Goal: Information Seeking & Learning: Learn about a topic

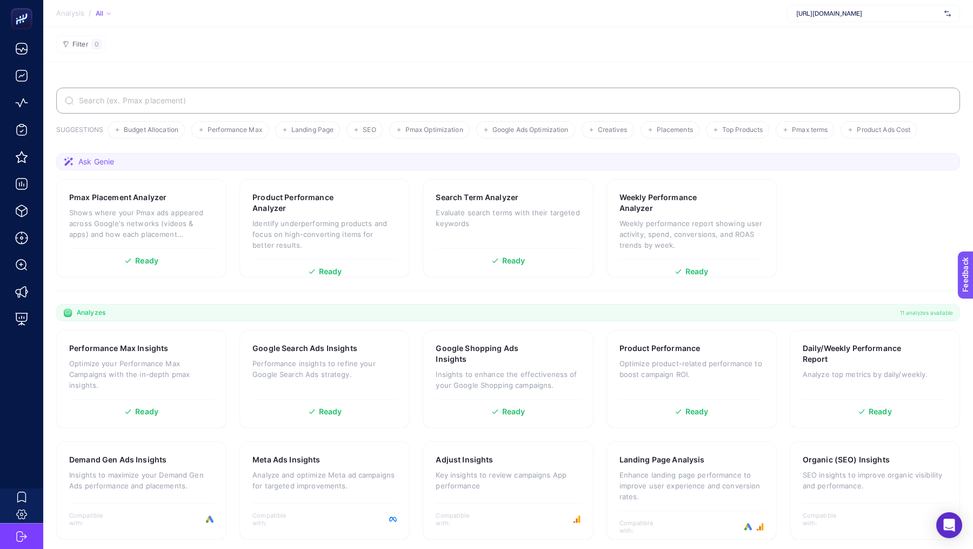
click at [805, 12] on span "[URL][DOMAIN_NAME]" at bounding box center [868, 13] width 144 height 9
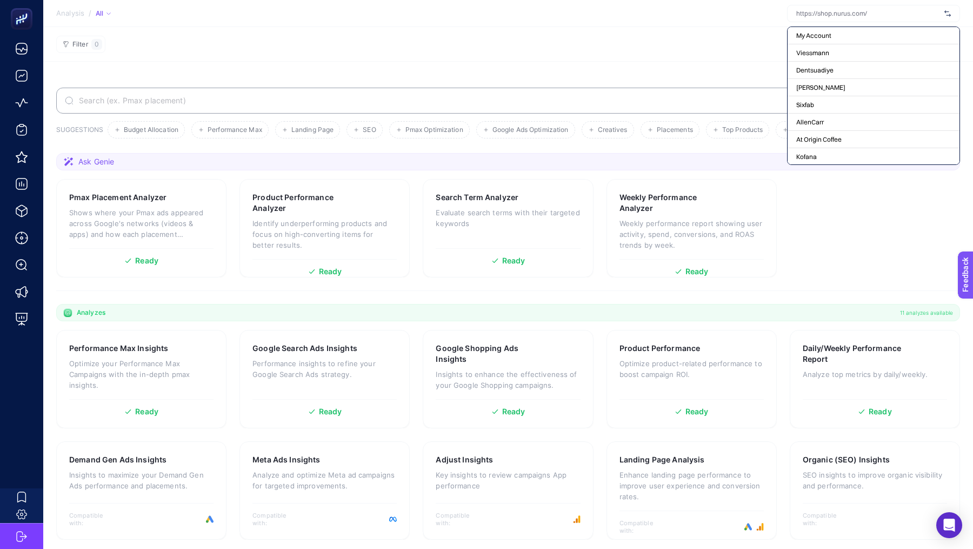
click at [585, 59] on section "Filter 0" at bounding box center [508, 44] width 930 height 35
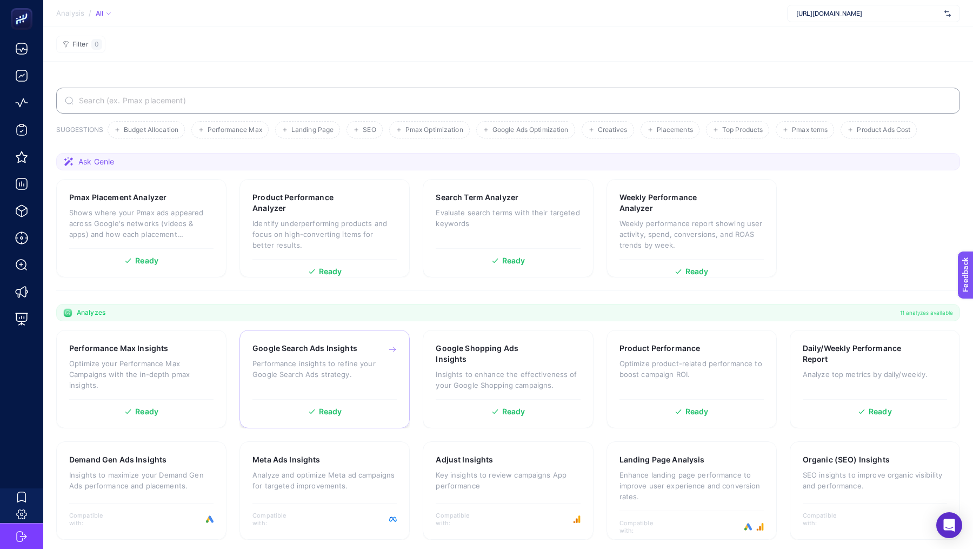
click at [370, 363] on p "Performance insights to refine your Google Search Ads strategy." at bounding box center [324, 369] width 144 height 22
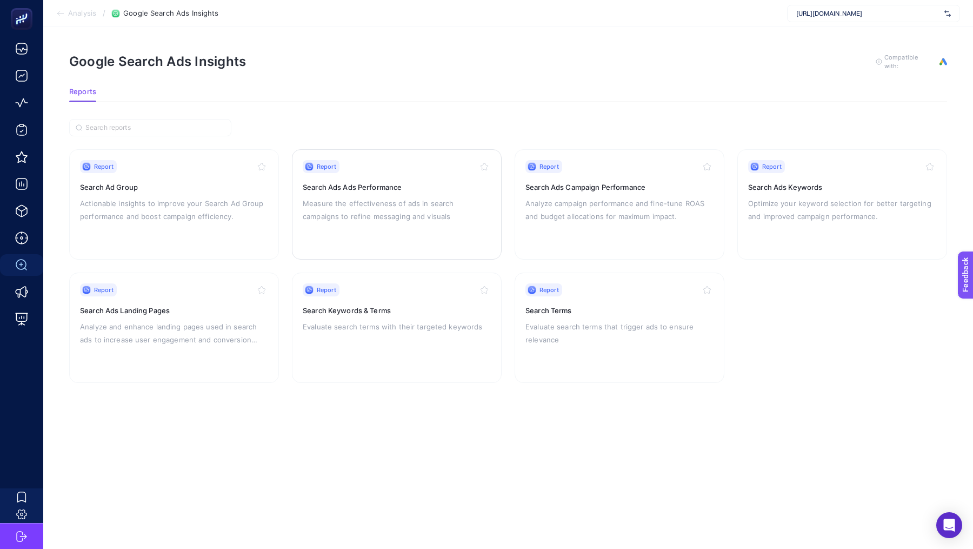
click at [401, 197] on p "Measure the effectiveness of ads in search campaigns to refine messaging and vi…" at bounding box center [397, 210] width 188 height 26
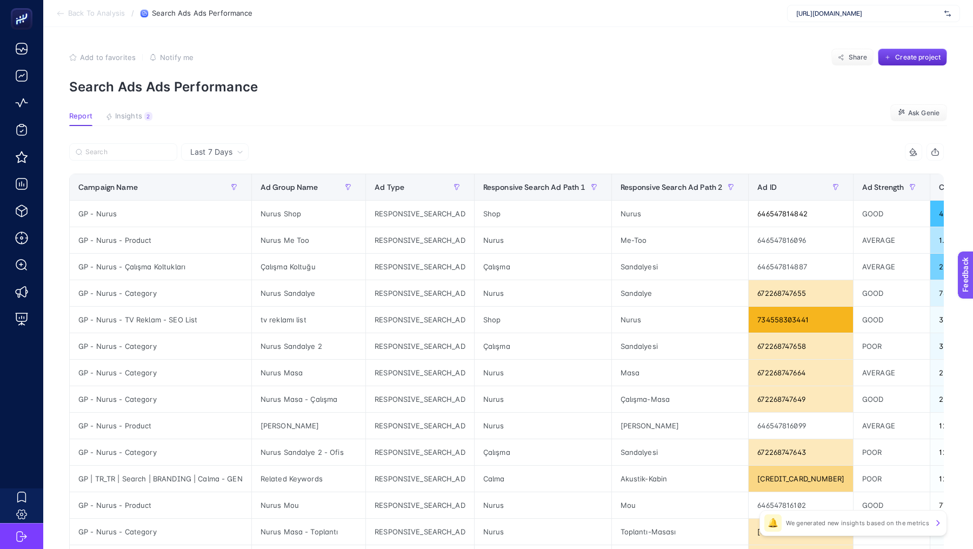
click at [89, 11] on span "Back To Analysis" at bounding box center [96, 13] width 57 height 9
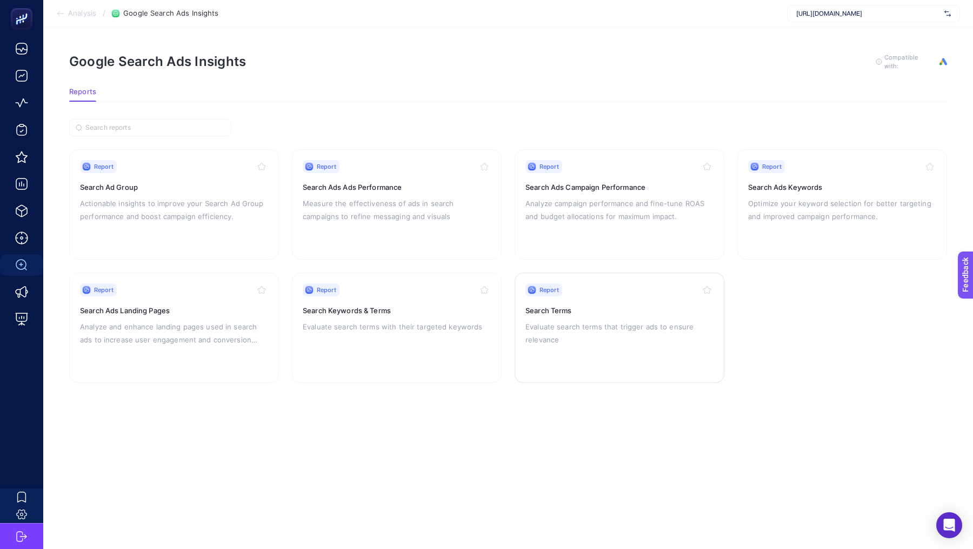
click at [646, 345] on div "Report Search Terms Evaluate search terms that trigger ads to ensure relevance" at bounding box center [619, 327] width 188 height 89
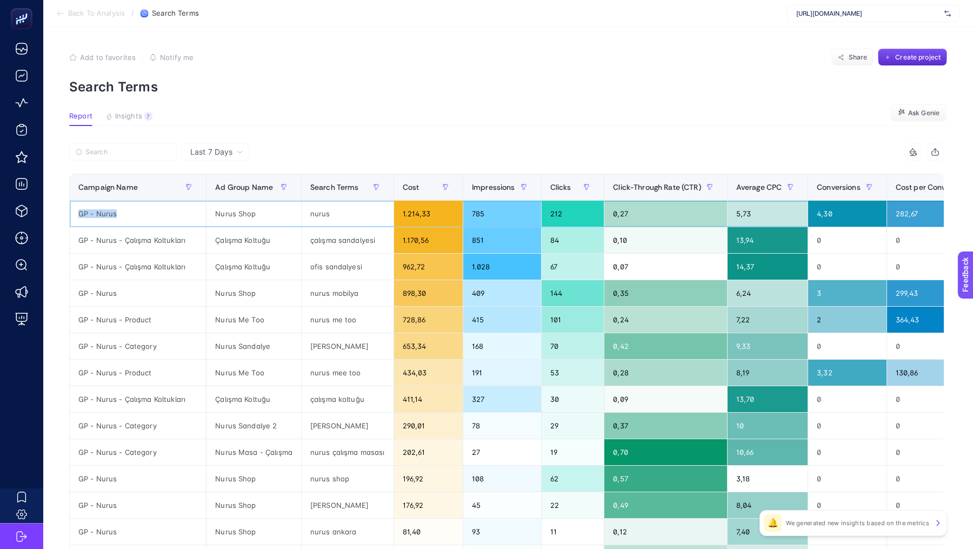
drag, startPoint x: 123, startPoint y: 213, endPoint x: 78, endPoint y: 213, distance: 44.3
click at [78, 213] on div "GP - Nurus" at bounding box center [138, 214] width 136 height 26
copy div "GP - Nurus"
click at [126, 154] on input "Search" at bounding box center [127, 152] width 85 height 8
paste input "GP - Nurus"
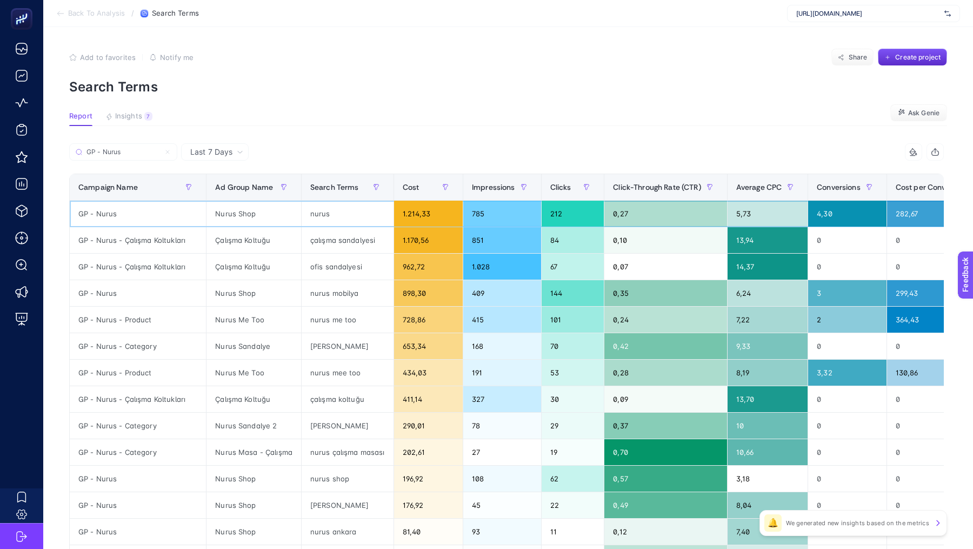
click at [95, 214] on div "GP - Nurus" at bounding box center [138, 214] width 136 height 26
copy tr "GP - Nurus"
click at [120, 148] on input "GP - Nurus" at bounding box center [127, 152] width 85 height 8
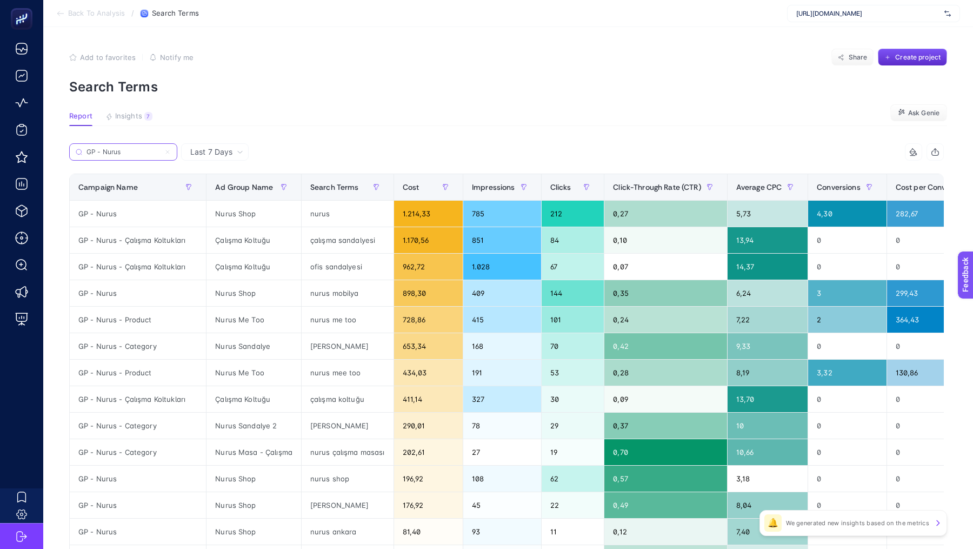
click at [120, 148] on input "GP - Nurus" at bounding box center [123, 152] width 74 height 8
click at [138, 180] on div "Campaign Name" at bounding box center [137, 186] width 119 height 17
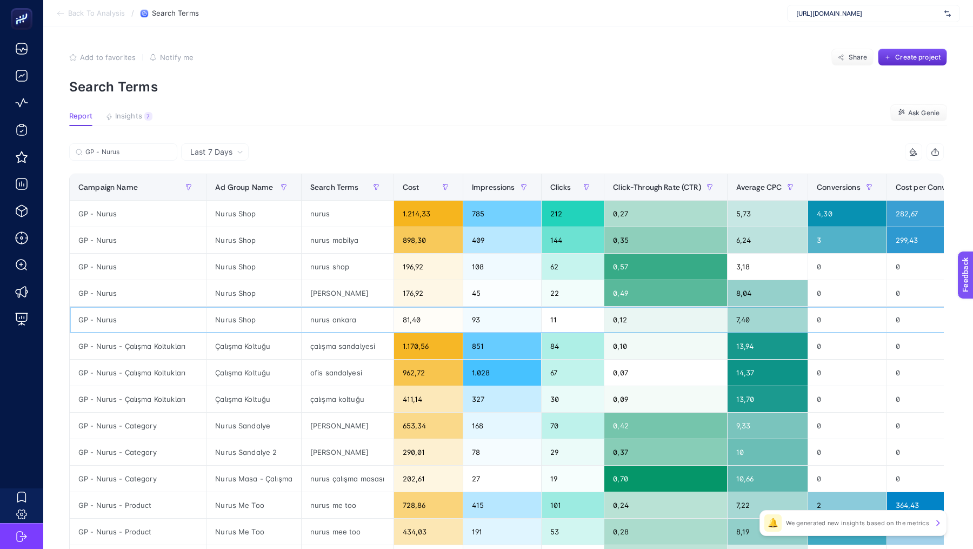
click at [330, 318] on div "nurus ankara" at bounding box center [348, 320] width 92 height 26
click at [242, 342] on div "Çalışma Koltuğu" at bounding box center [254, 346] width 95 height 26
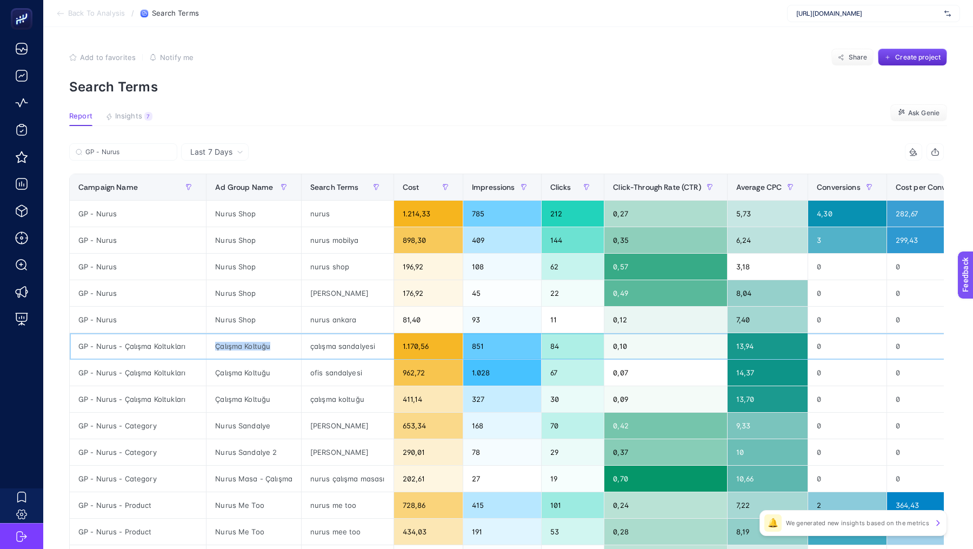
click at [242, 342] on div "Çalışma Koltuğu" at bounding box center [254, 346] width 95 height 26
click at [323, 356] on div "çalışma sandalyesi" at bounding box center [348, 346] width 92 height 26
click at [325, 451] on div "[PERSON_NAME]" at bounding box center [348, 452] width 92 height 26
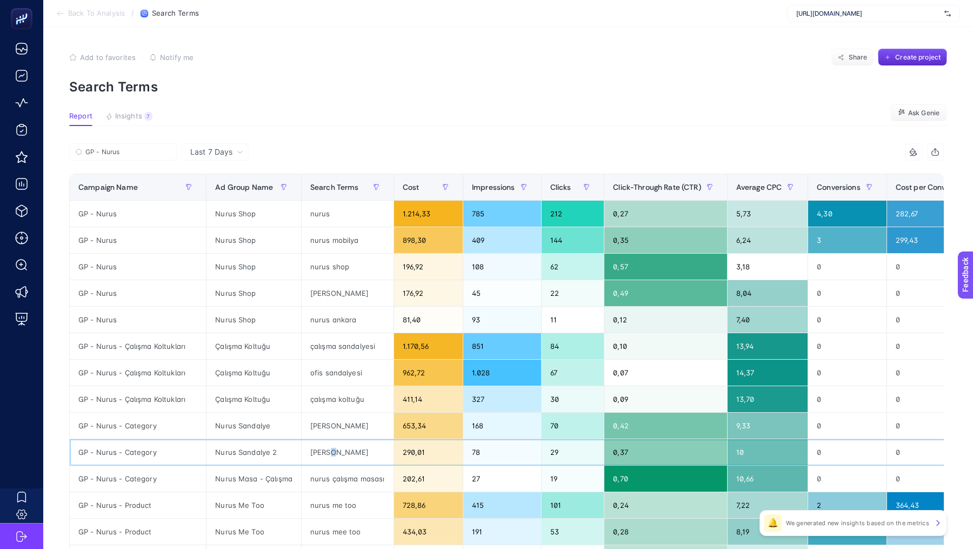
click at [325, 451] on div "[PERSON_NAME]" at bounding box center [348, 452] width 92 height 26
click at [119, 423] on div "GP - Nurus - Category" at bounding box center [138, 425] width 136 height 26
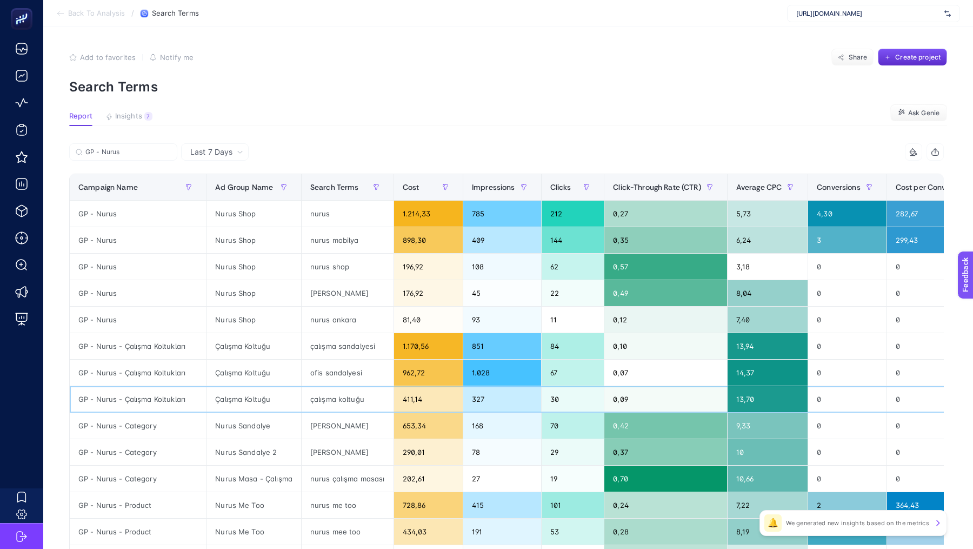
click at [104, 397] on div "GP - Nurus - Çalışma Koltukları" at bounding box center [138, 399] width 136 height 26
copy tr "GP - Nurus - Çalışma Koltukları"
click at [112, 148] on input "GP - Nurus" at bounding box center [127, 152] width 85 height 8
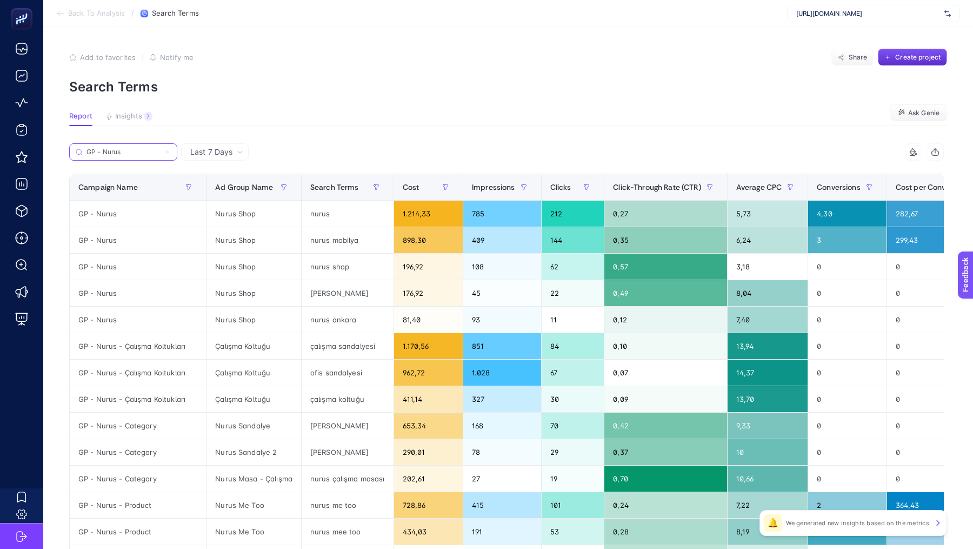
paste input "- Çalışma Koltukları"
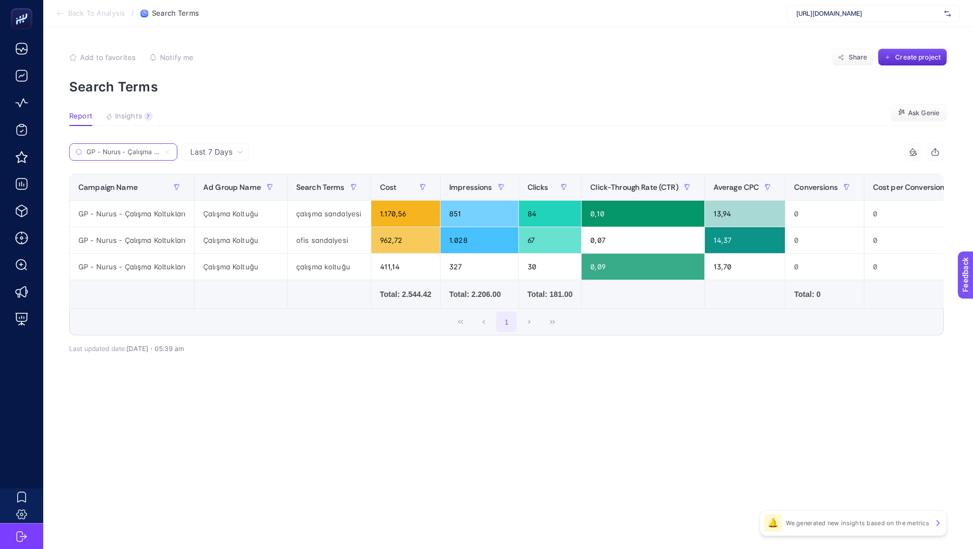
scroll to position [0, 22]
type input "GP - Nurus - Çalışma Koltukları"
click at [359, 376] on div "Last 7 Days GP - Nurus - Çalışma Koltukları 9 items selected Campaign Name Ad G…" at bounding box center [507, 271] width 892 height 257
click at [126, 148] on label "GP - Nurus - Çalışma Koltukları" at bounding box center [123, 151] width 108 height 17
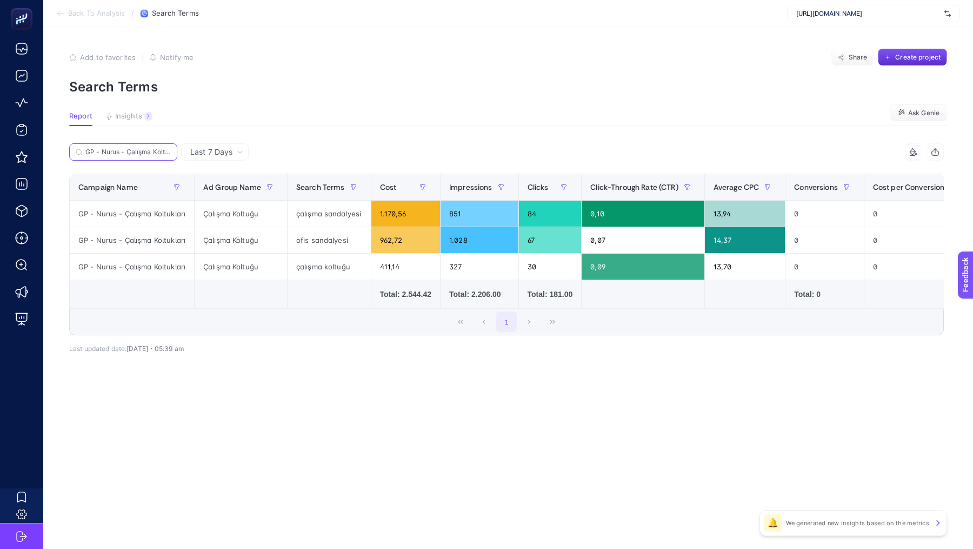
click at [126, 148] on input "GP - Nurus - Çalışma Koltukları" at bounding box center [127, 152] width 85 height 8
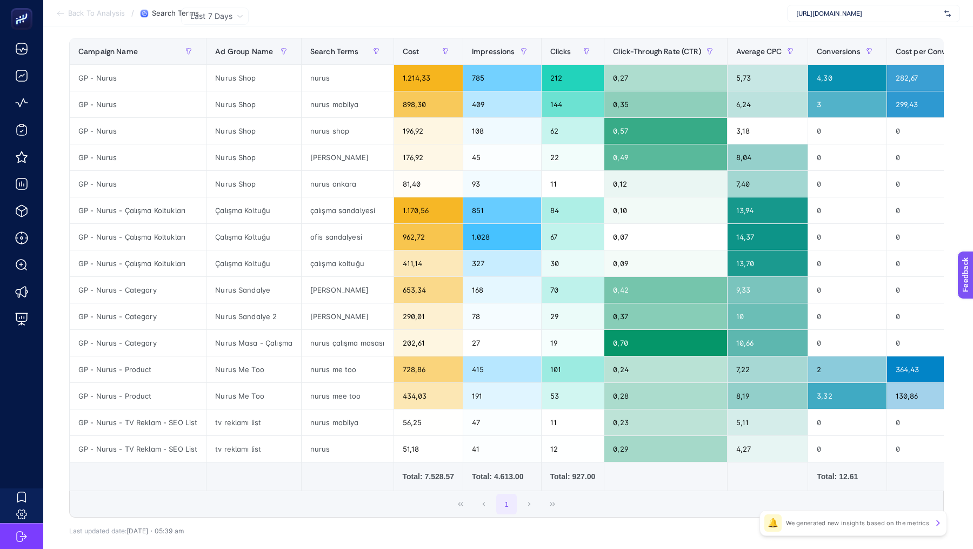
scroll to position [136, 0]
click at [142, 416] on div "GP - Nurus - TV Reklam - SEO List" at bounding box center [138, 422] width 136 height 26
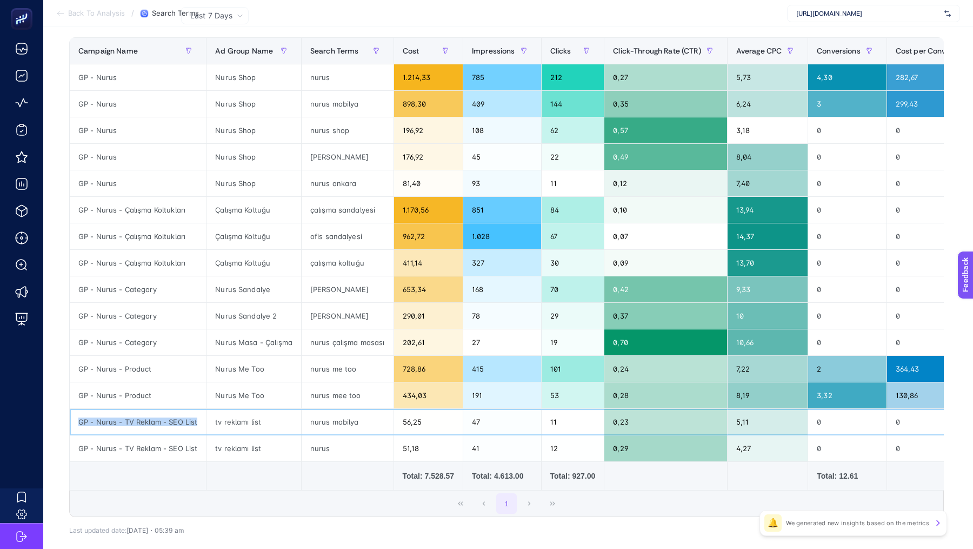
copy tr "GP - Nurus - TV Reklam - SEO List"
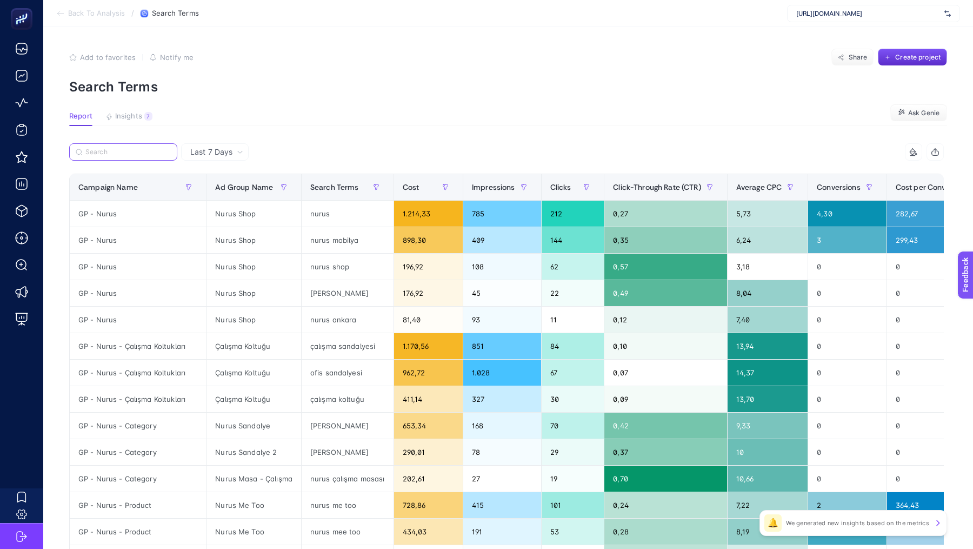
click at [122, 150] on input "Search" at bounding box center [127, 152] width 85 height 8
paste input "GP - Nurus - TV Reklam - SEO List"
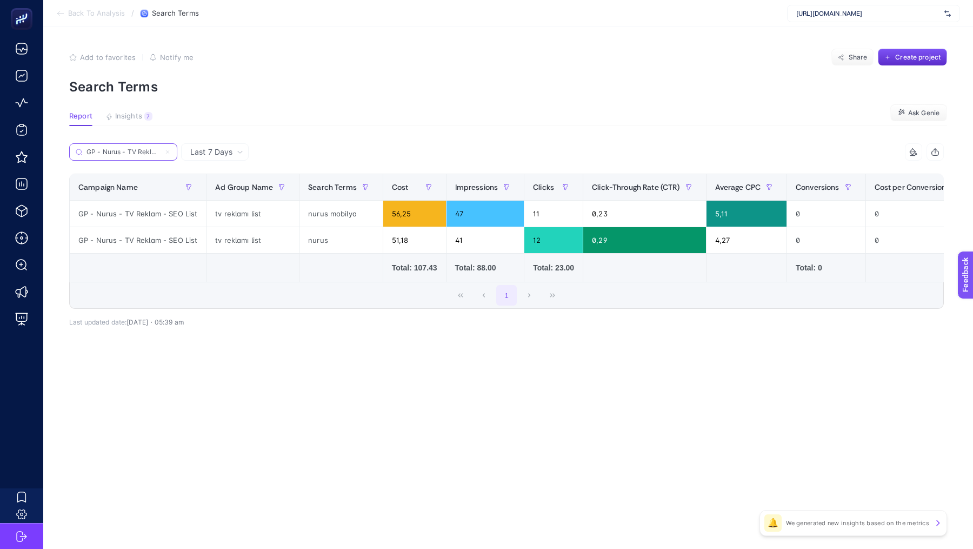
scroll to position [0, 33]
type input "GP - Nurus - TV Reklam - SEO List"
click at [312, 239] on div "nurus" at bounding box center [340, 240] width 83 height 26
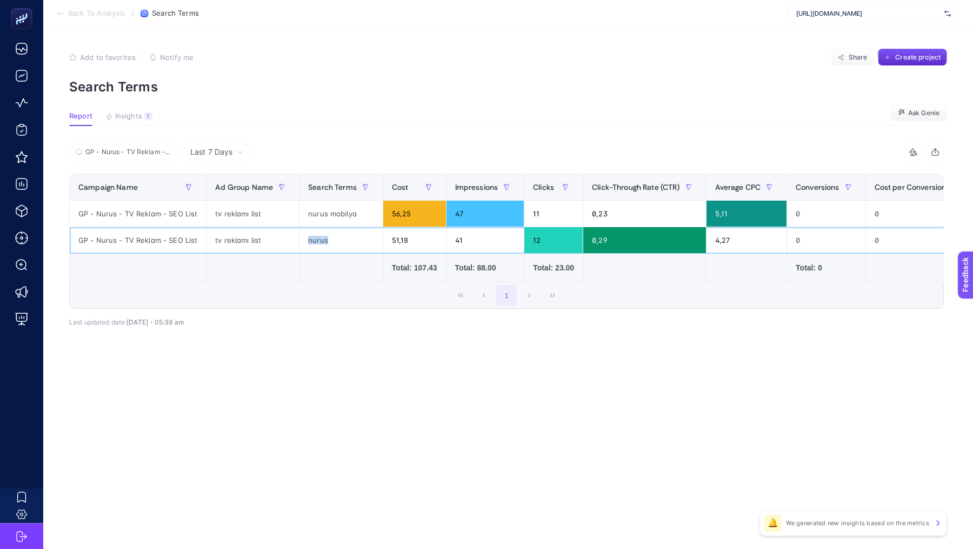
click at [312, 239] on div "nurus" at bounding box center [340, 240] width 83 height 26
click at [337, 183] on span "Search Terms" at bounding box center [332, 187] width 49 height 9
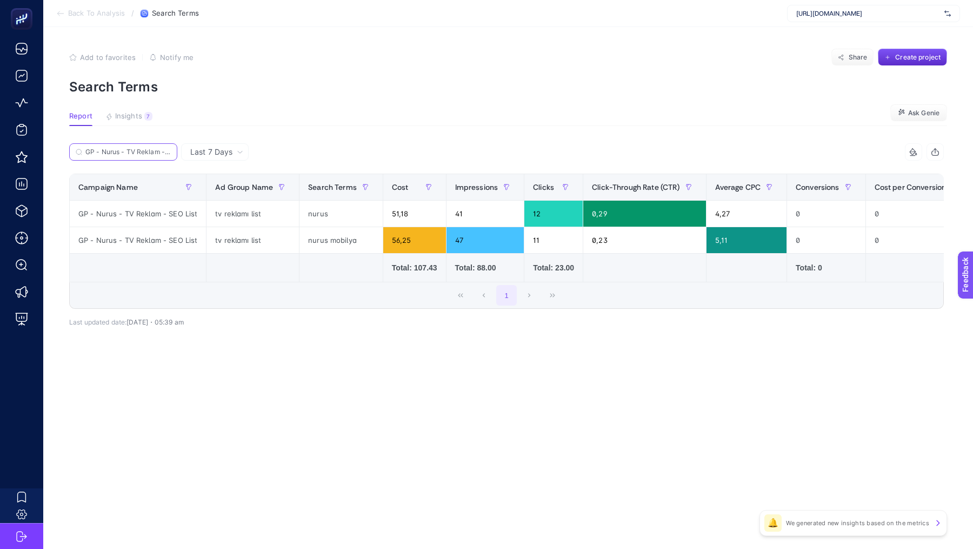
click at [151, 153] on input "GP - Nurus - TV Reklam - SEO List" at bounding box center [127, 152] width 85 height 8
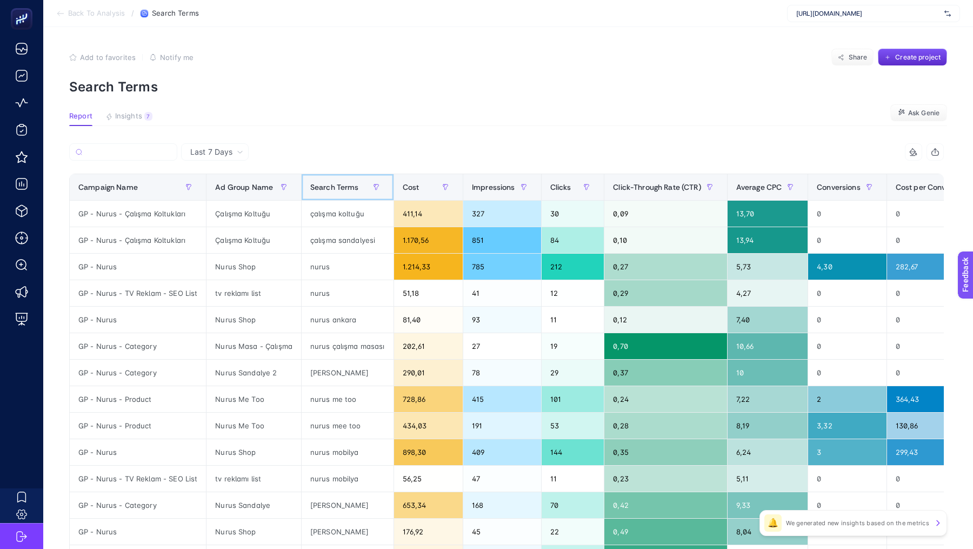
click at [332, 189] on span "Search Terms" at bounding box center [334, 187] width 49 height 9
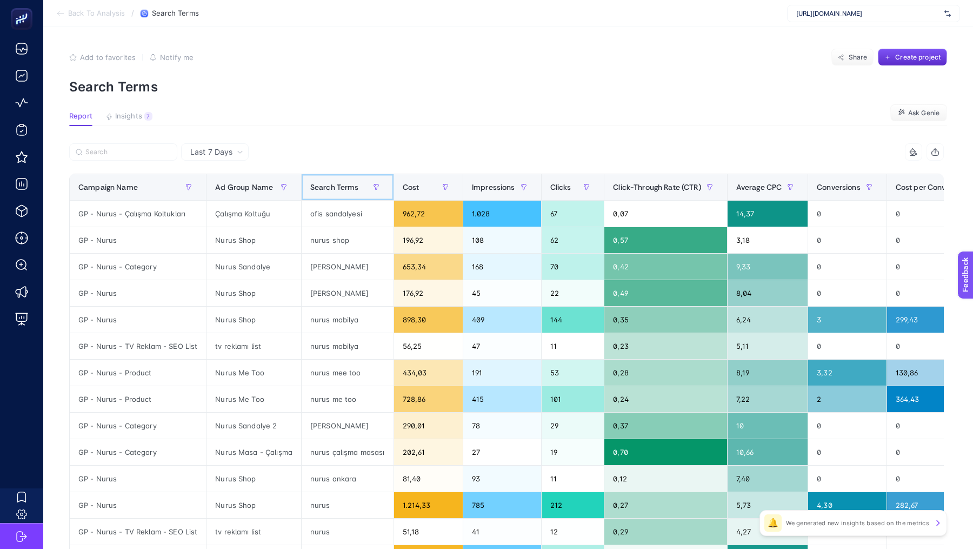
click at [332, 189] on span "Search Terms" at bounding box center [334, 187] width 49 height 9
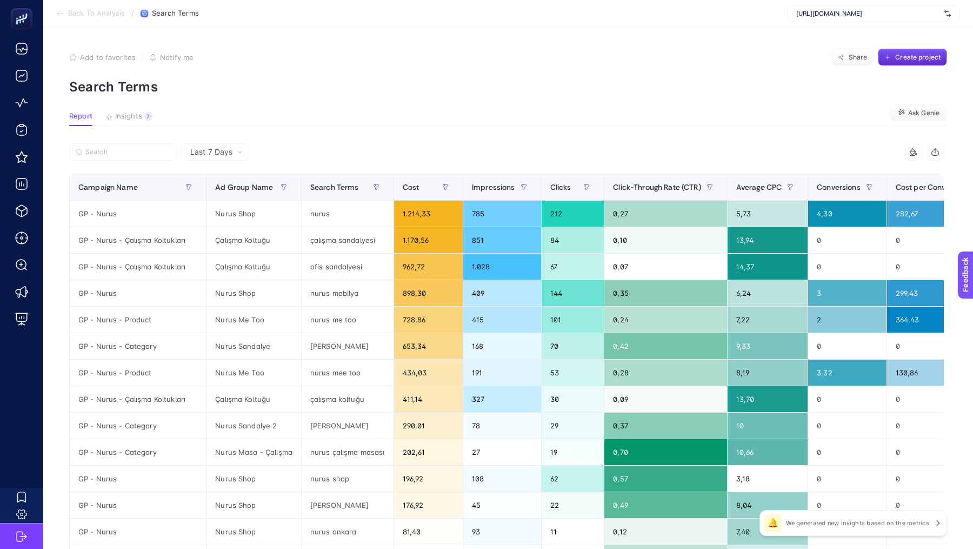
click at [82, 12] on span "Back To Analysis" at bounding box center [96, 13] width 57 height 9
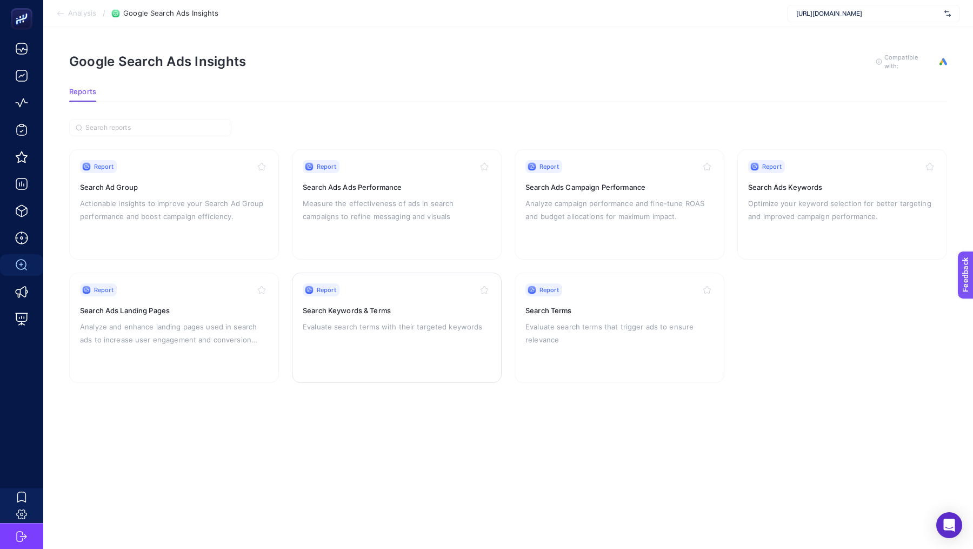
click at [391, 332] on div "Report Search Keywords & Terms Evaluate search terms with their targeted keywor…" at bounding box center [397, 327] width 188 height 89
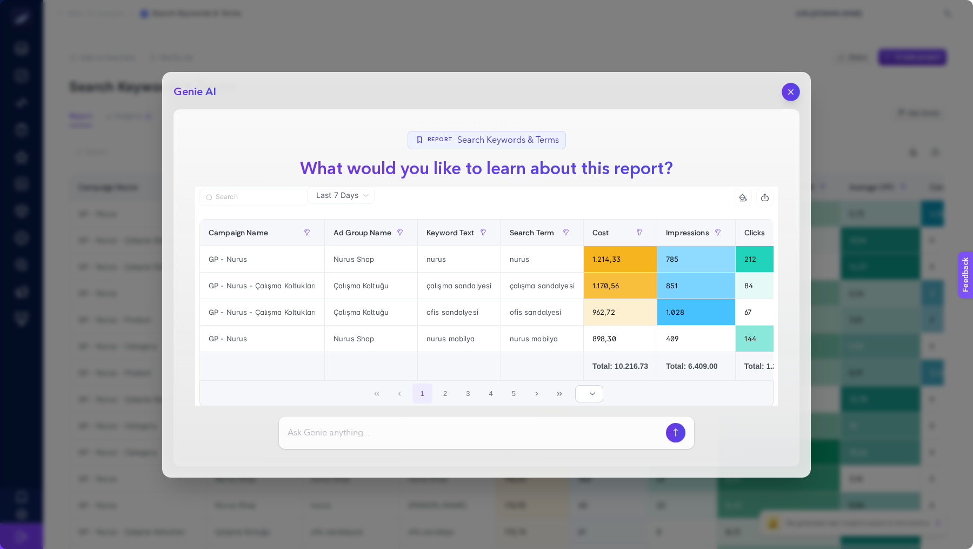
click at [795, 86] on button "button" at bounding box center [791, 92] width 18 height 18
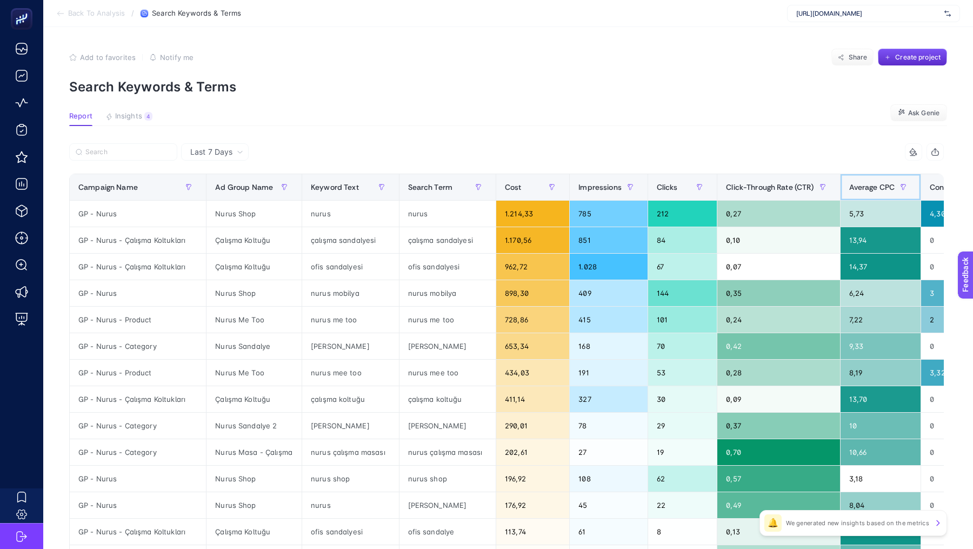
click at [861, 189] on span "Average CPC" at bounding box center [872, 187] width 46 height 9
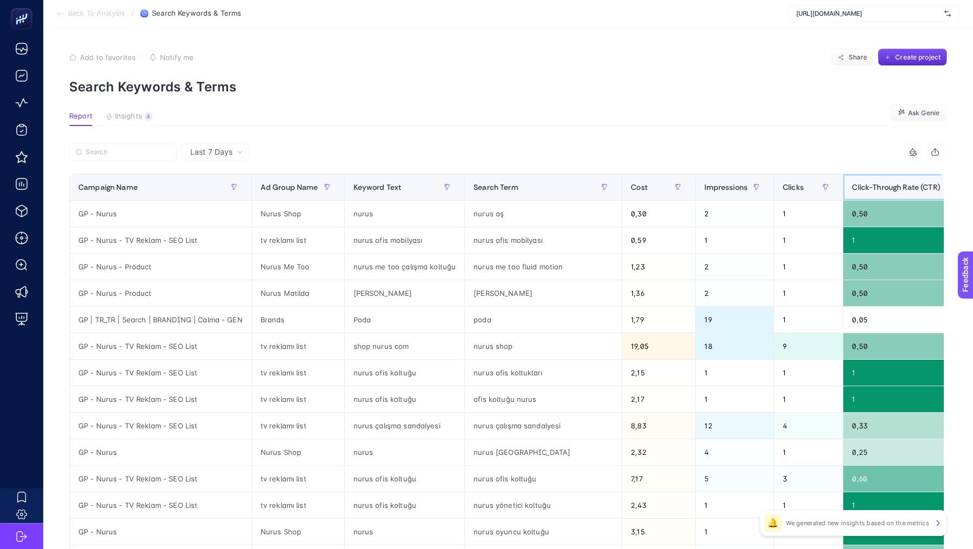
click at [861, 189] on span "Click-Through Rate (CTR)" at bounding box center [896, 187] width 88 height 9
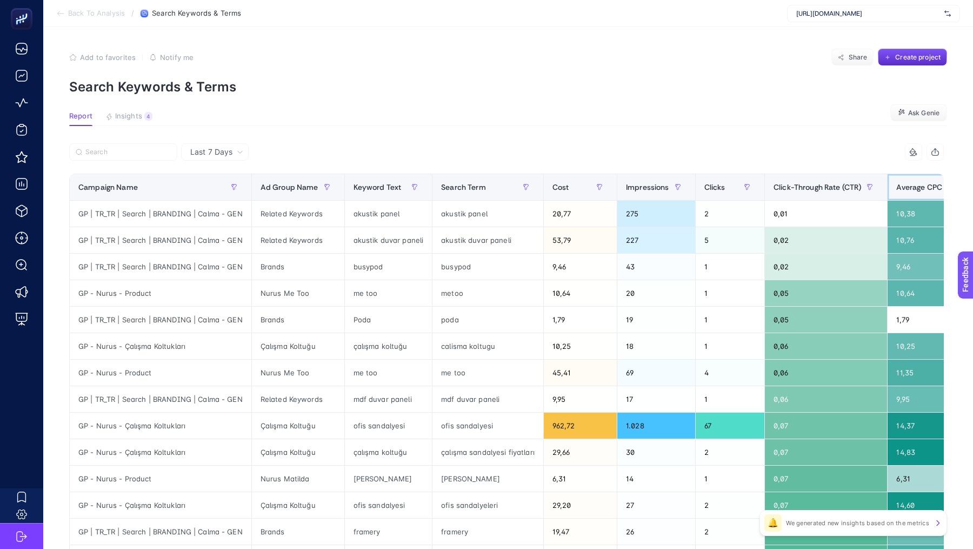
click at [900, 189] on span "Average CPC" at bounding box center [919, 187] width 46 height 9
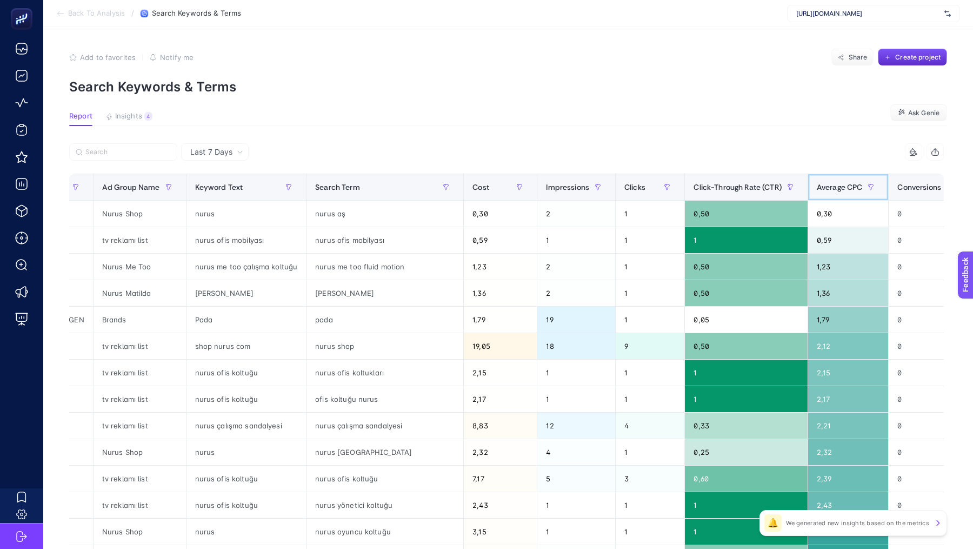
scroll to position [0, 161]
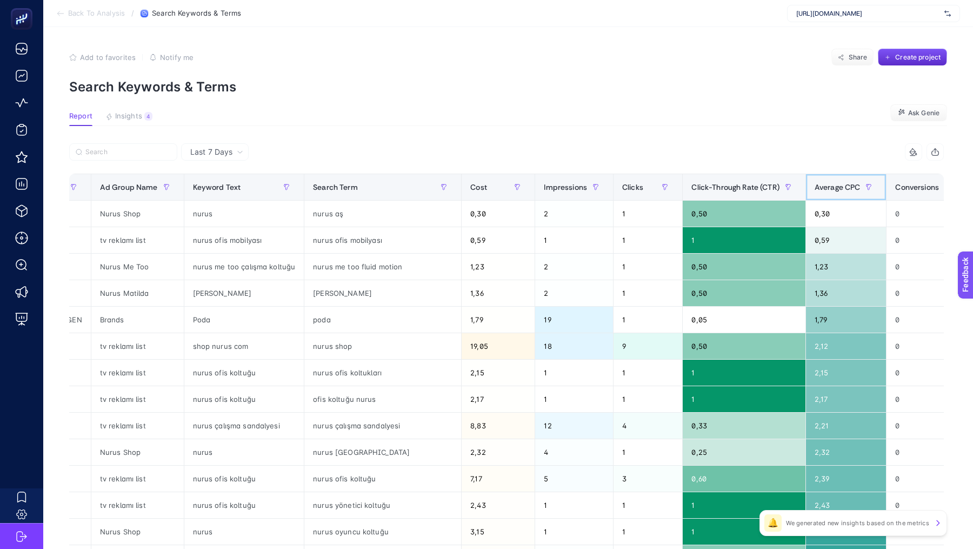
click at [815, 195] on div "Average CPC" at bounding box center [846, 186] width 63 height 17
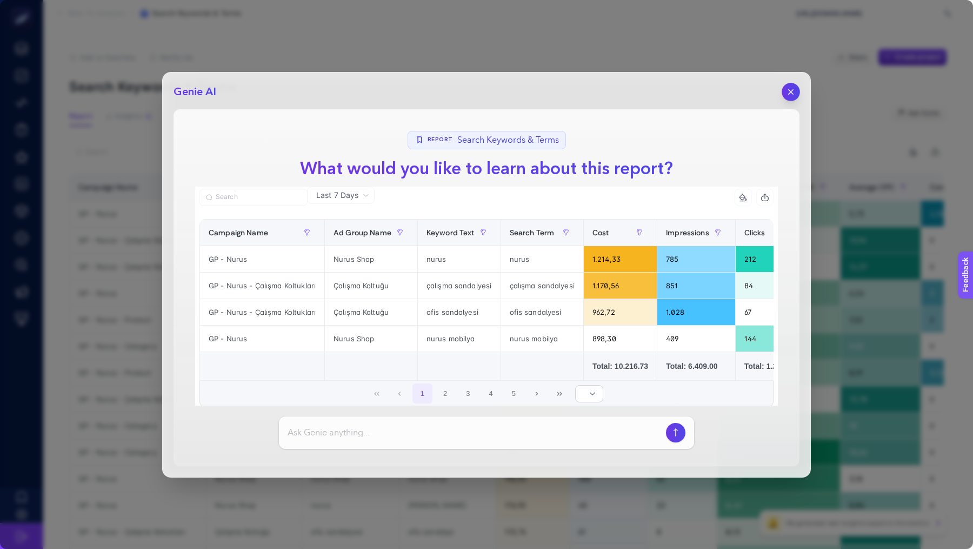
click at [792, 94] on icon "button" at bounding box center [791, 91] width 9 height 9
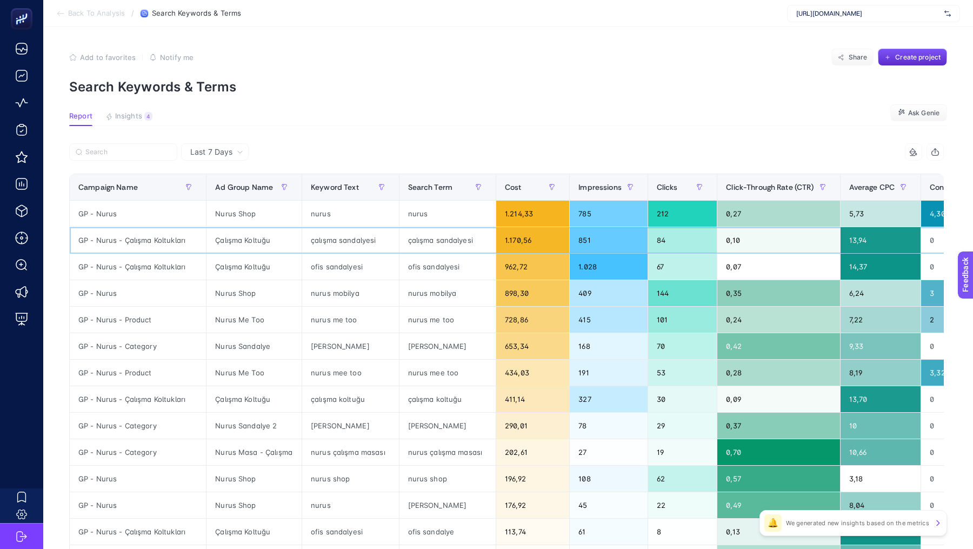
click at [128, 238] on div "GP - Nurus - Çalışma Koltukları" at bounding box center [138, 240] width 136 height 26
copy tr "GP - Nurus - Çalışma Koltukları"
click at [106, 144] on label at bounding box center [123, 151] width 108 height 17
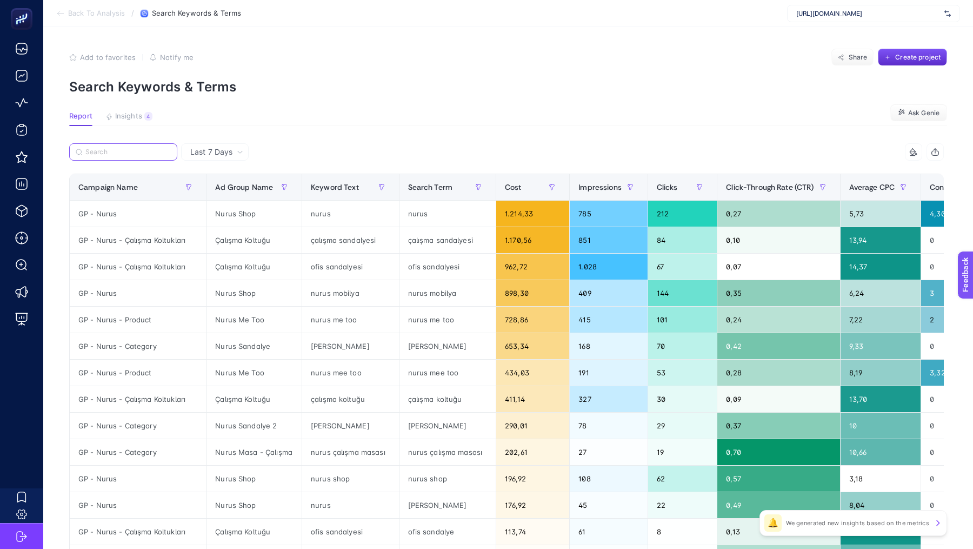
click at [106, 148] on input "Search" at bounding box center [127, 152] width 85 height 8
paste input "GP - Nurus - Çalışma Koltukları"
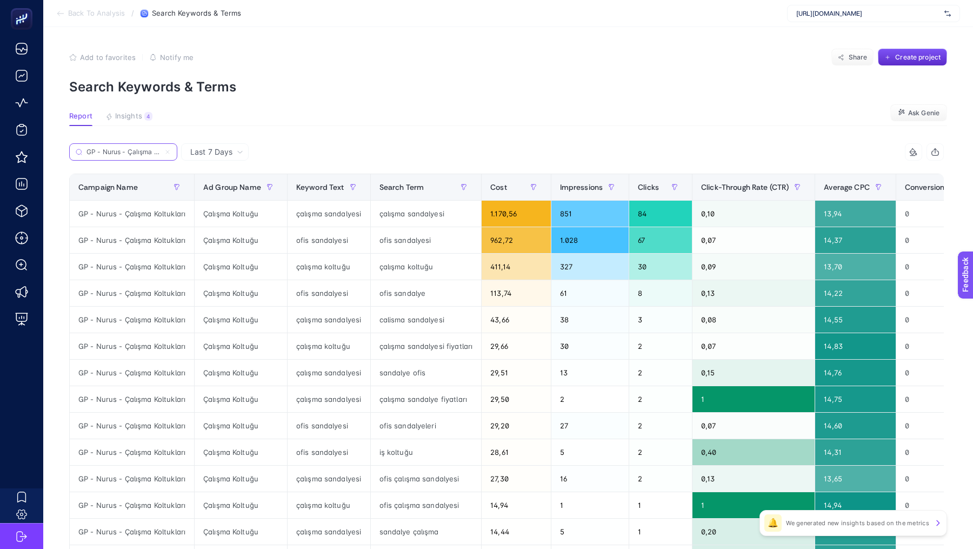
scroll to position [0, 22]
type input "GP - Nurus - Çalışma Koltukları"
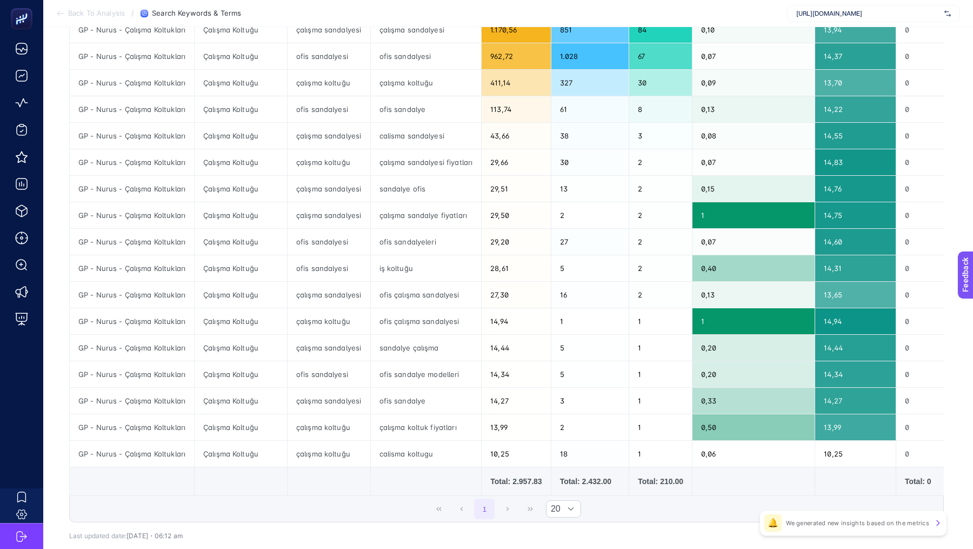
scroll to position [190, 0]
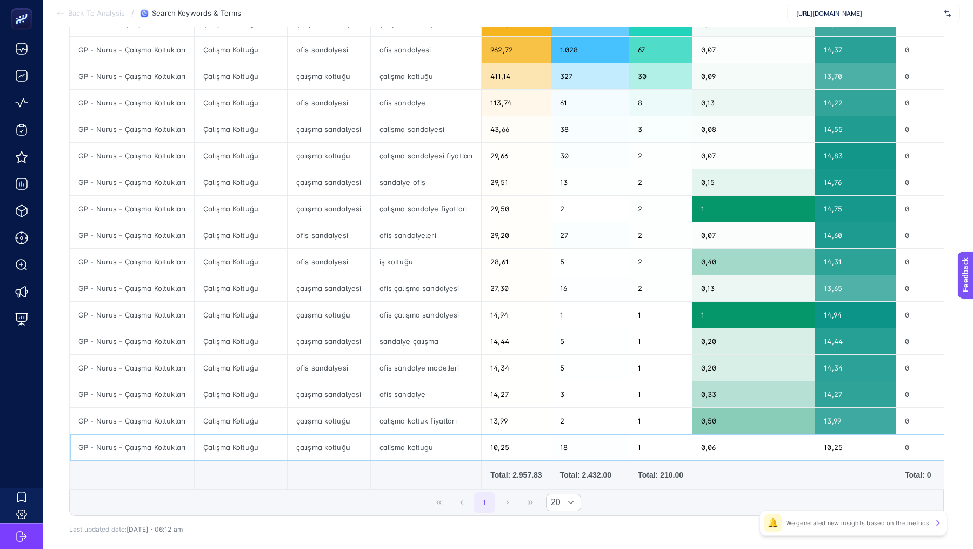
click at [312, 451] on div "çalışma koltuğu" at bounding box center [329, 447] width 83 height 26
click at [392, 417] on div "çalışma koltuk fiyatları" at bounding box center [426, 421] width 111 height 26
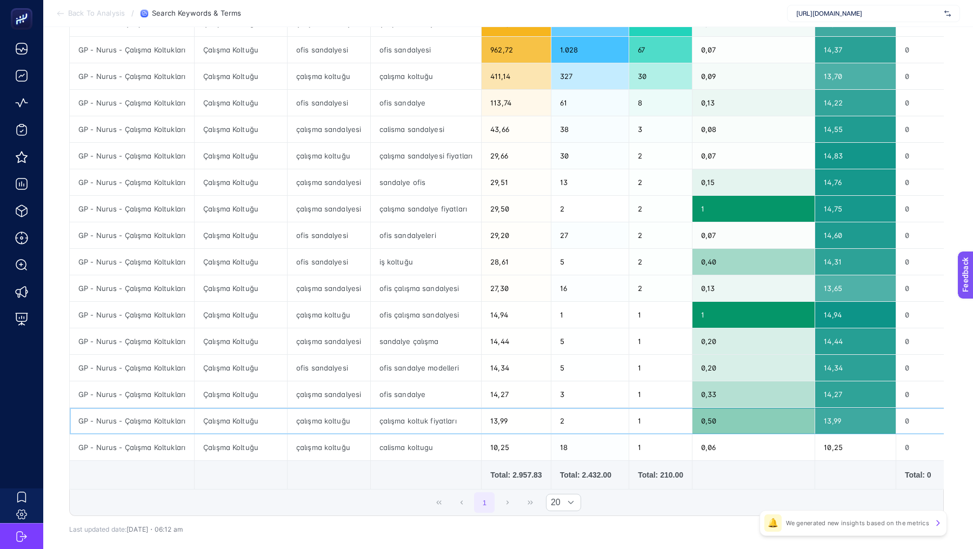
click at [392, 417] on div "çalışma koltuk fiyatları" at bounding box center [426, 421] width 111 height 26
copy tr "çalışma koltuk fiyatları"
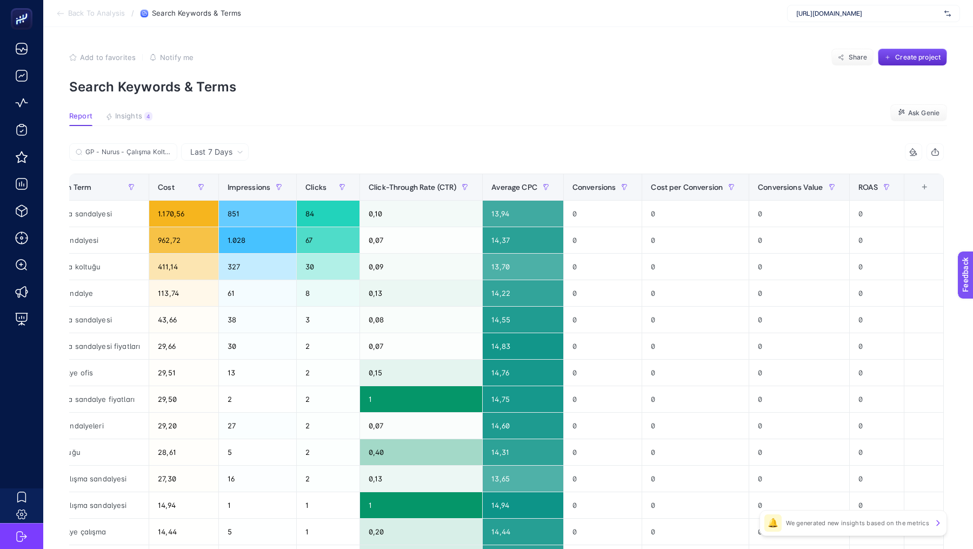
click at [86, 11] on span "Back To Analysis" at bounding box center [96, 13] width 57 height 9
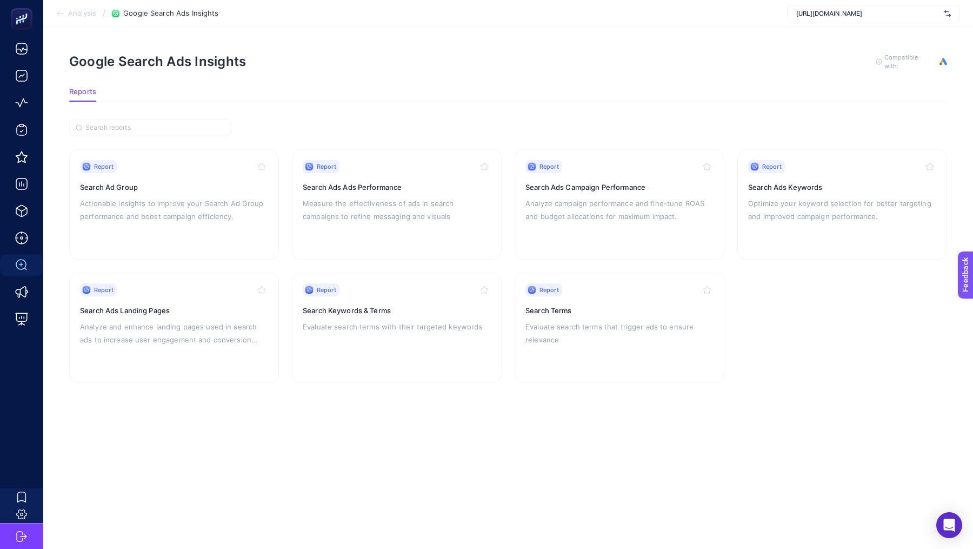
click at [85, 11] on span "Analysis" at bounding box center [82, 13] width 28 height 9
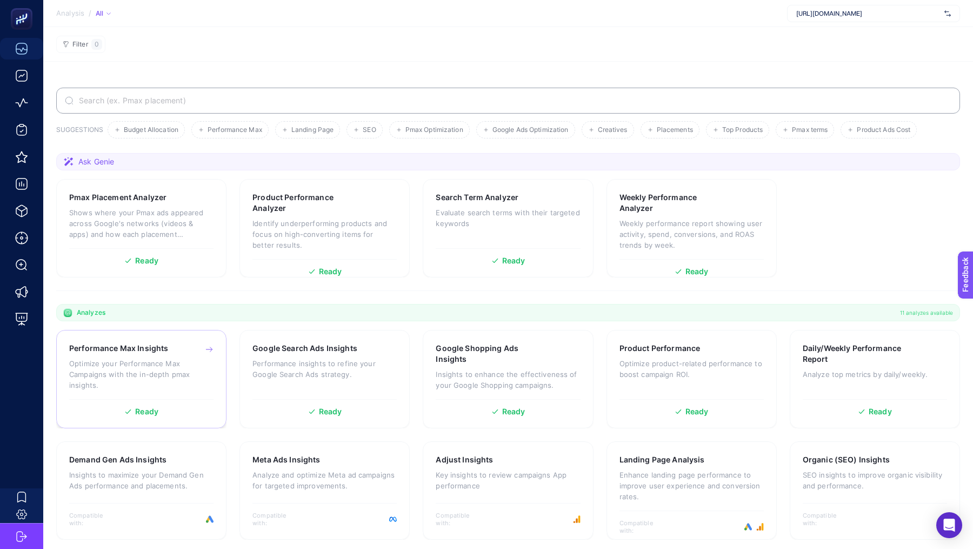
click at [179, 370] on p "Optimize your Performance Max Campaigns with the in-depth pmax insights." at bounding box center [141, 374] width 144 height 32
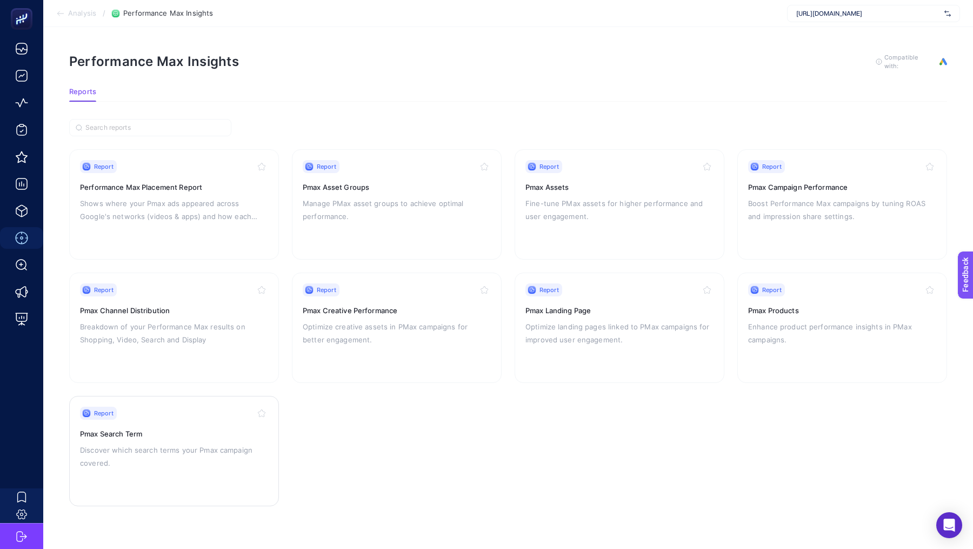
click at [168, 439] on div "Report Pmax Search Term Discover which search terms your Pmax campaign covered." at bounding box center [174, 451] width 188 height 89
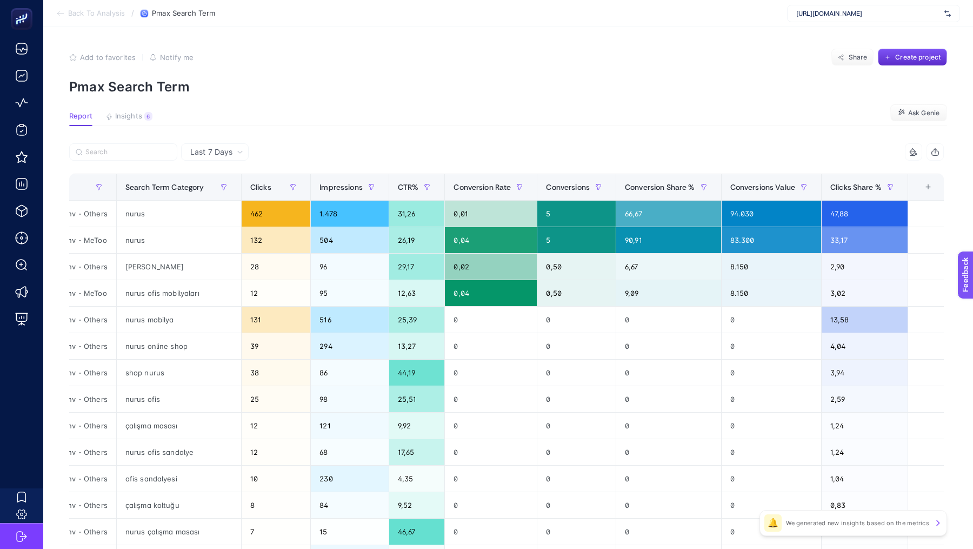
scroll to position [0, 81]
click at [924, 178] on th "10 items selected +" at bounding box center [927, 187] width 39 height 26
click at [924, 189] on div "+" at bounding box center [928, 187] width 21 height 9
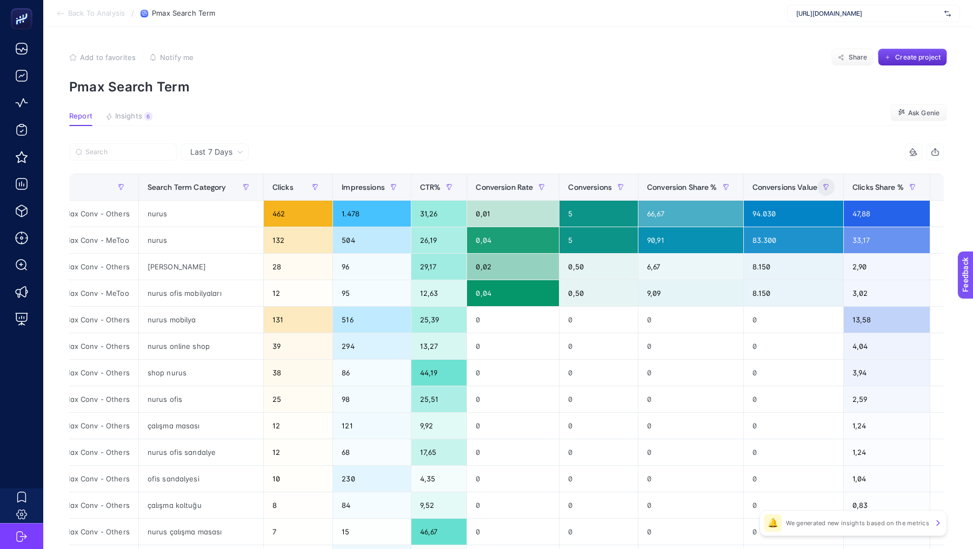
scroll to position [0, 82]
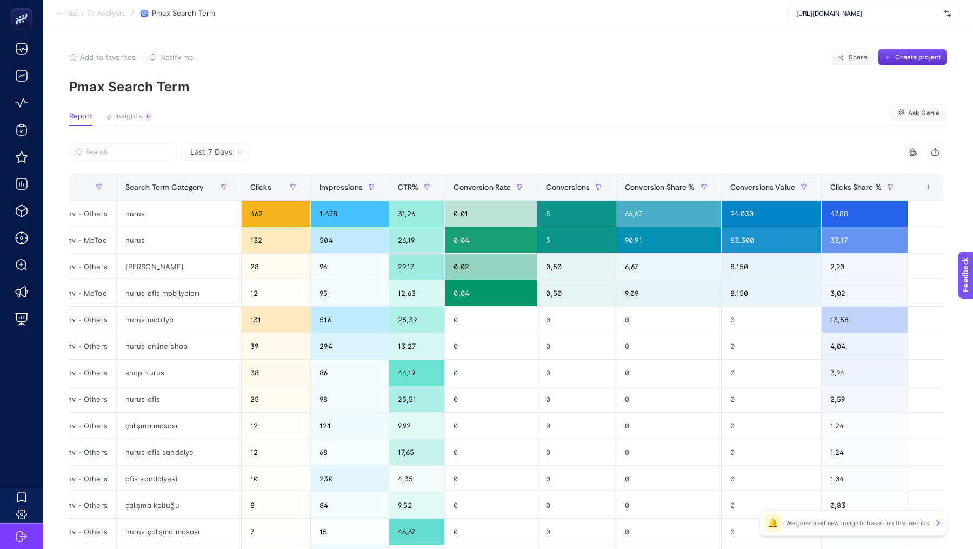
click at [930, 189] on div "+" at bounding box center [928, 187] width 21 height 9
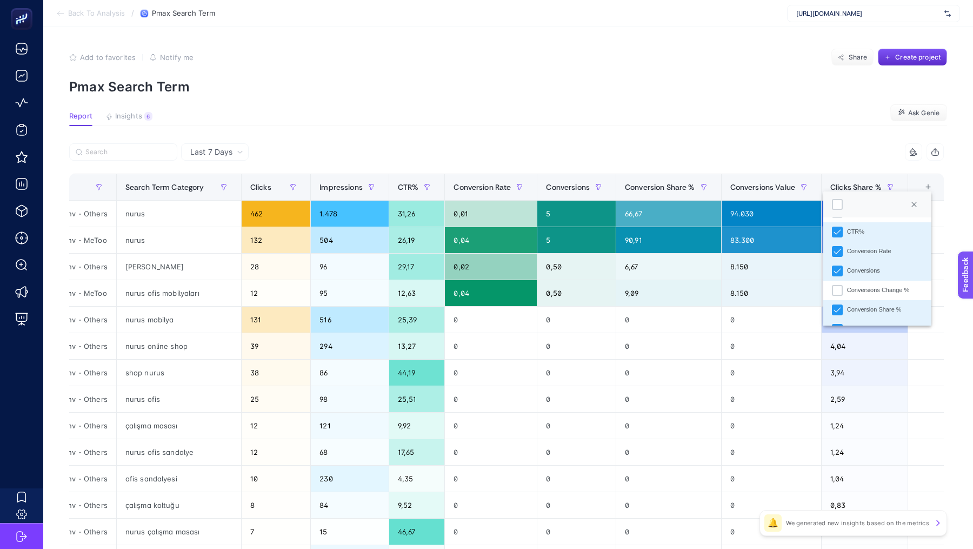
scroll to position [117, 0]
click at [875, 306] on div "Conversion Share %" at bounding box center [874, 308] width 55 height 9
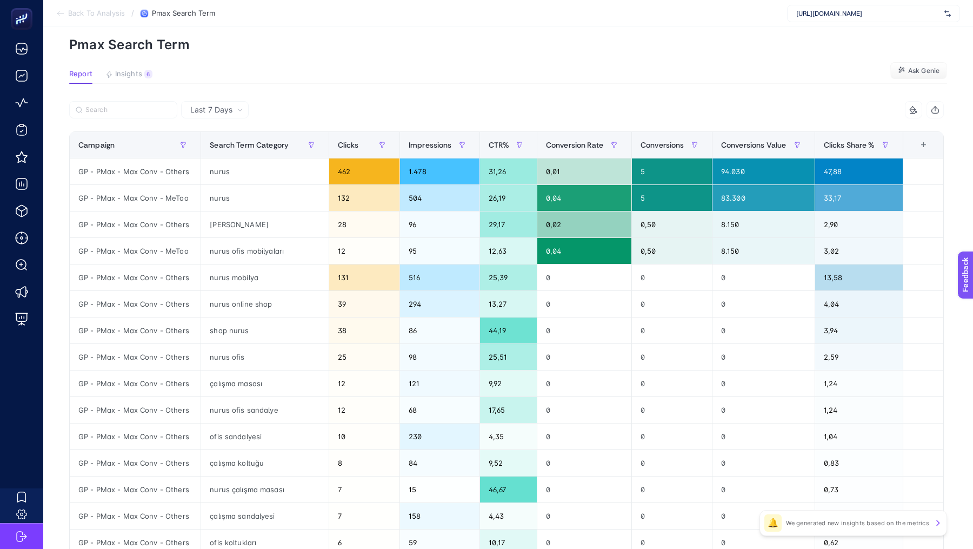
scroll to position [43, 0]
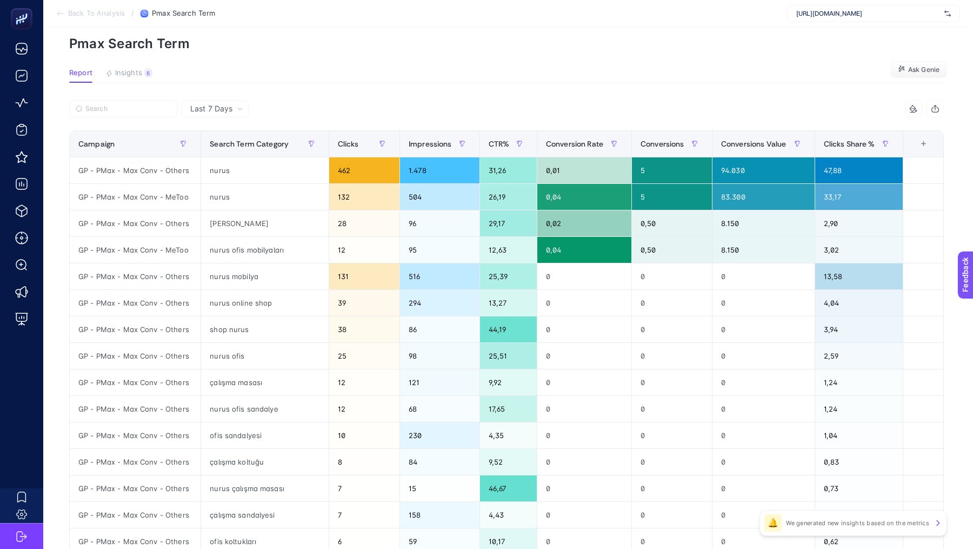
click at [916, 142] on div "+" at bounding box center [924, 143] width 21 height 9
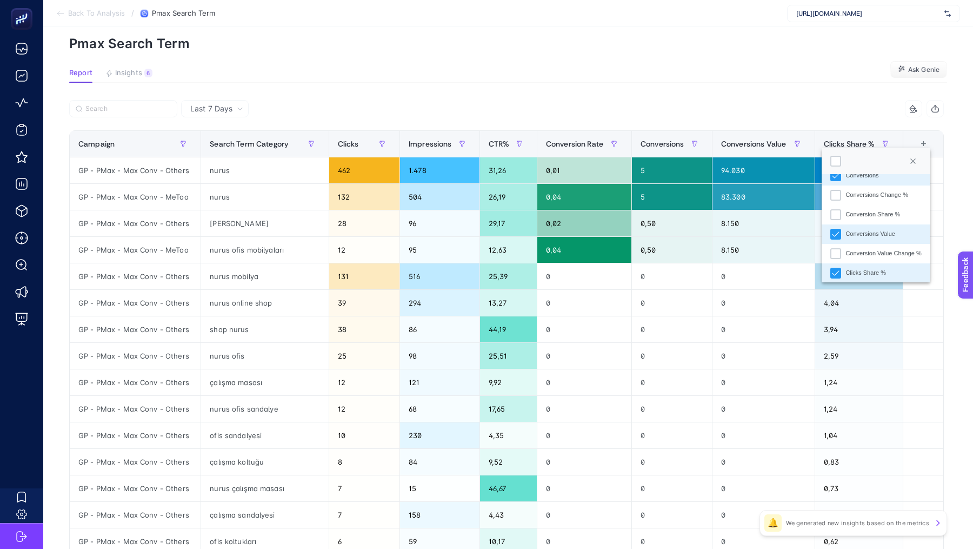
scroll to position [172, 0]
click at [860, 272] on li "Clicks Share %" at bounding box center [876, 268] width 108 height 19
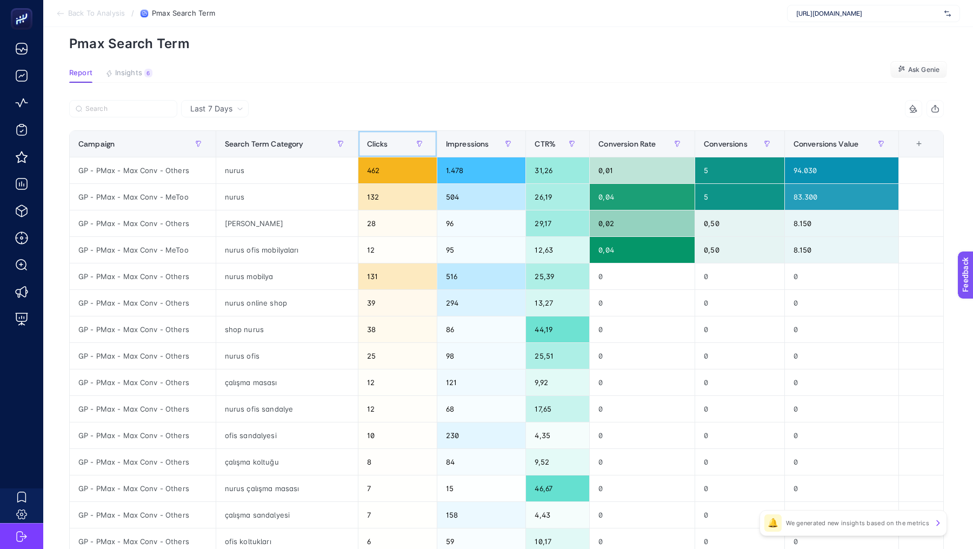
click at [379, 144] on span "Clicks" at bounding box center [377, 143] width 21 height 9
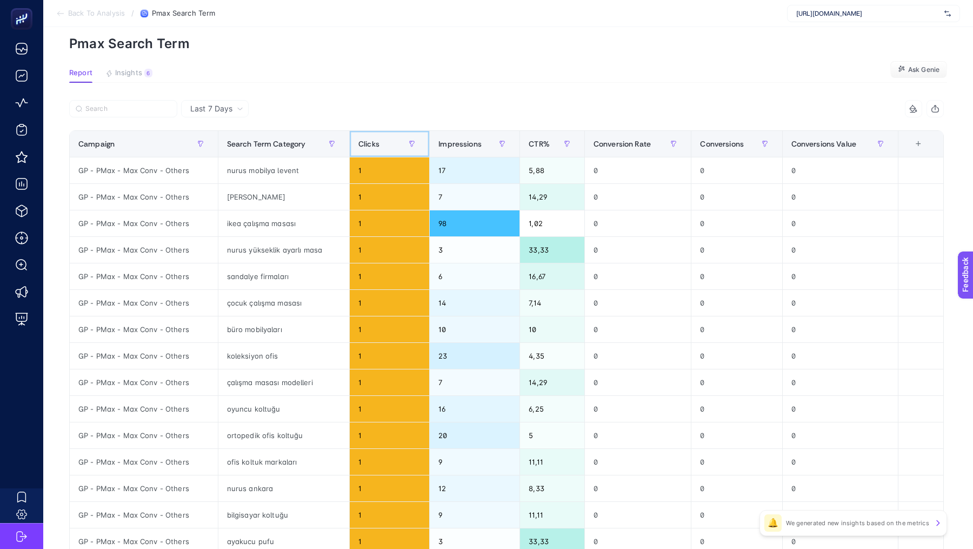
click at [379, 144] on div "Clicks" at bounding box center [389, 143] width 62 height 17
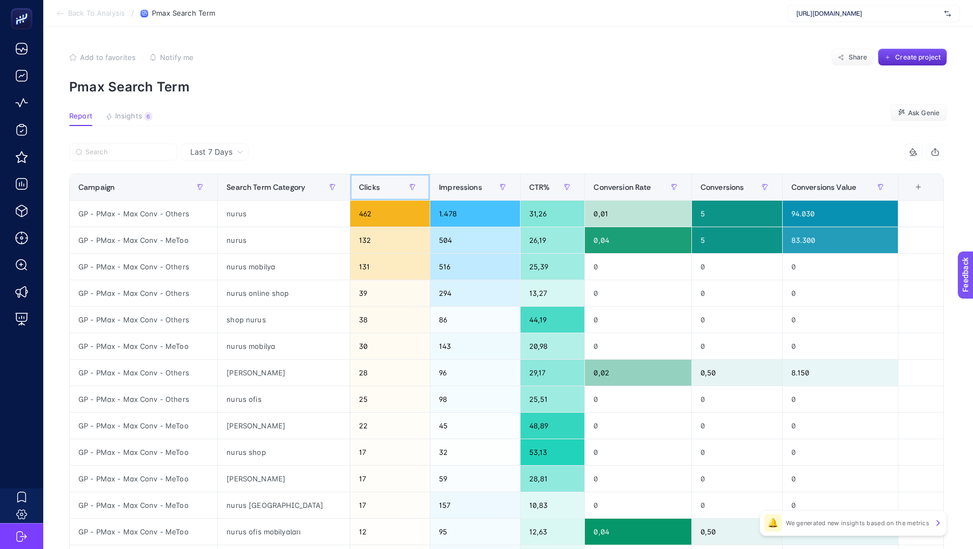
scroll to position [1, 0]
click at [363, 51] on div "Add to favorites false Notify me Share Create project" at bounding box center [508, 56] width 878 height 17
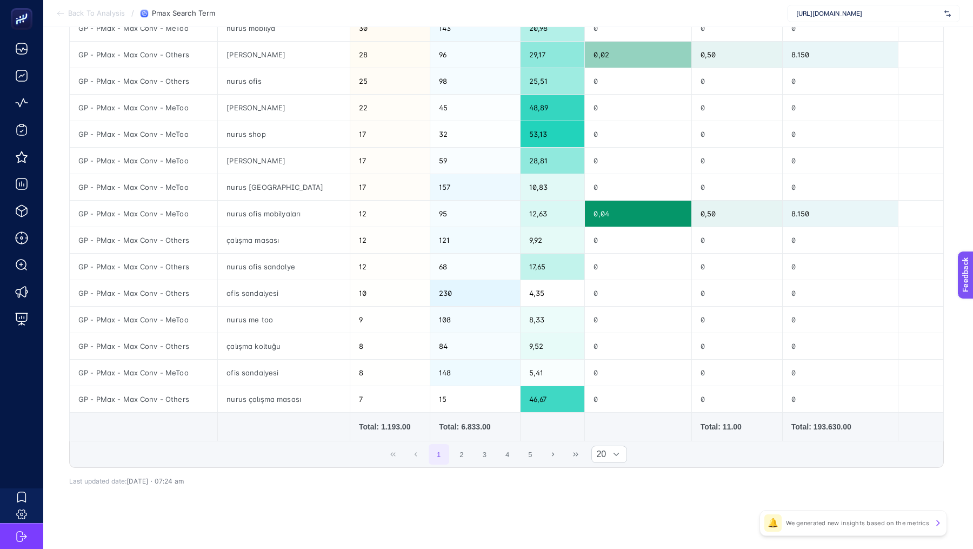
scroll to position [0, 0]
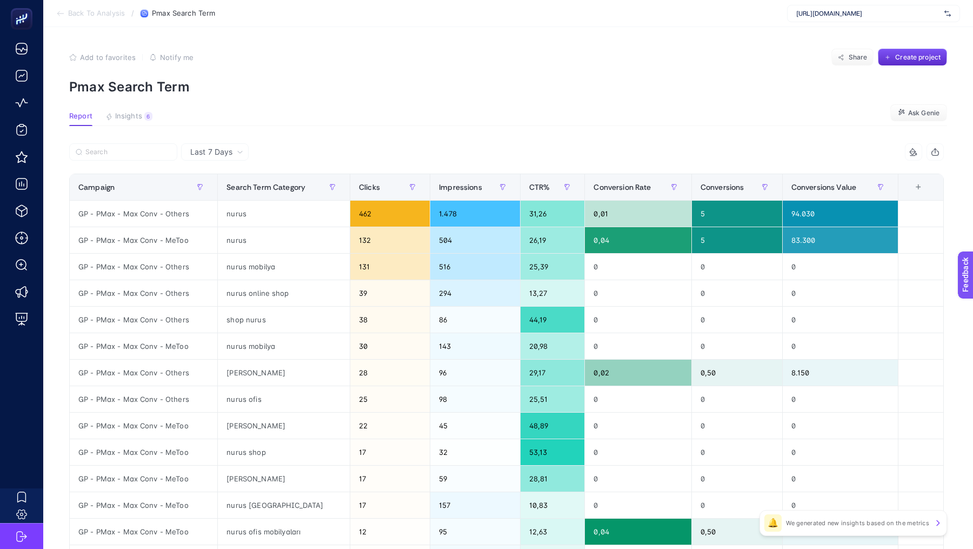
click at [80, 16] on span "Back To Analysis" at bounding box center [96, 13] width 57 height 9
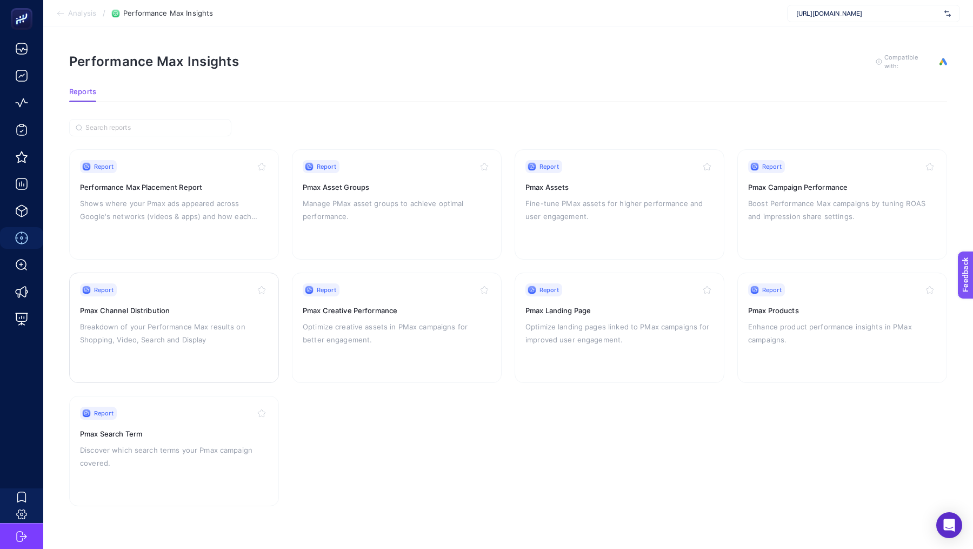
click at [187, 316] on div "Report Pmax Channel Distribution Breakdown of your Performance Max results on S…" at bounding box center [174, 327] width 188 height 89
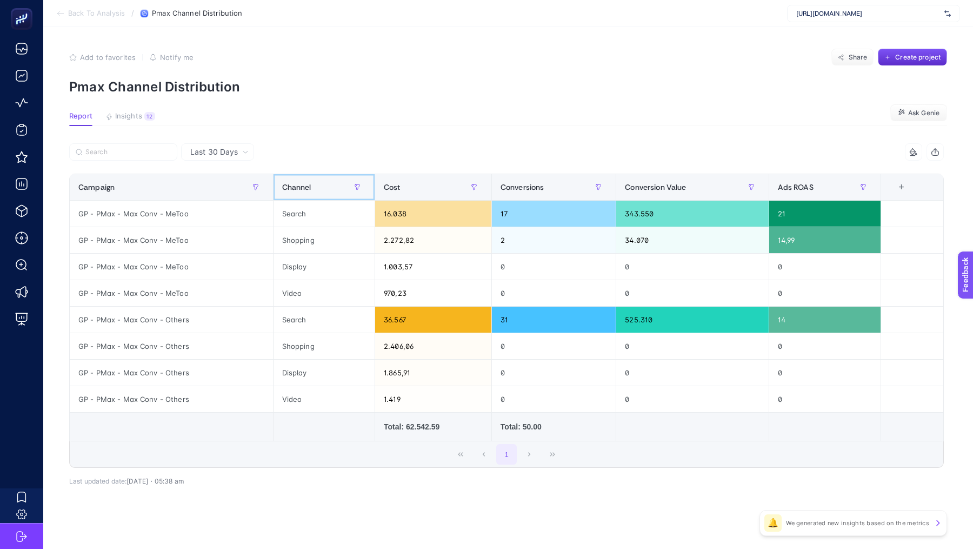
click at [323, 188] on div "Channel" at bounding box center [324, 186] width 84 height 17
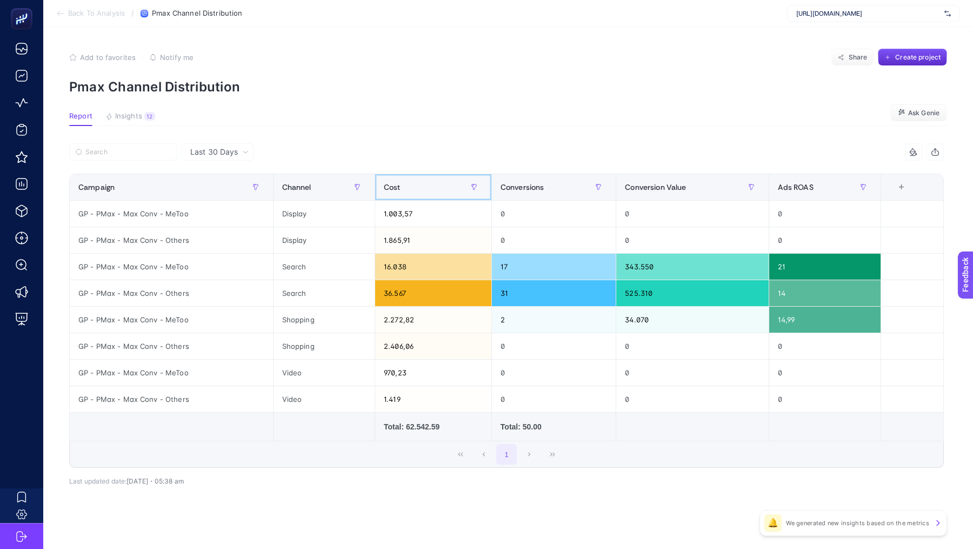
click at [412, 183] on div "Cost" at bounding box center [433, 186] width 99 height 17
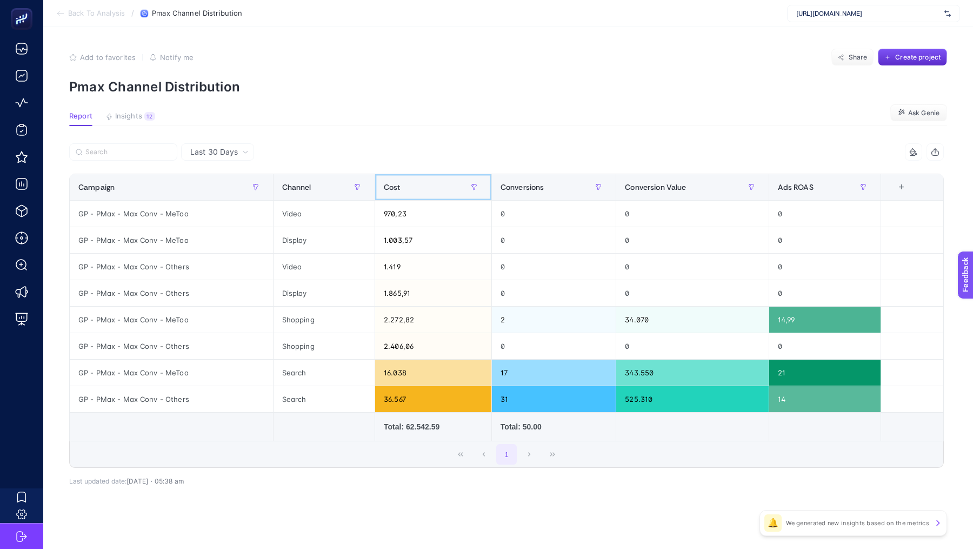
click at [412, 183] on div "Cost" at bounding box center [433, 186] width 99 height 17
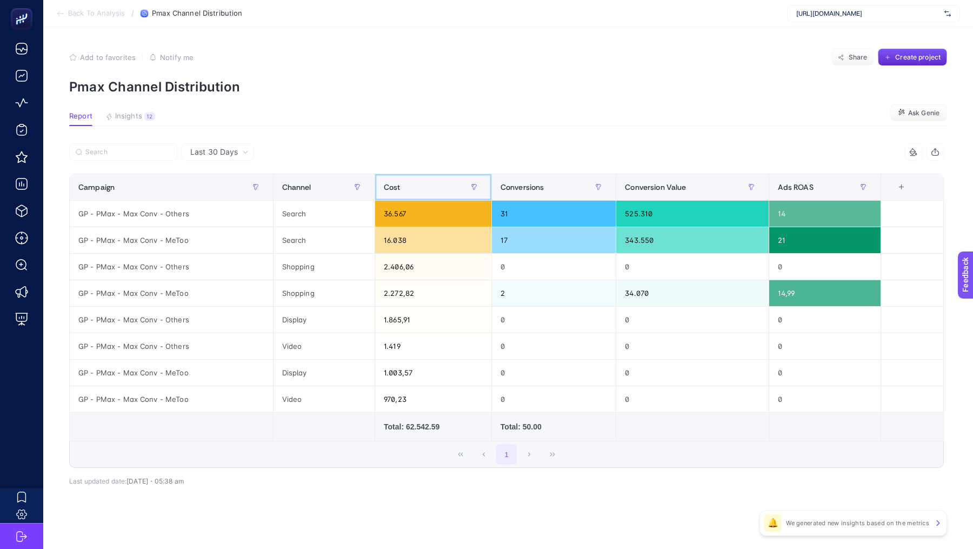
scroll to position [3, 0]
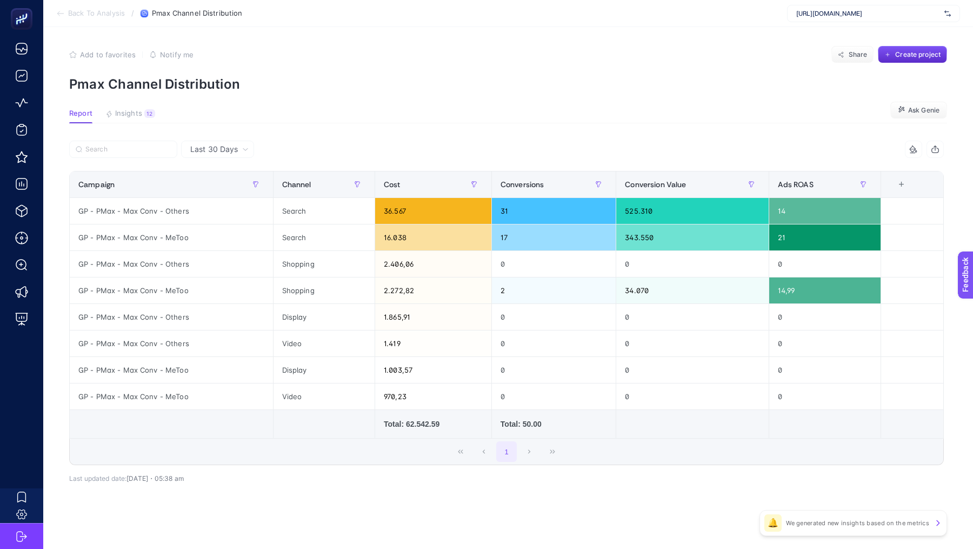
click at [75, 16] on span "Back To Analysis" at bounding box center [96, 13] width 57 height 9
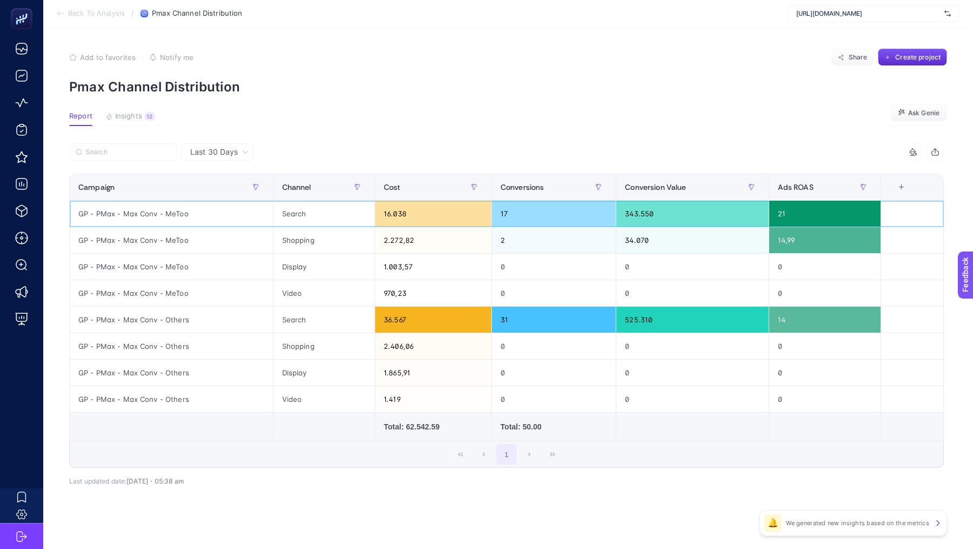
click at [148, 210] on div "GP - PMax - Max Conv - MeToo" at bounding box center [171, 214] width 203 height 26
click at [443, 192] on div "Cost" at bounding box center [433, 186] width 99 height 17
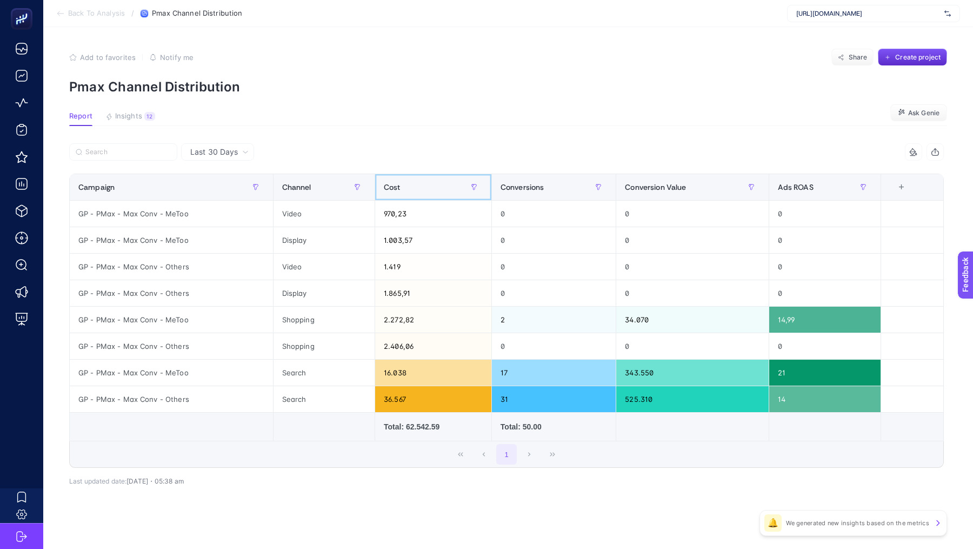
click at [421, 183] on div "Cost" at bounding box center [433, 186] width 99 height 17
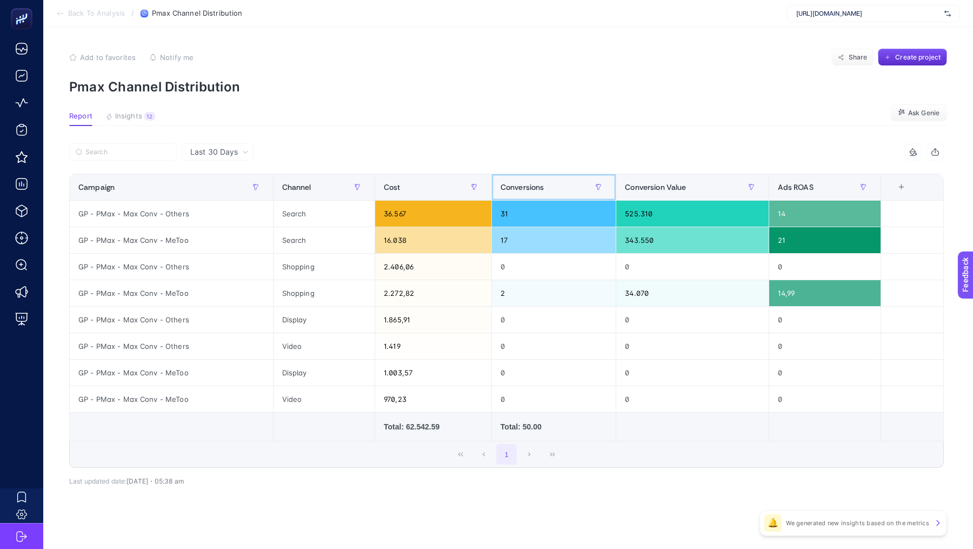
click at [562, 191] on div "Conversions" at bounding box center [554, 186] width 107 height 17
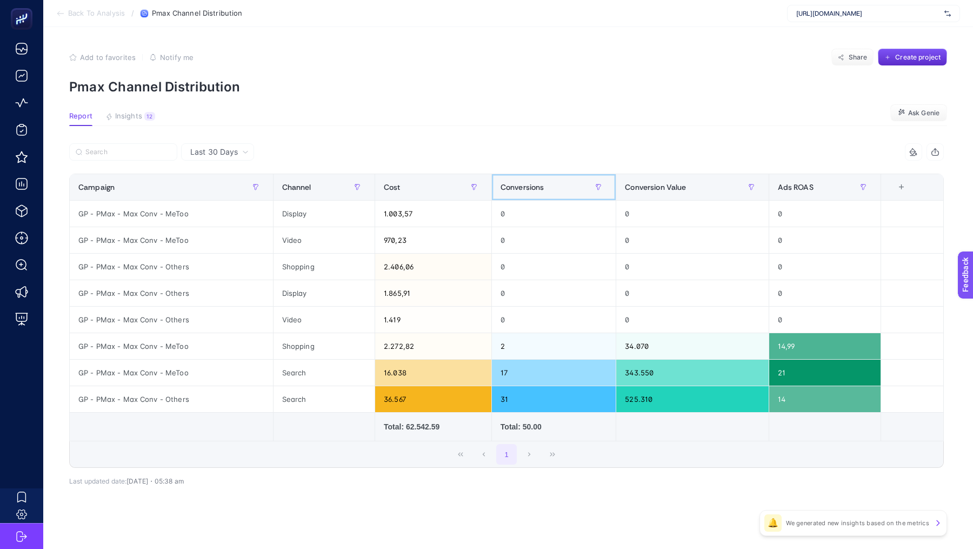
click at [562, 191] on div "Conversions" at bounding box center [554, 186] width 107 height 17
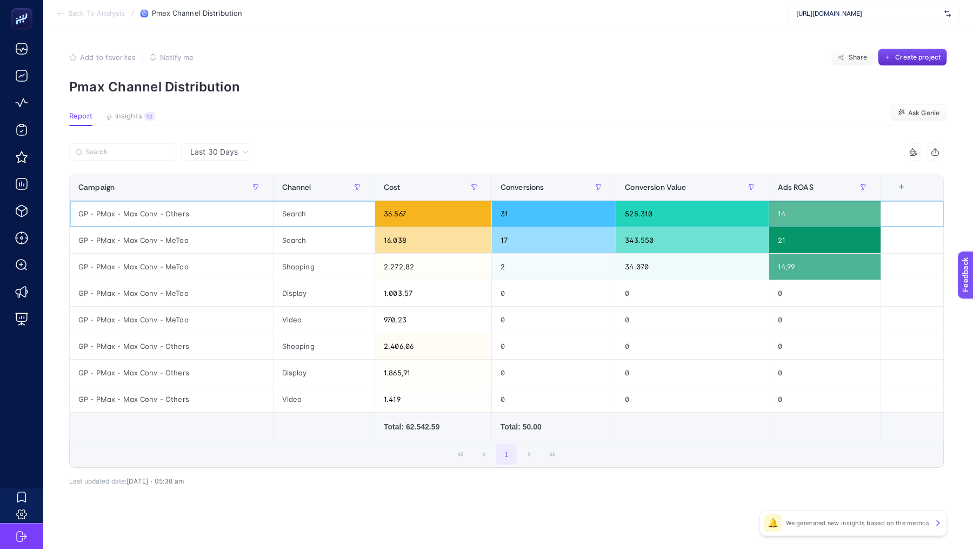
click at [161, 214] on div "GP - PMax - Max Conv - Others" at bounding box center [171, 214] width 203 height 26
copy tr "GP - PMax - Max Conv - Others"
click at [92, 14] on span "Back To Analysis" at bounding box center [96, 13] width 57 height 9
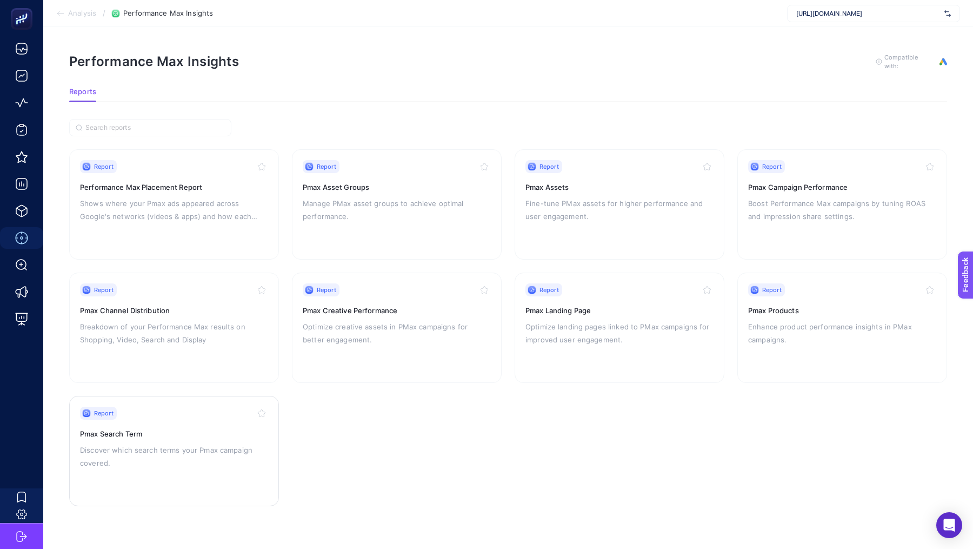
click at [154, 443] on p "Discover which search terms your Pmax campaign covered." at bounding box center [174, 456] width 188 height 26
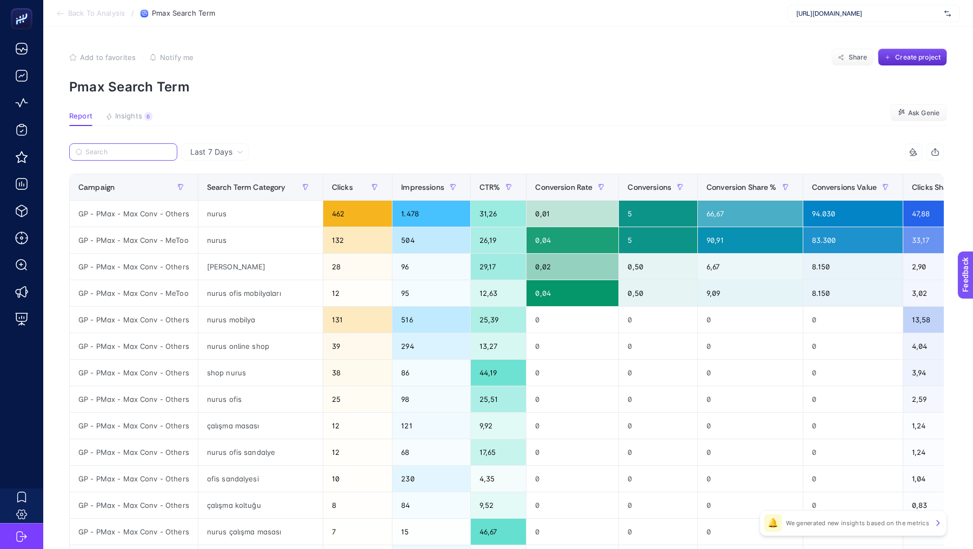
click at [96, 150] on input "Search" at bounding box center [127, 152] width 85 height 8
paste input "GP - PMax - Max Conv - Others"
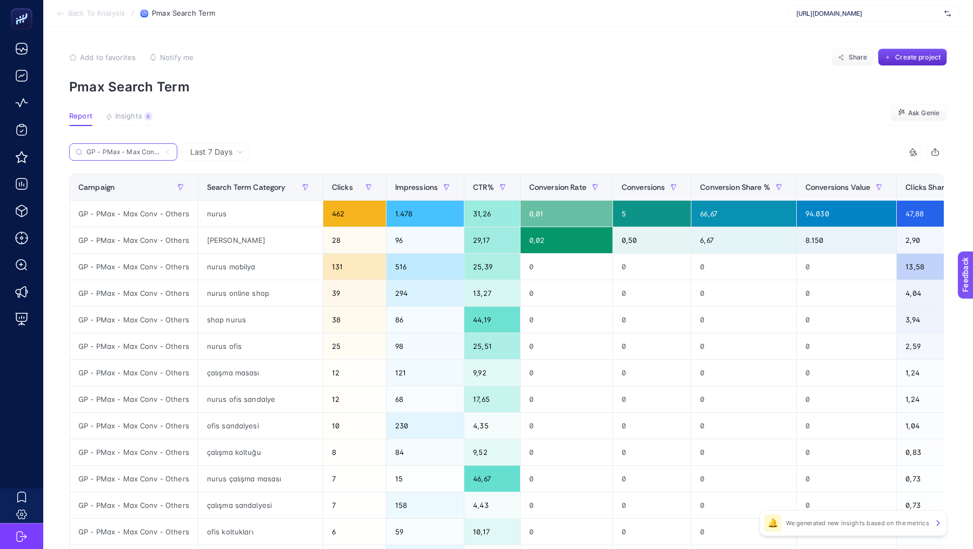
scroll to position [0, 25]
click at [652, 189] on span "Conversions" at bounding box center [644, 187] width 44 height 9
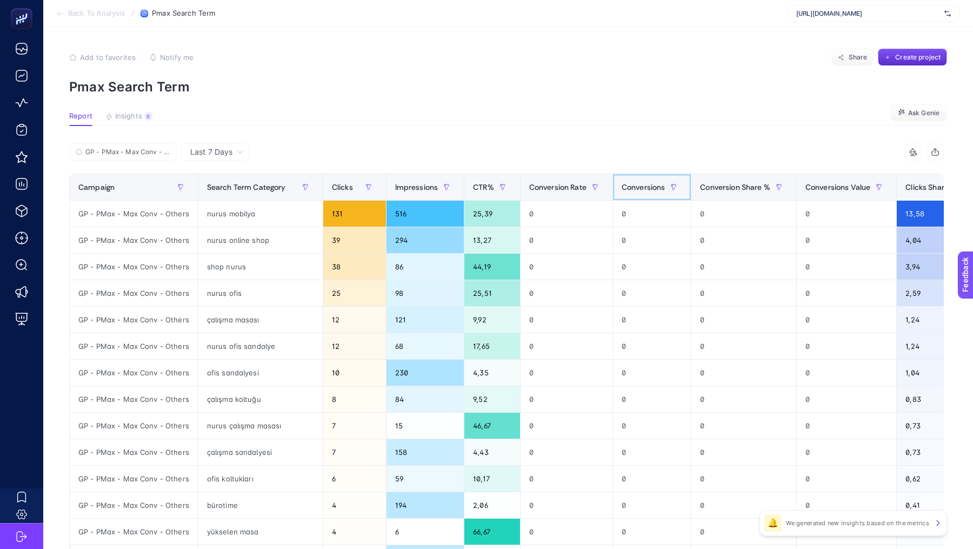
click at [652, 189] on span "Conversions" at bounding box center [644, 187] width 44 height 9
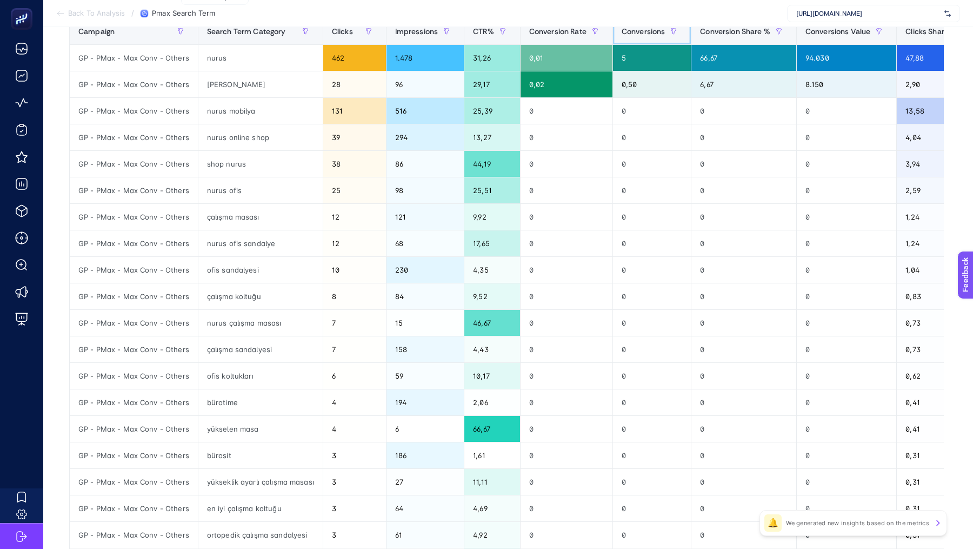
scroll to position [244, 0]
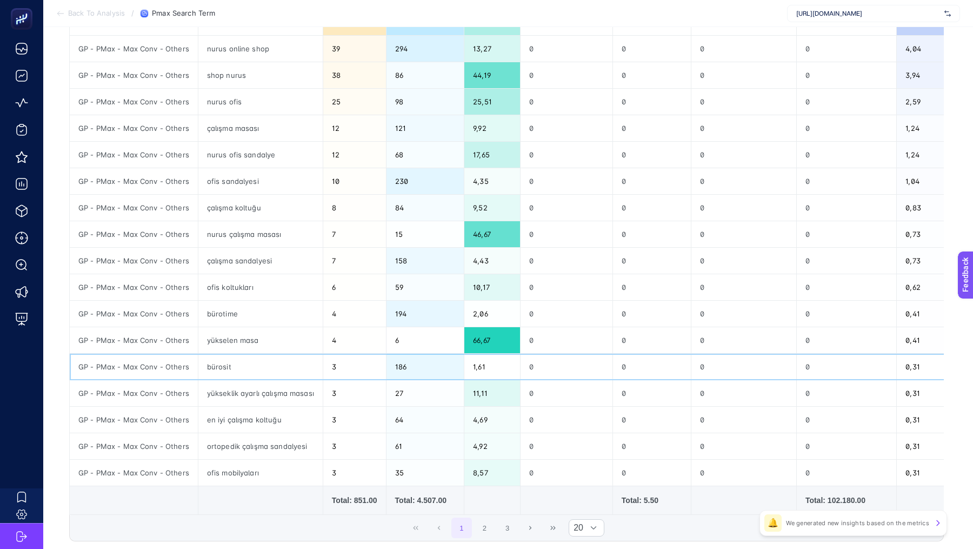
click at [219, 362] on div "bürosit" at bounding box center [260, 367] width 124 height 26
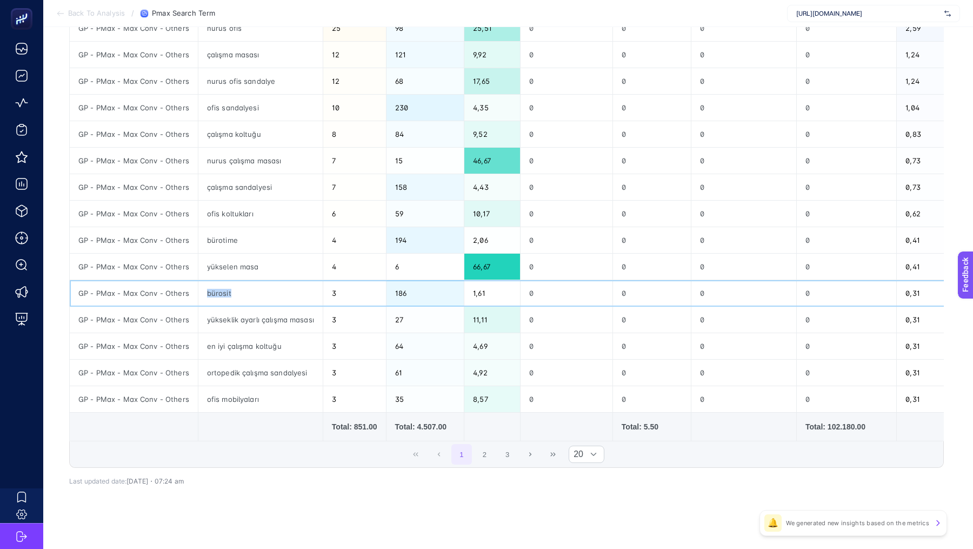
scroll to position [317, 0]
click at [219, 285] on div "bürosit" at bounding box center [260, 294] width 124 height 26
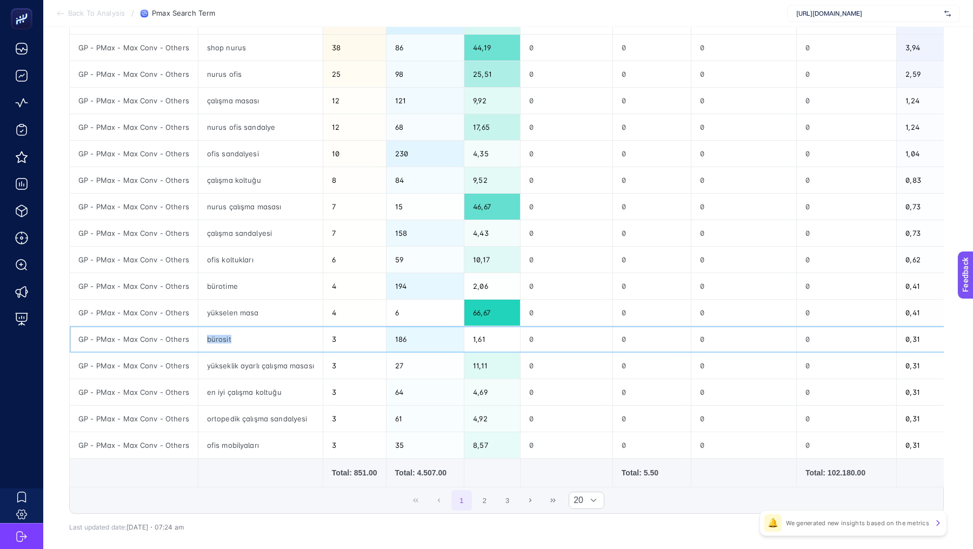
scroll to position [271, 0]
click at [219, 285] on div "bürotime" at bounding box center [260, 287] width 124 height 26
copy tr "bürotime"
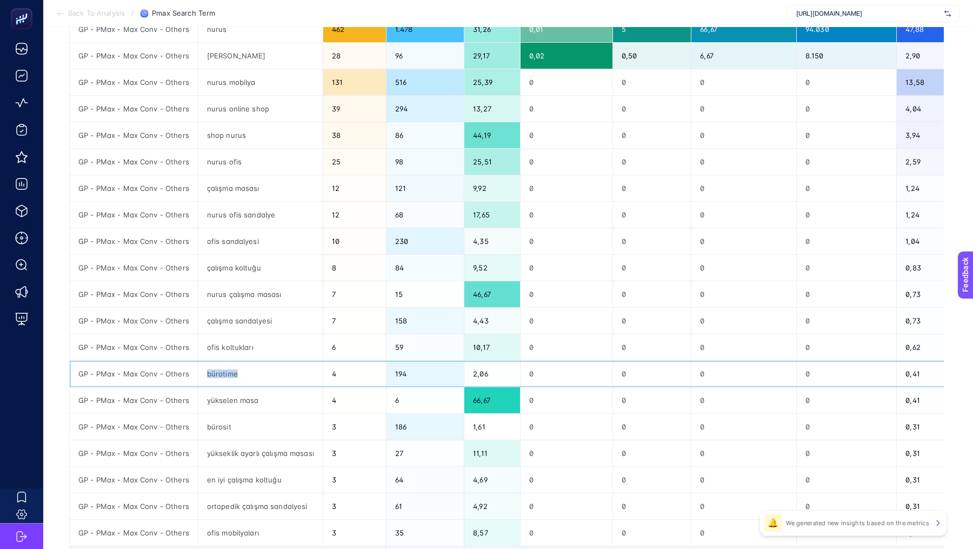
scroll to position [0, 0]
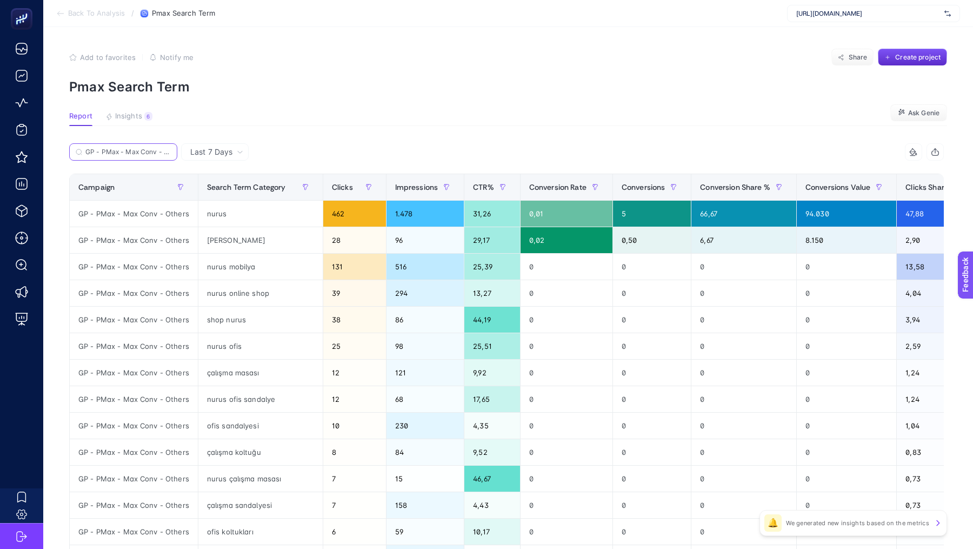
click at [138, 151] on input "GP - PMax - Max Conv - Others" at bounding box center [127, 152] width 85 height 8
paste input "bürotime"
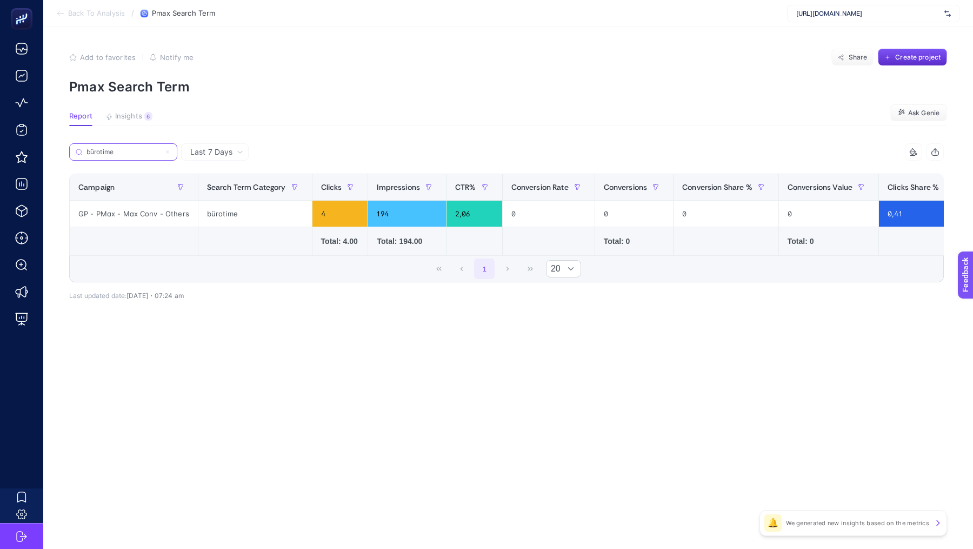
type input "bürotime"
click at [211, 150] on span "Last 7 Days" at bounding box center [211, 151] width 42 height 11
click at [227, 189] on li "Last 30 Days" at bounding box center [214, 193] width 61 height 19
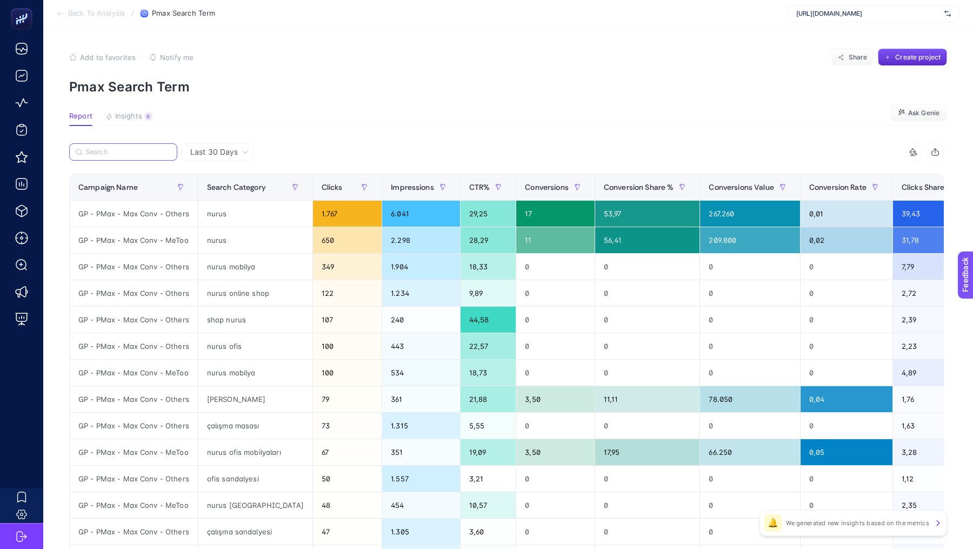
click at [126, 151] on input "Search" at bounding box center [127, 152] width 85 height 8
paste input "bürotime"
type input "bürotime"
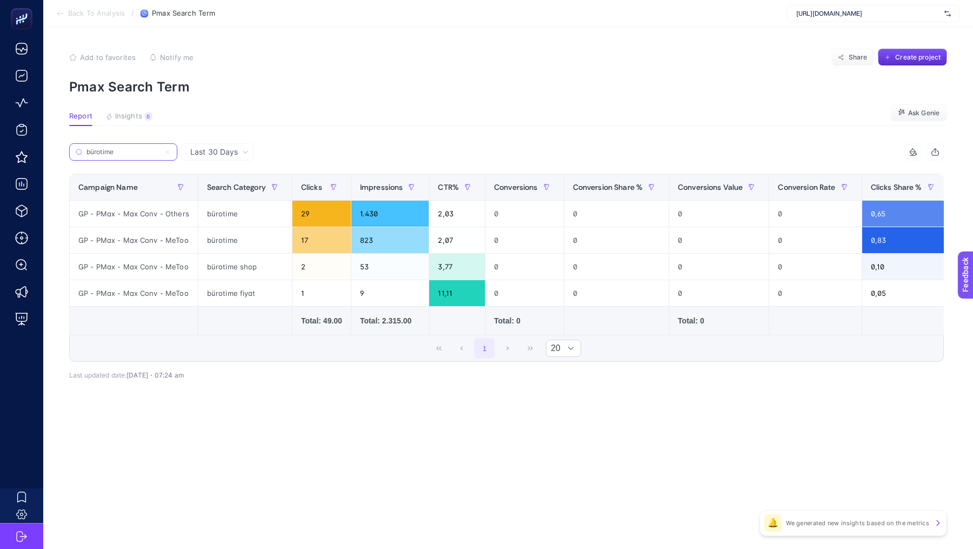
scroll to position [0, 41]
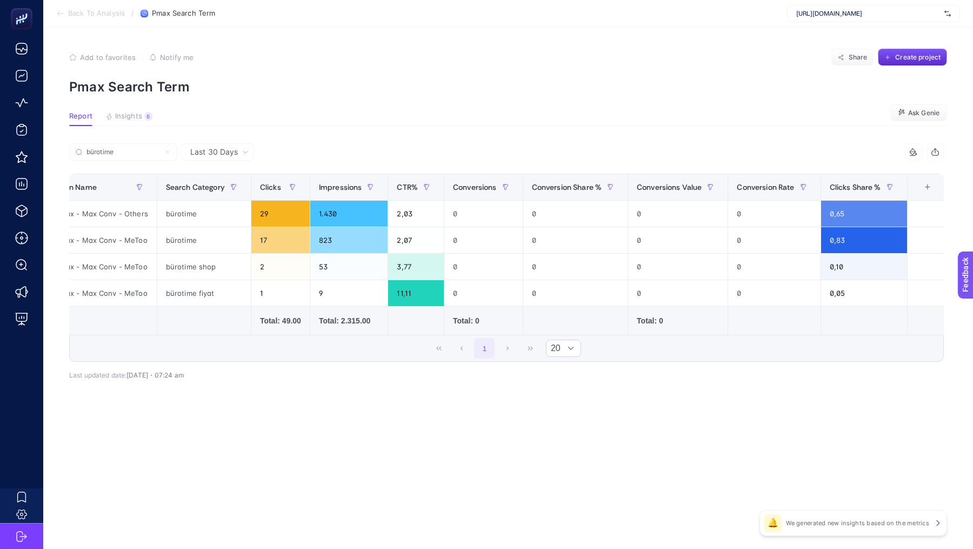
click at [115, 15] on span "Back To Analysis" at bounding box center [96, 13] width 57 height 9
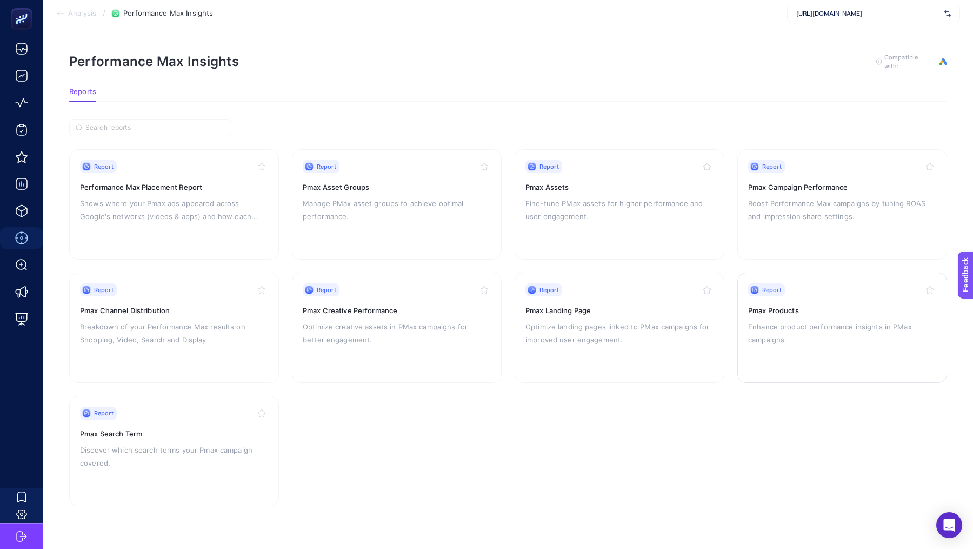
click at [847, 354] on div "Report Pmax Products Enhance product performance insights in PMax campaigns." at bounding box center [842, 327] width 188 height 89
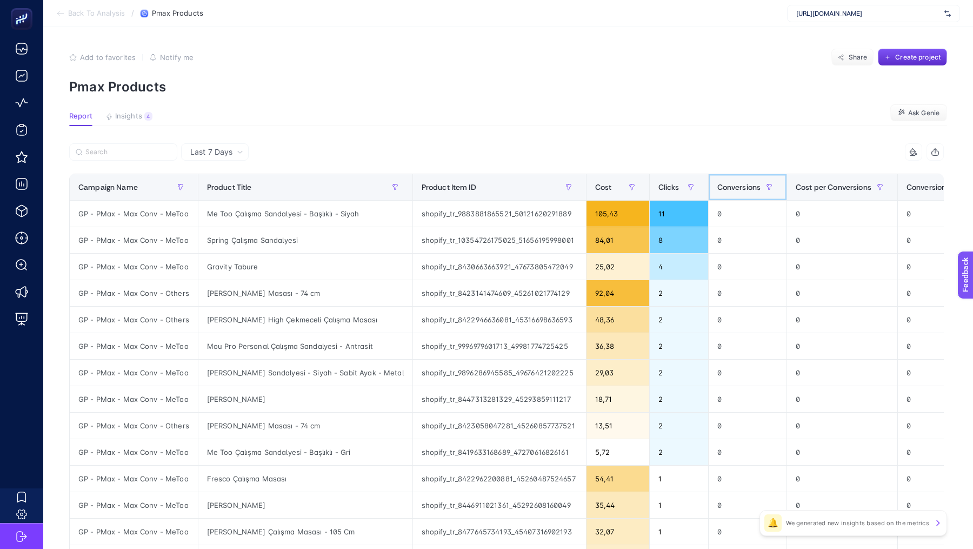
click at [724, 190] on span "Conversions" at bounding box center [739, 187] width 44 height 9
click at [728, 190] on span "Conversions" at bounding box center [739, 187] width 44 height 9
click at [765, 188] on button "button" at bounding box center [769, 186] width 17 height 17
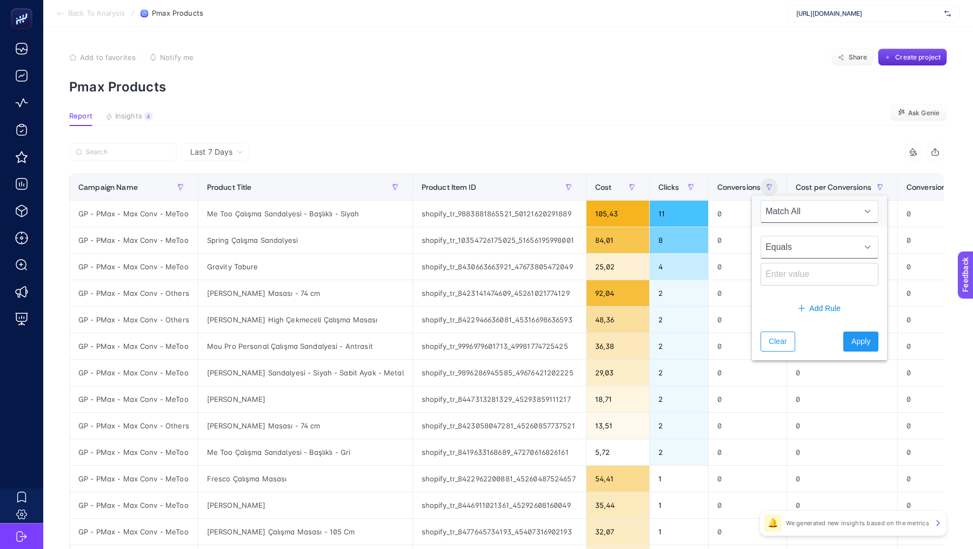
click at [798, 238] on span "Equals" at bounding box center [809, 247] width 96 height 22
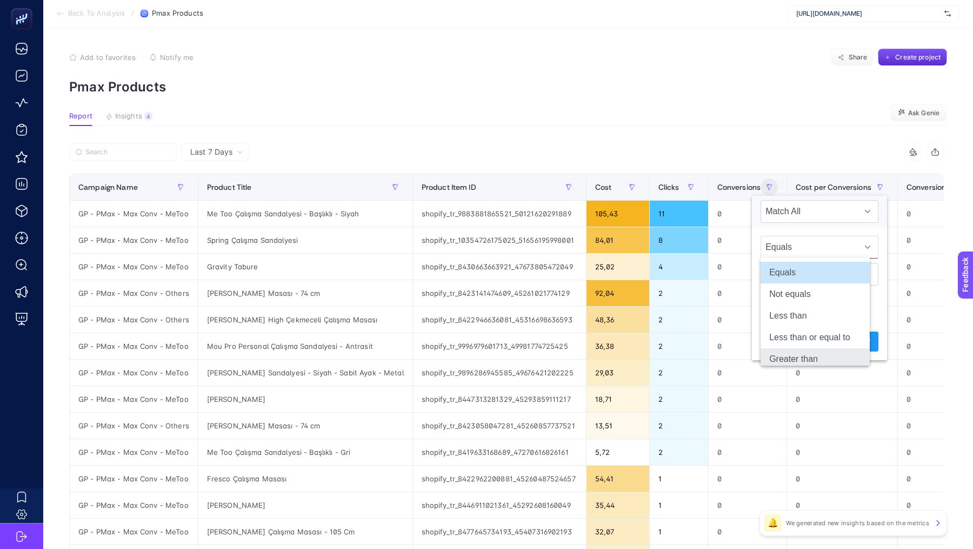
click at [808, 361] on li "Greater than" at bounding box center [815, 359] width 109 height 22
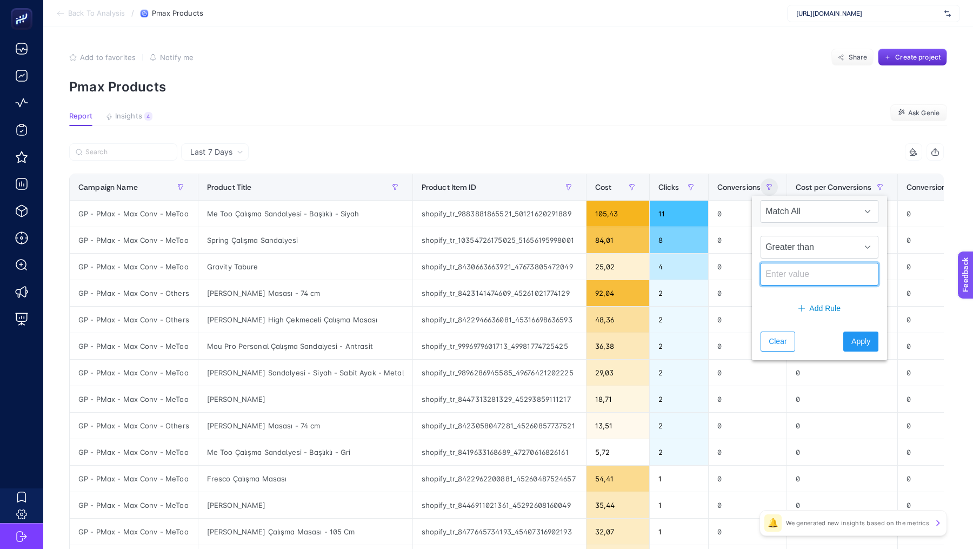
click at [800, 280] on input at bounding box center [820, 274] width 118 height 23
type input "0"
click at [853, 336] on span "Apply" at bounding box center [860, 341] width 19 height 11
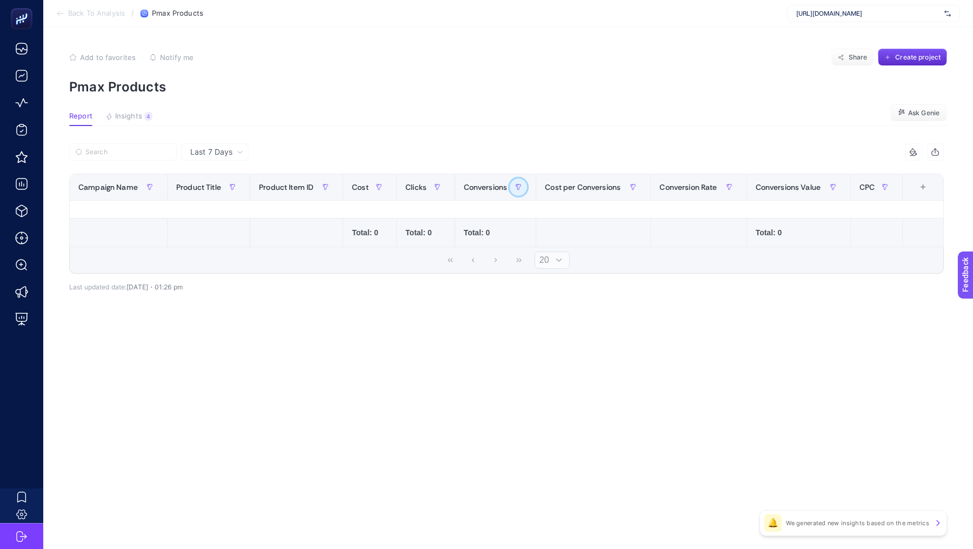
click at [518, 184] on icon "button" at bounding box center [518, 187] width 6 height 6
click at [544, 337] on button "Clear" at bounding box center [535, 341] width 34 height 20
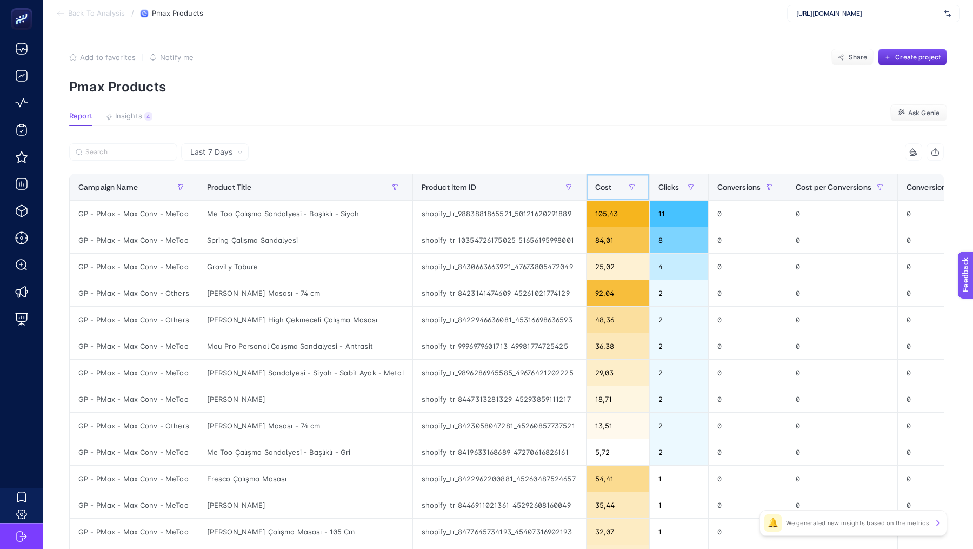
click at [595, 185] on span "Cost" at bounding box center [603, 187] width 17 height 9
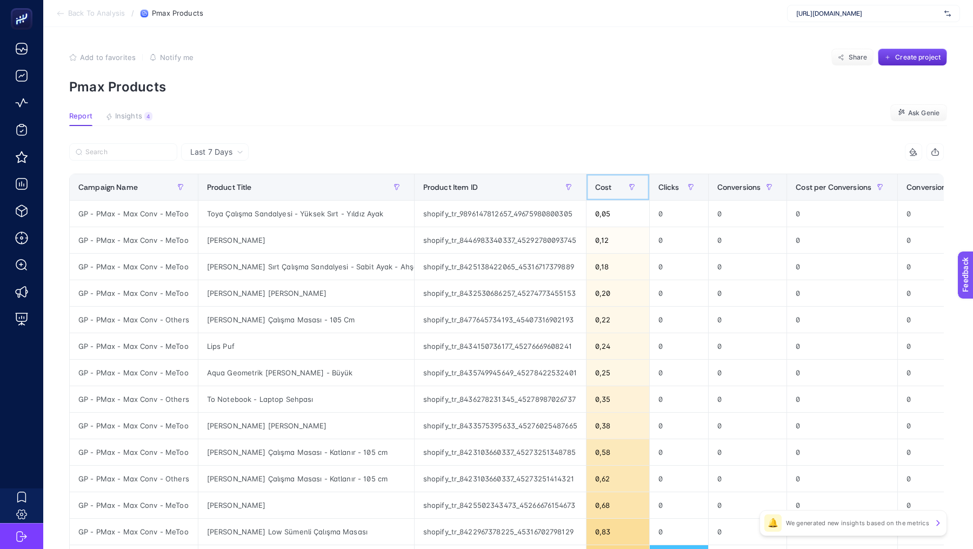
click at [586, 185] on th "Cost" at bounding box center [617, 187] width 63 height 26
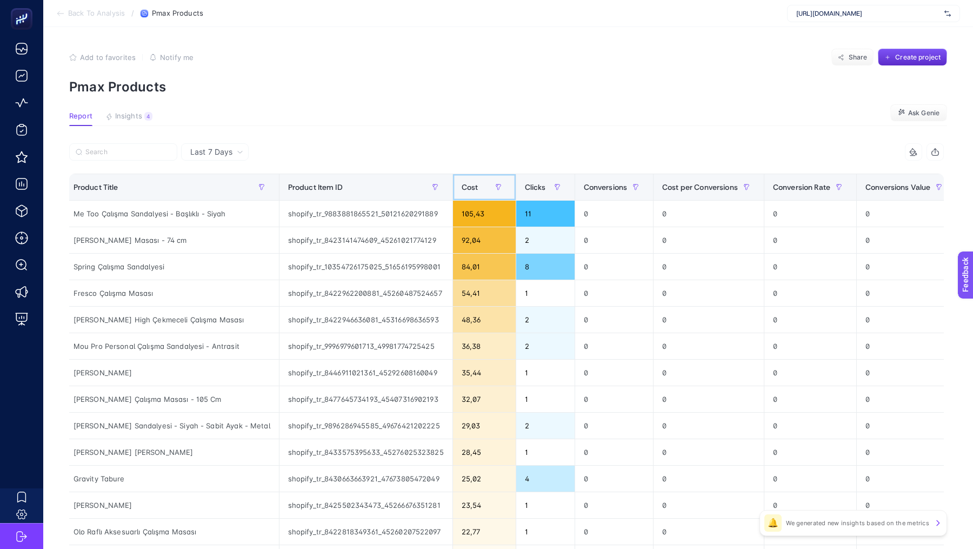
scroll to position [0, 0]
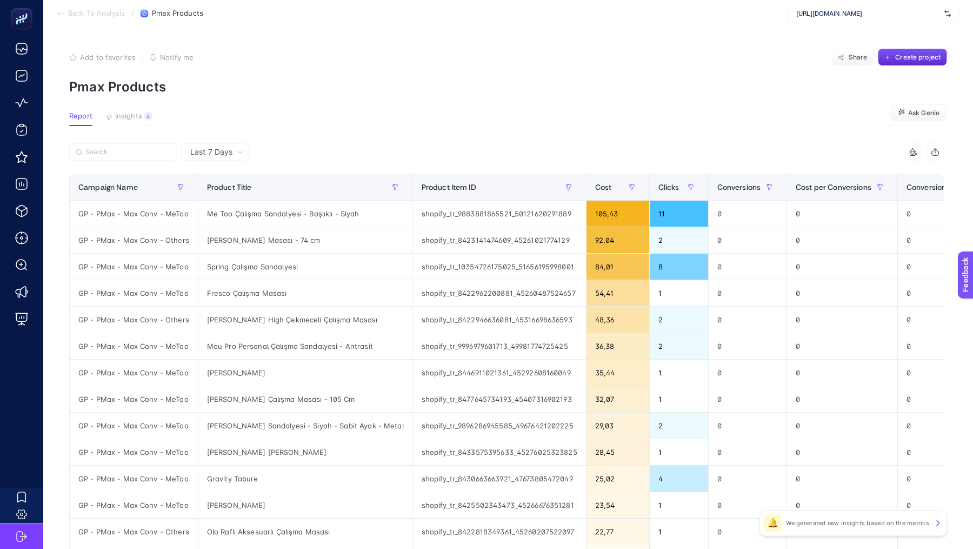
click at [79, 15] on span "Back To Analysis" at bounding box center [96, 13] width 57 height 9
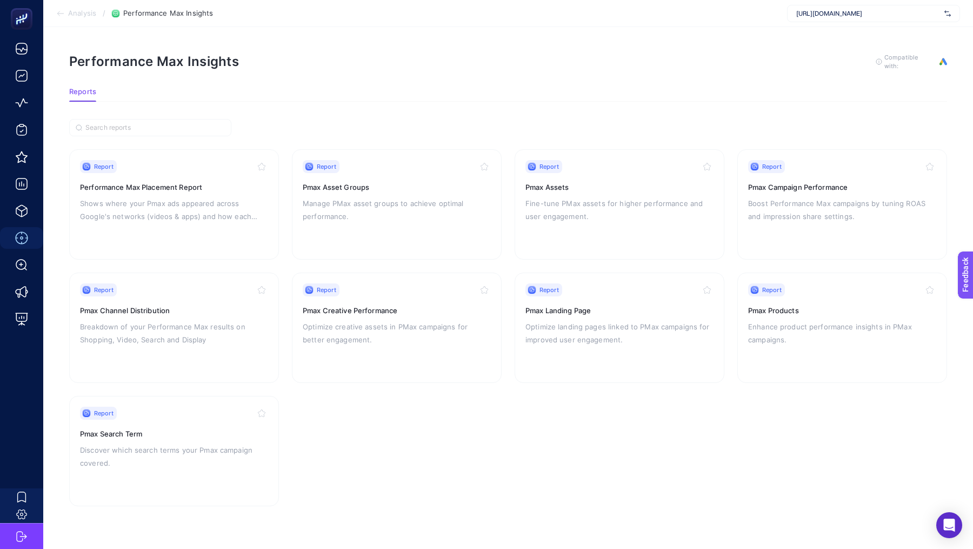
click at [79, 15] on span "Analysis" at bounding box center [82, 13] width 28 height 9
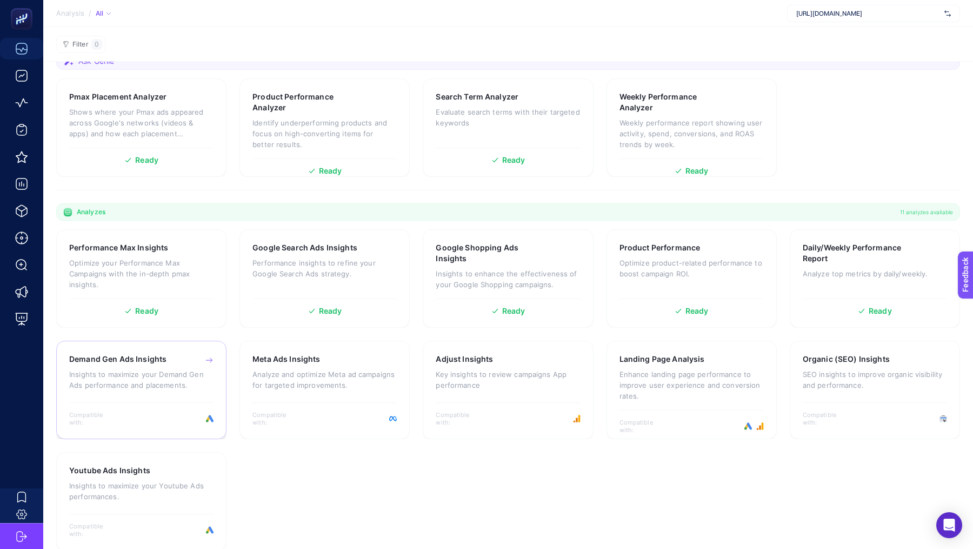
scroll to position [115, 0]
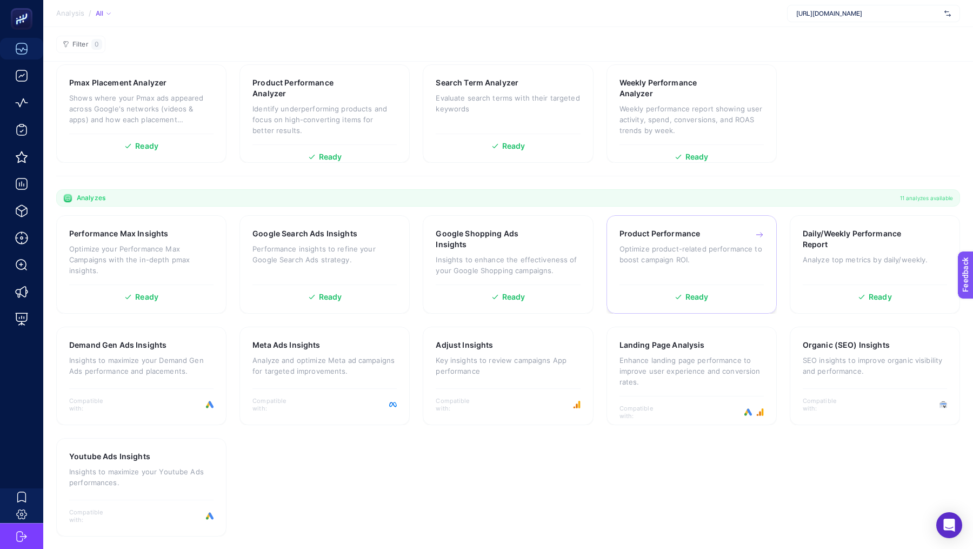
click at [699, 258] on p "Optimize product-related performance to boost campaign ROI." at bounding box center [692, 254] width 144 height 22
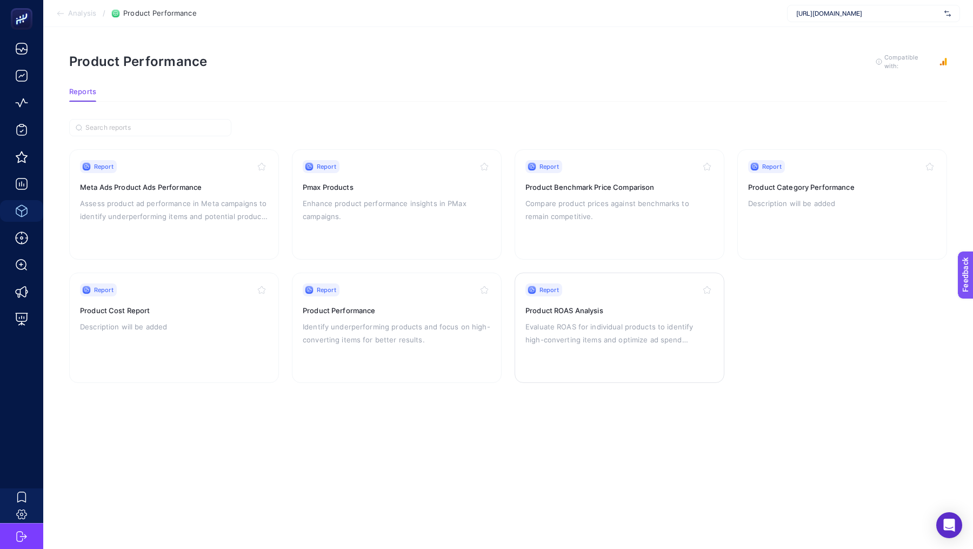
click at [598, 343] on p "Evaluate ROAS for individual products to identify high-converting items and opt…" at bounding box center [619, 333] width 188 height 26
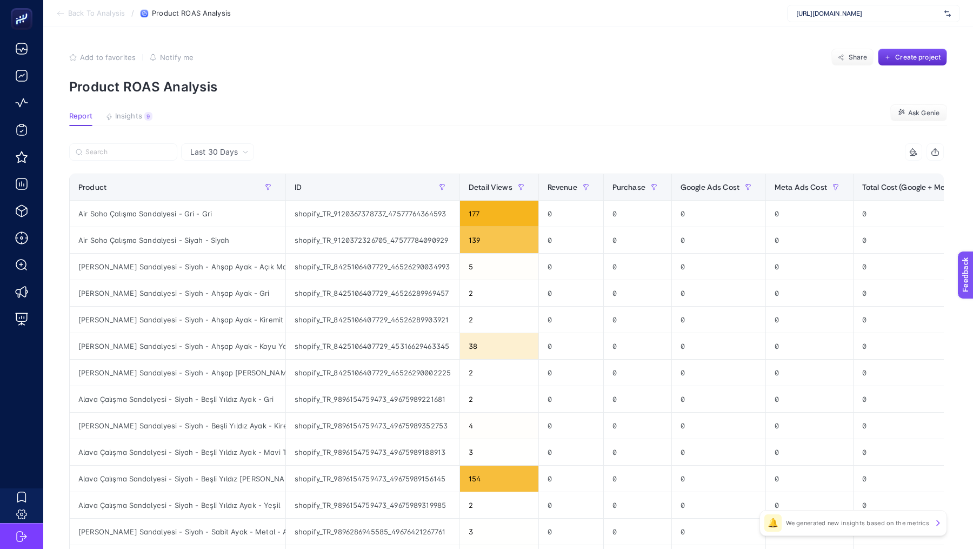
click at [95, 19] on section "Back To Analysis / Product ROAS Analysis [URL][DOMAIN_NAME]" at bounding box center [508, 13] width 930 height 27
click at [86, 13] on span "Back To Analysis" at bounding box center [96, 13] width 57 height 9
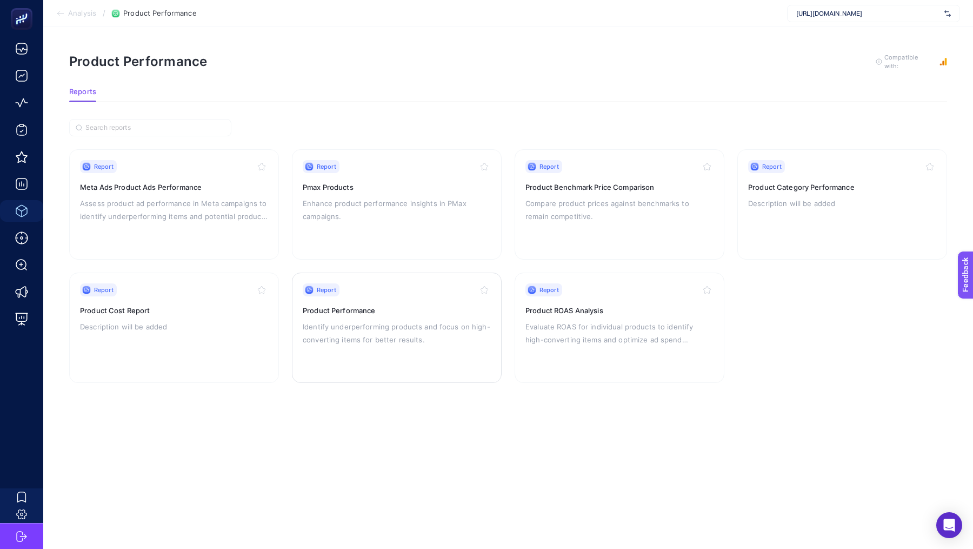
click at [427, 331] on p "Identify underperforming products and focus on high-converting items for better…" at bounding box center [397, 333] width 188 height 26
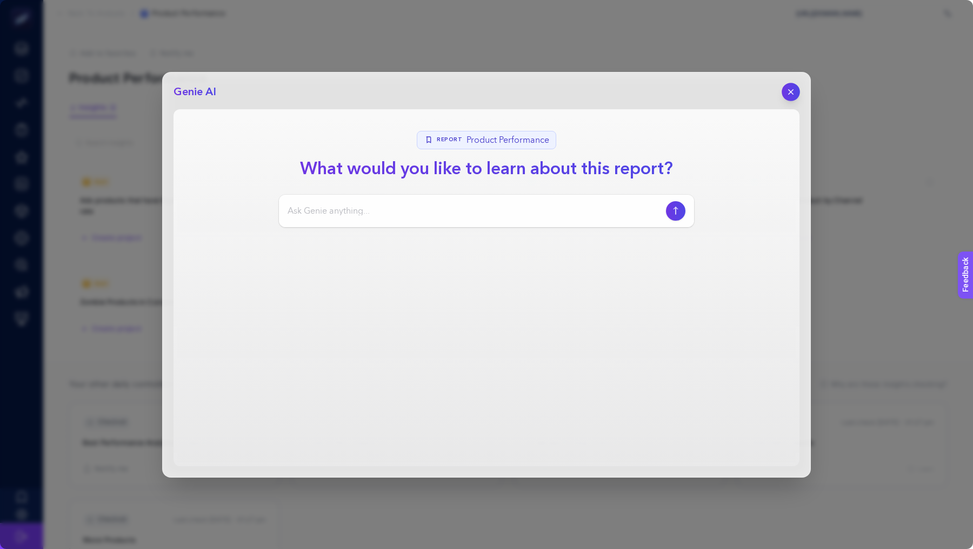
click at [783, 88] on button "button" at bounding box center [791, 92] width 18 height 18
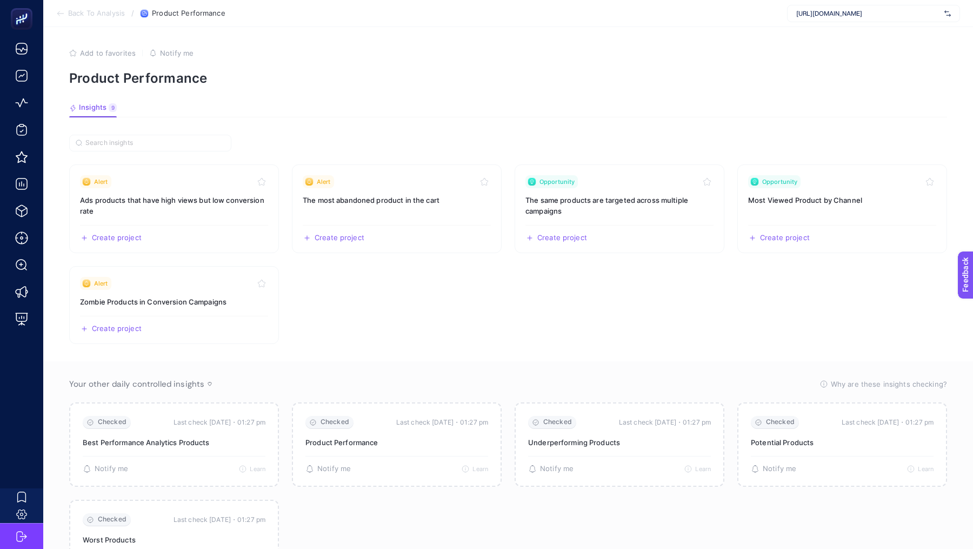
click at [97, 11] on span "Back To Analysis" at bounding box center [96, 13] width 57 height 9
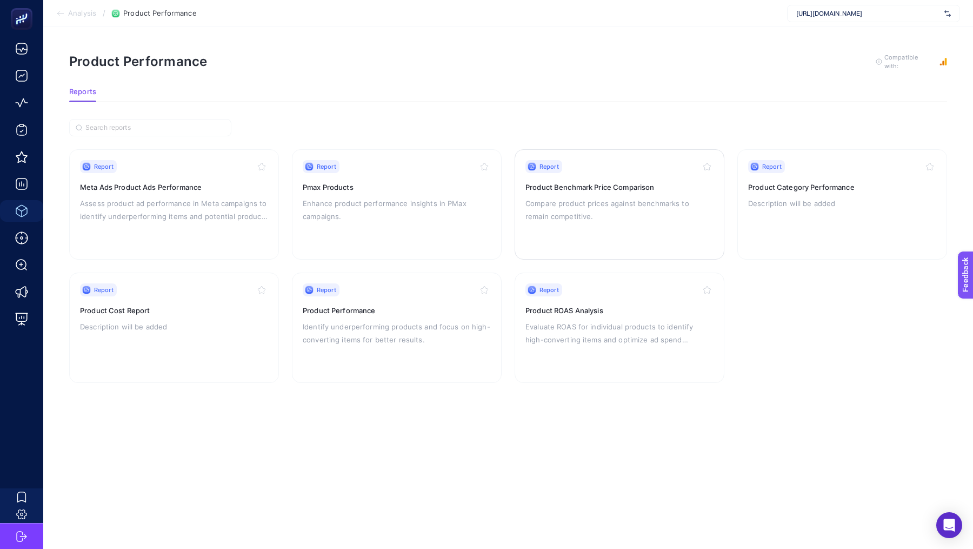
click at [614, 206] on p "Compare product prices against benchmarks to remain competitive." at bounding box center [619, 210] width 188 height 26
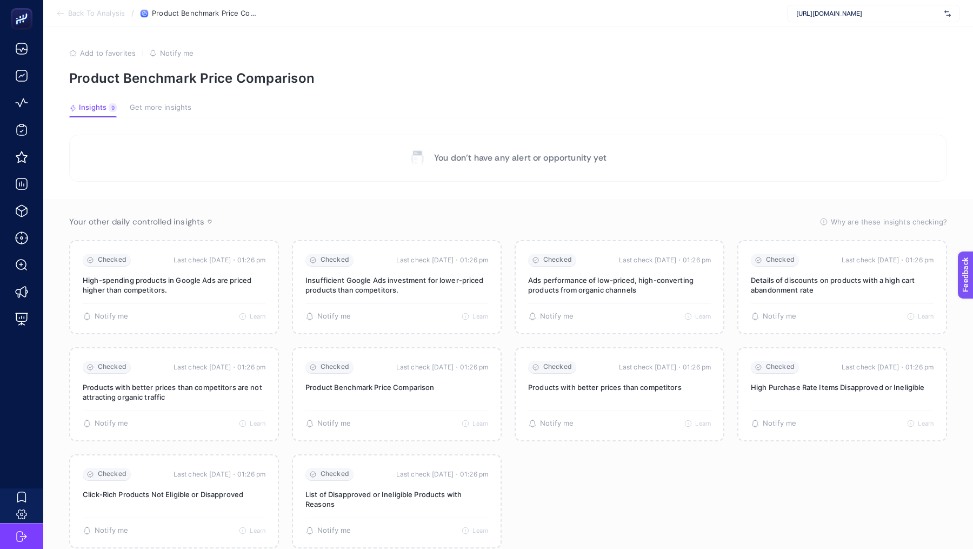
click at [82, 15] on span "Back To Analysis" at bounding box center [96, 13] width 57 height 9
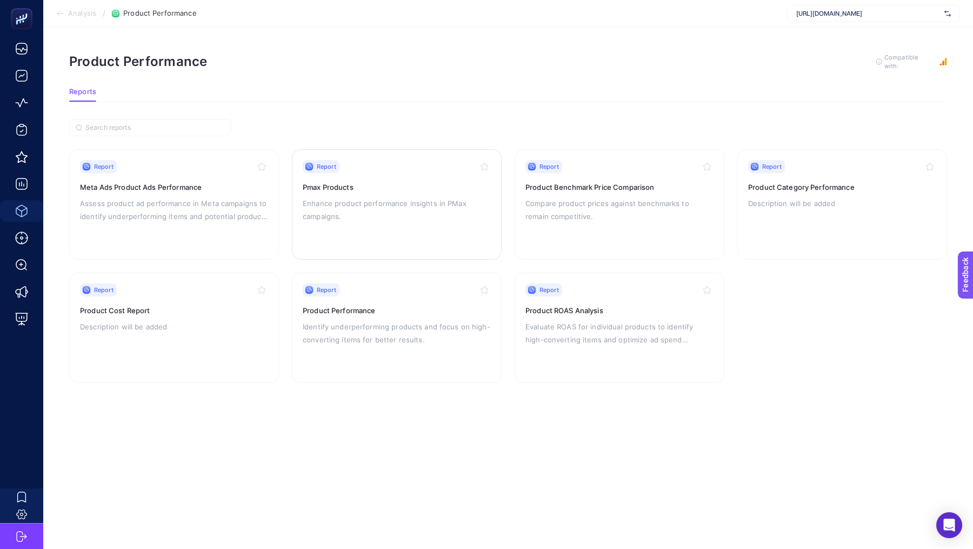
scroll to position [0, 22]
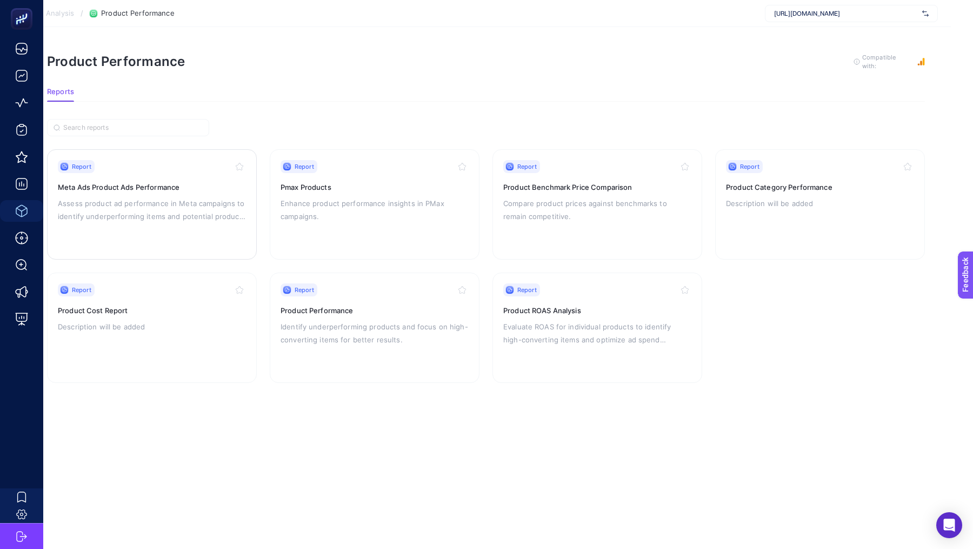
click at [231, 219] on p "Assess product ad performance in Meta campaigns to identify underperforming ite…" at bounding box center [152, 210] width 188 height 26
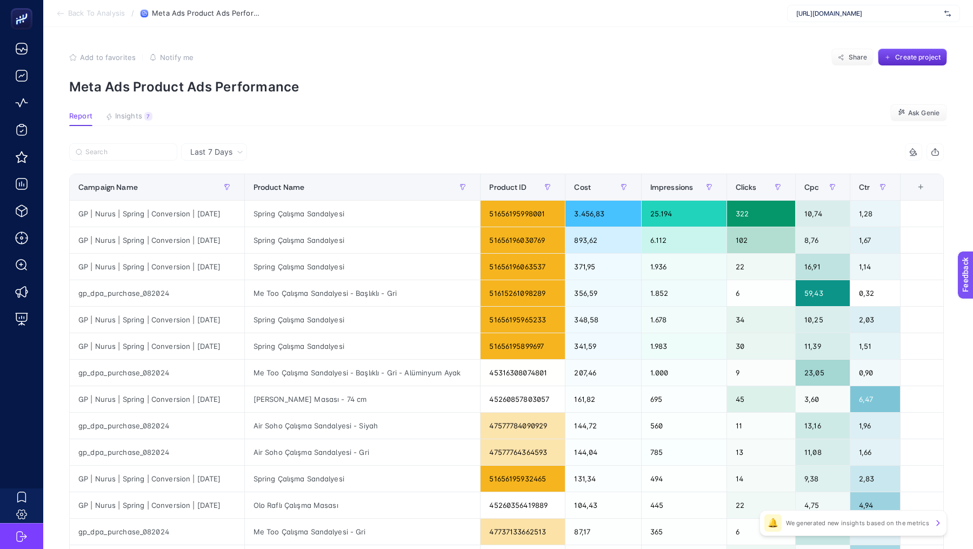
click at [926, 189] on div "+" at bounding box center [921, 187] width 21 height 9
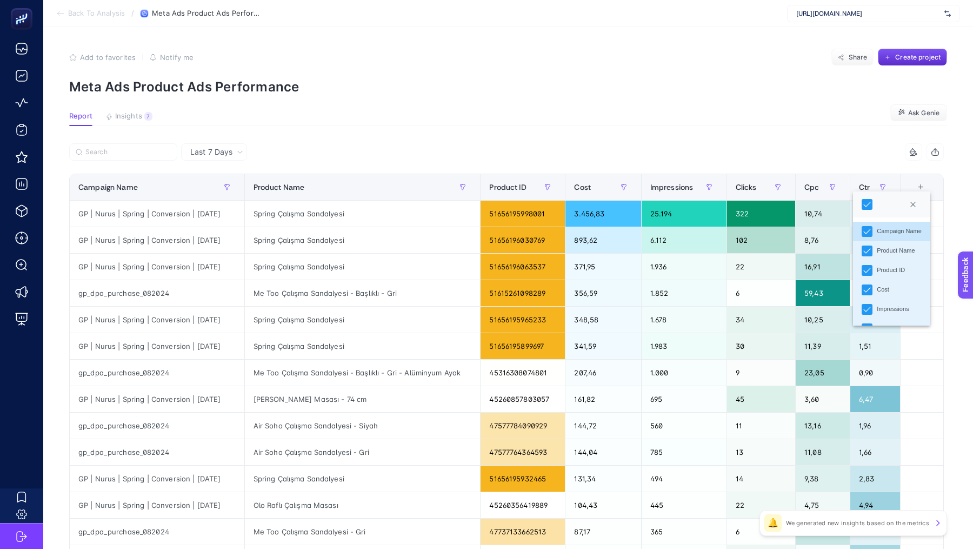
scroll to position [56, 0]
click at [615, 137] on article "Add to favorites false Notify me Share Create project Meta Ads Product Ads Perf…" at bounding box center [508, 449] width 930 height 845
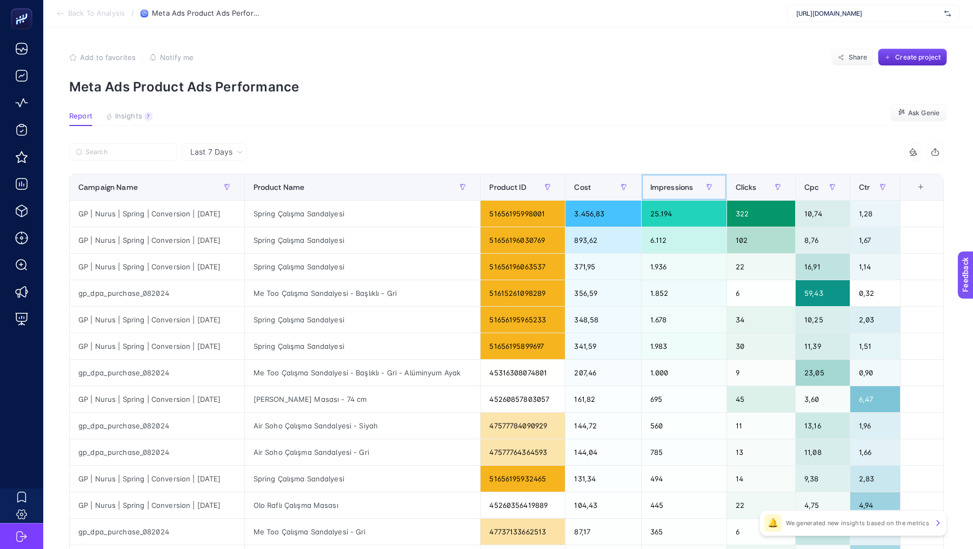
click at [680, 187] on span "Impressions" at bounding box center [671, 187] width 43 height 9
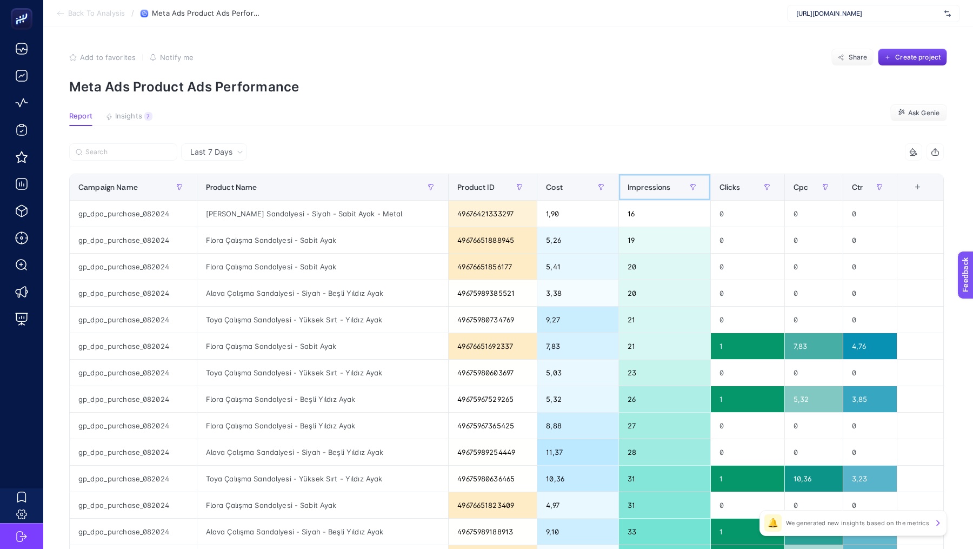
click at [651, 183] on span "Impressions" at bounding box center [649, 187] width 43 height 9
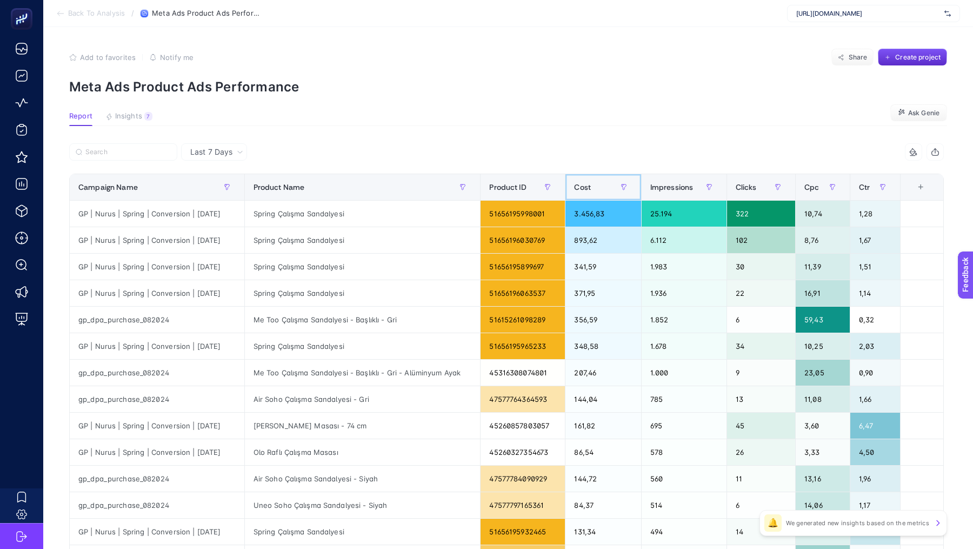
click at [591, 181] on div "Cost" at bounding box center [603, 186] width 58 height 17
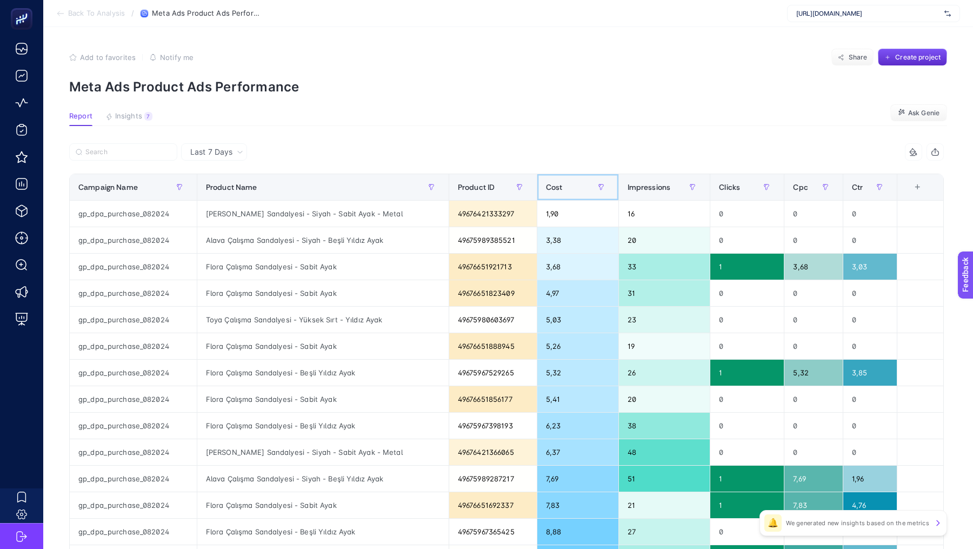
click at [549, 185] on span "Cost" at bounding box center [554, 187] width 17 height 9
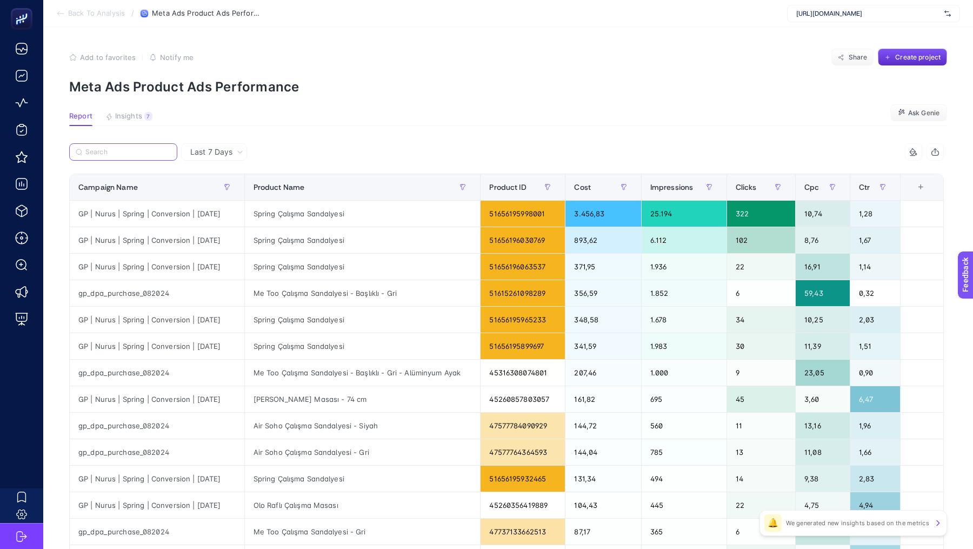
click at [151, 150] on input "Search" at bounding box center [127, 152] width 85 height 8
paste input "Me Too"
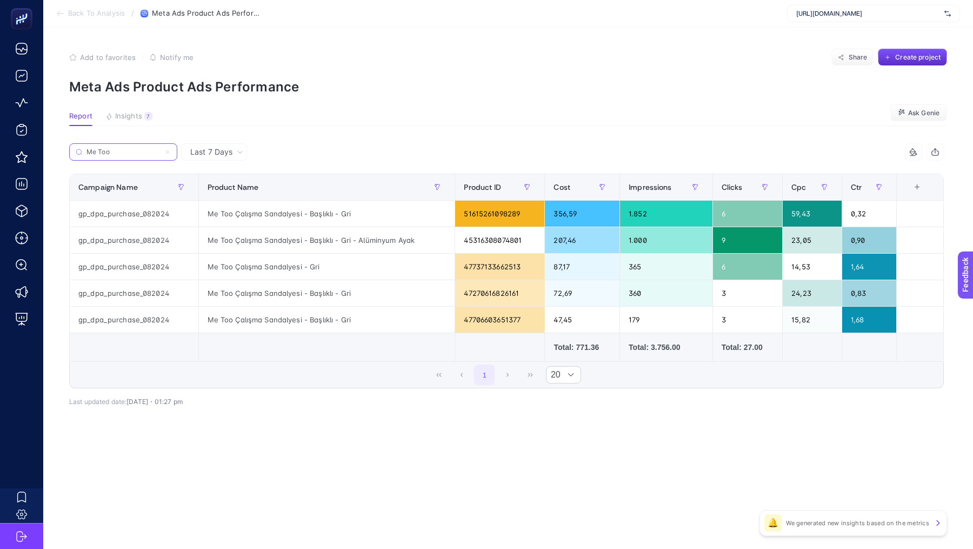
type input "Me Too"
click at [148, 149] on input "Me Too" at bounding box center [123, 152] width 74 height 8
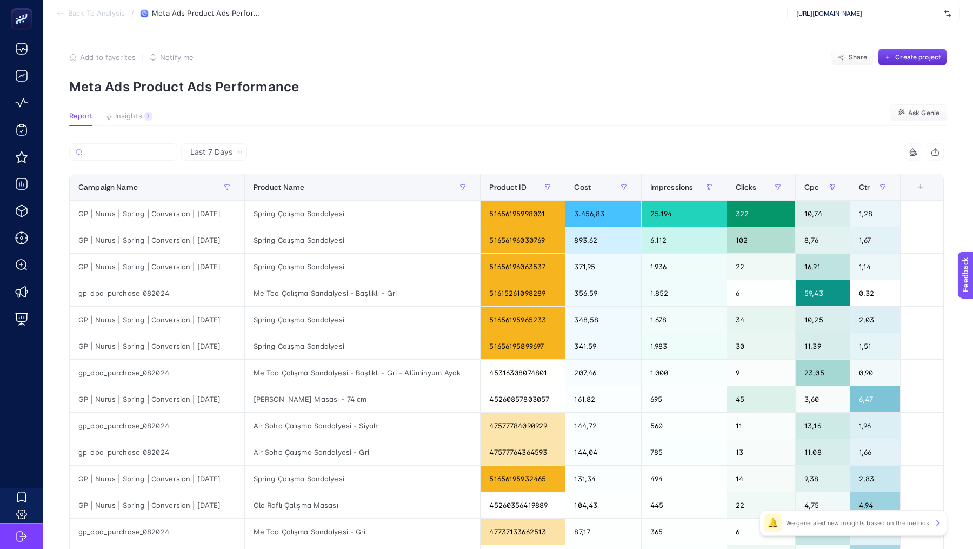
click at [561, 82] on p "Meta Ads Product Ads Performance" at bounding box center [508, 87] width 878 height 16
click at [104, 149] on input "Search" at bounding box center [127, 152] width 85 height 8
type input "dpa"
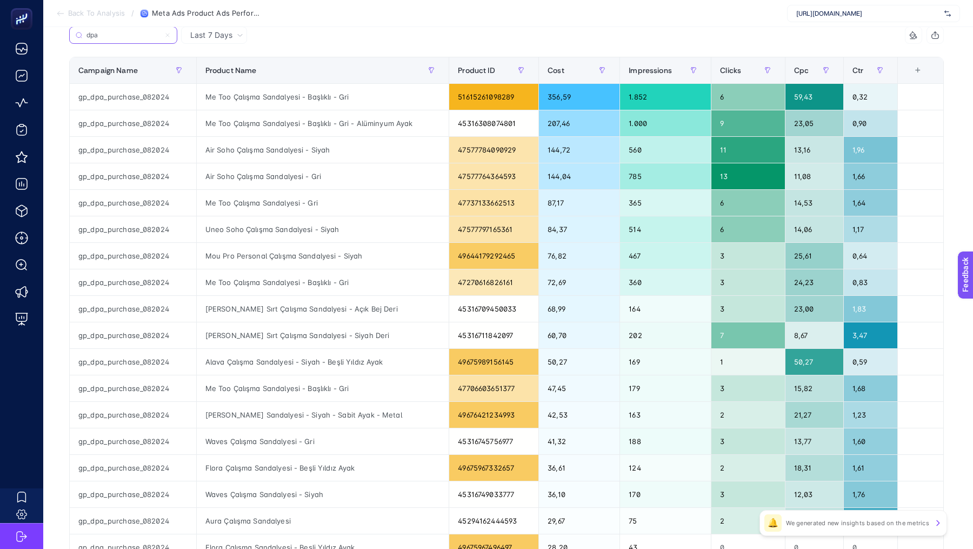
scroll to position [0, 0]
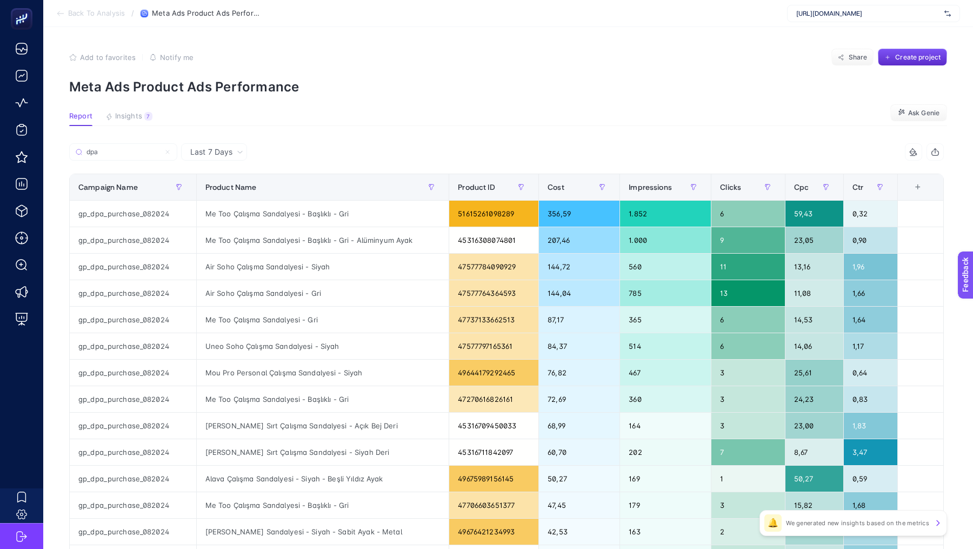
click at [130, 161] on div "dpa" at bounding box center [287, 155] width 437 height 24
click at [130, 158] on label "dpa" at bounding box center [123, 151] width 108 height 17
click at [130, 156] on input "dpa" at bounding box center [127, 152] width 85 height 8
click at [130, 158] on label "dpa" at bounding box center [123, 151] width 108 height 17
click at [130, 156] on input "dpa" at bounding box center [127, 152] width 85 height 8
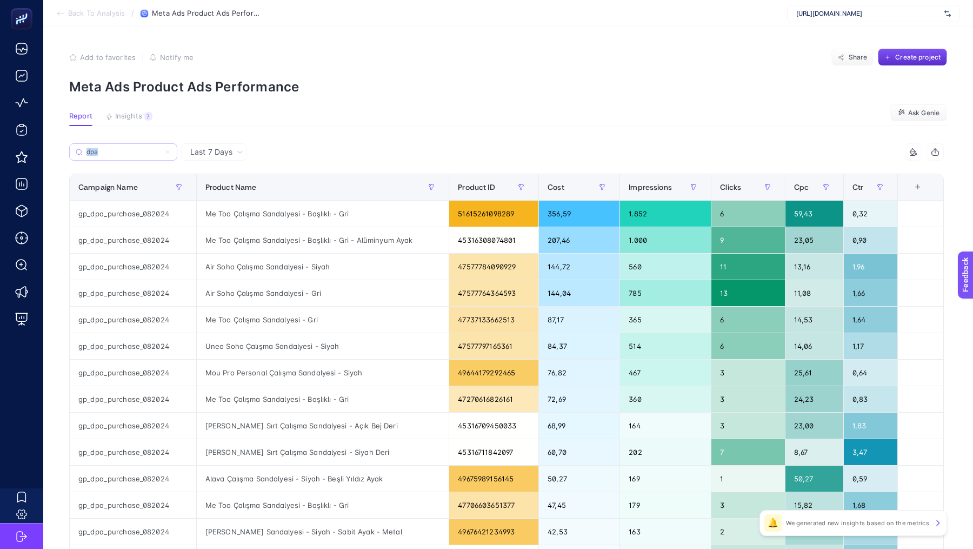
click at [130, 158] on label "dpa" at bounding box center [123, 151] width 108 height 17
click at [130, 156] on input "dpa" at bounding box center [123, 152] width 74 height 8
click at [109, 148] on input "dpa" at bounding box center [123, 152] width 74 height 8
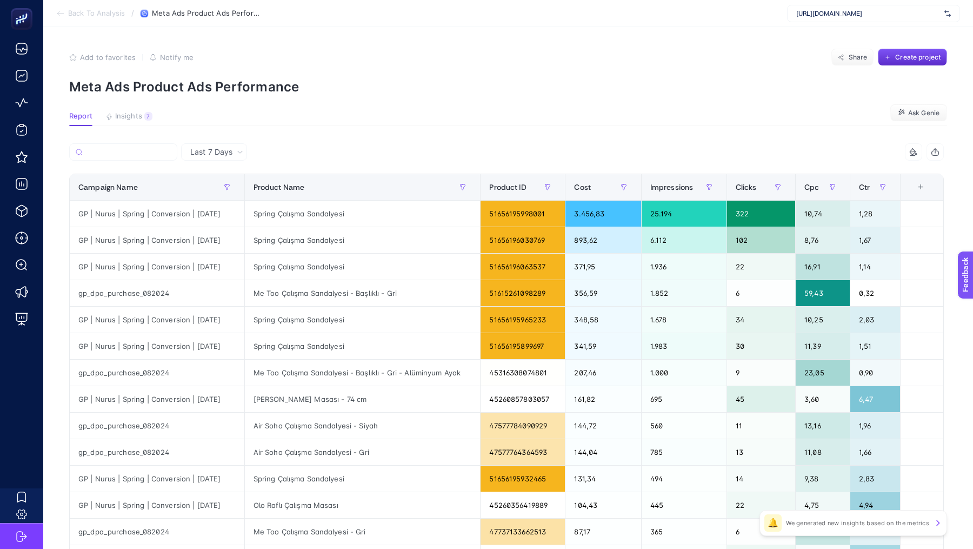
click at [488, 161] on div at bounding box center [287, 155] width 437 height 24
drag, startPoint x: 479, startPoint y: 183, endPoint x: 410, endPoint y: 183, distance: 69.7
click at [410, 183] on div "6 items selected Campaign Name Product Name Product ID Cost Impressions Clicks …" at bounding box center [506, 464] width 875 height 642
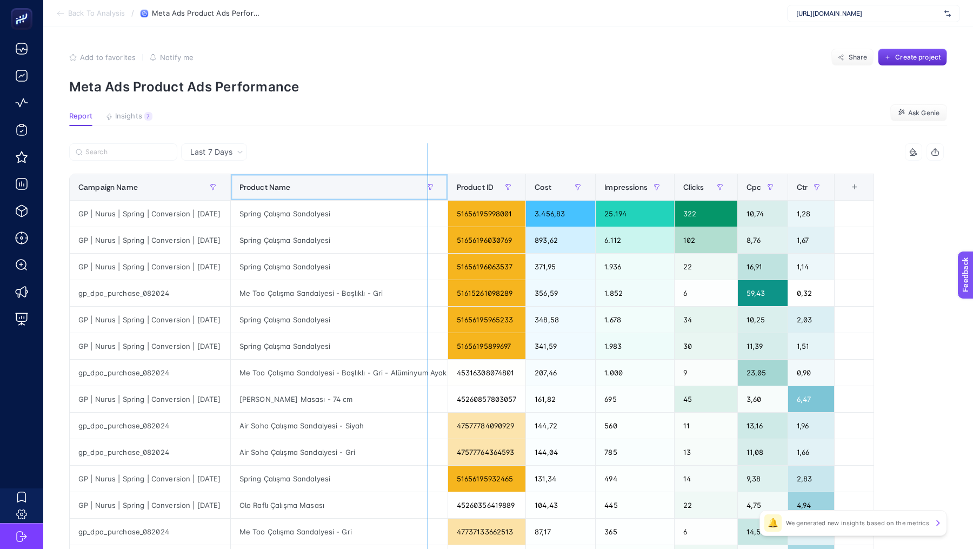
drag, startPoint x: 455, startPoint y: 189, endPoint x: 415, endPoint y: 189, distance: 40.0
click at [415, 189] on div "6 items selected Campaign Name Product Name Product ID Cost Impressions Clicks …" at bounding box center [506, 464] width 875 height 642
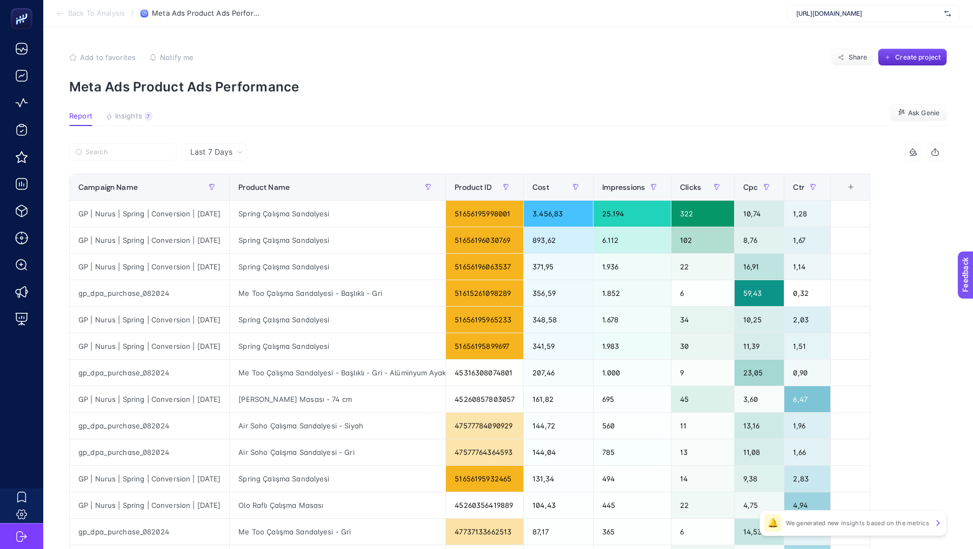
click at [861, 191] on div "+" at bounding box center [851, 187] width 21 height 9
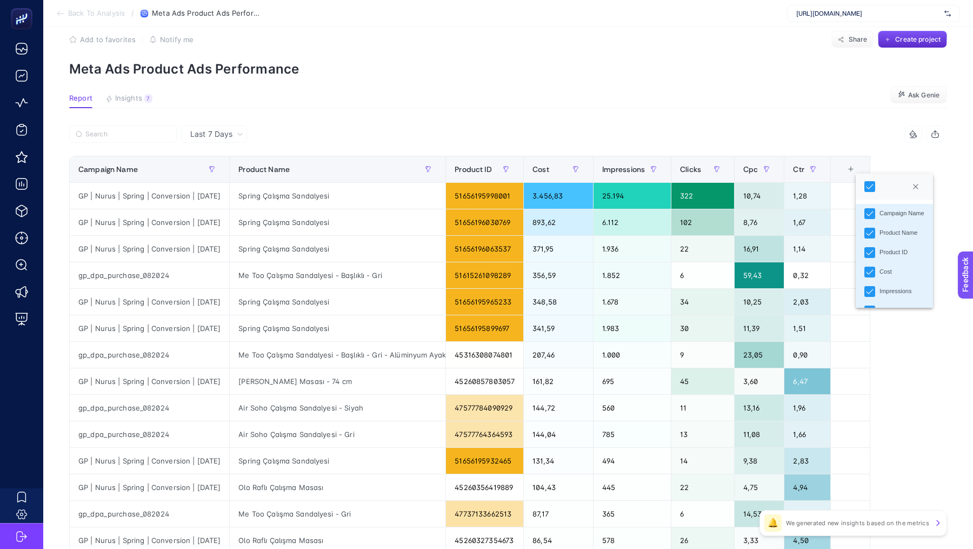
click at [691, 121] on article "Add to favorites false Notify me Share Create project Meta Ads Product Ads Perf…" at bounding box center [508, 431] width 930 height 845
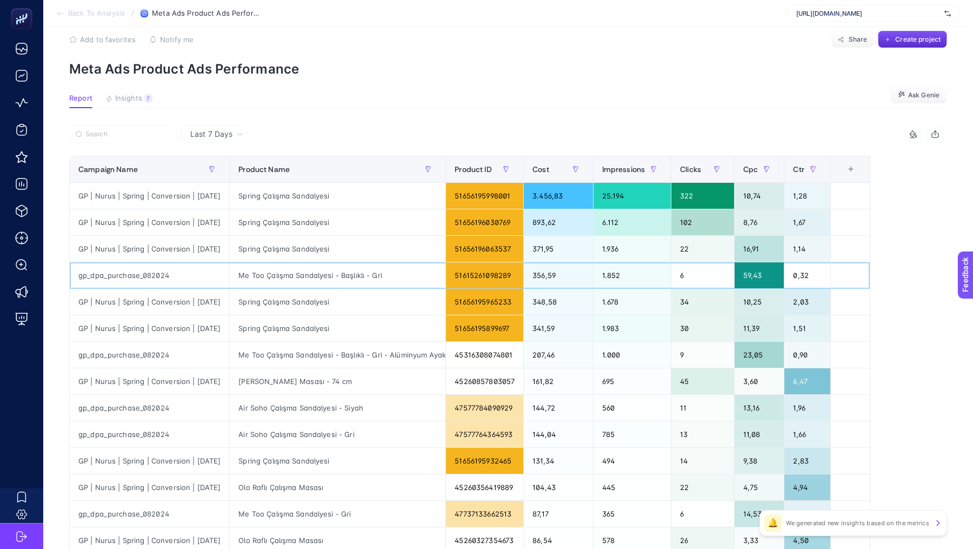
click at [272, 271] on div "Me Too Çalışma Sandalyesi - Başlıklı - Gri" at bounding box center [338, 275] width 216 height 26
click at [121, 266] on div "gp_dpa_purchase_082024" at bounding box center [149, 275] width 159 height 26
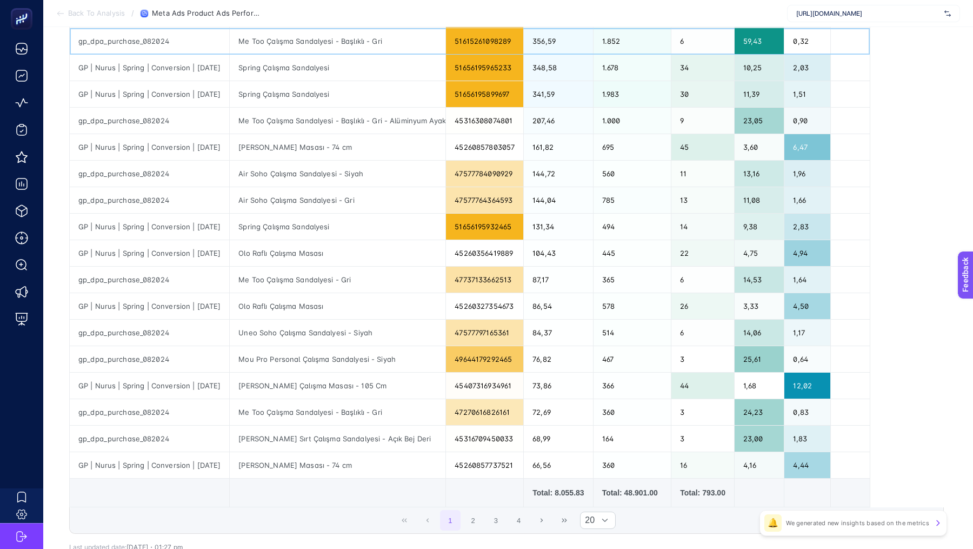
scroll to position [256, 0]
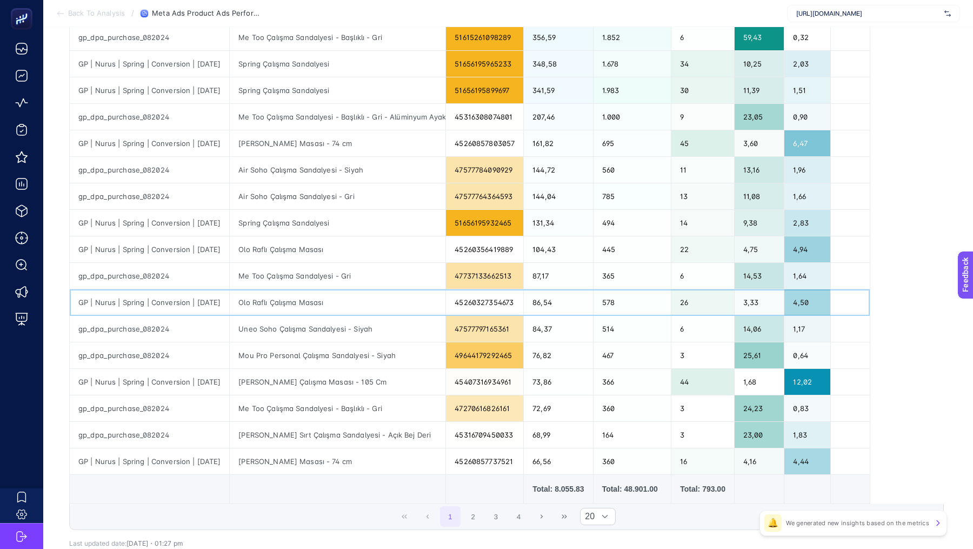
click at [145, 295] on div "GP | Nurus | Spring | Conversion | 24.07.2025" at bounding box center [149, 302] width 159 height 26
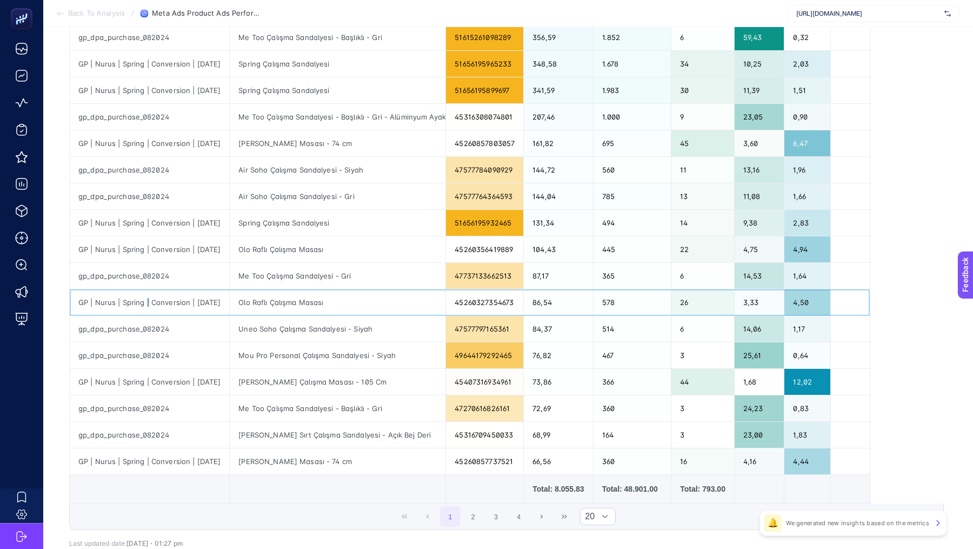
click at [145, 295] on div "GP | Nurus | Spring | Conversion | 24.07.2025" at bounding box center [149, 302] width 159 height 26
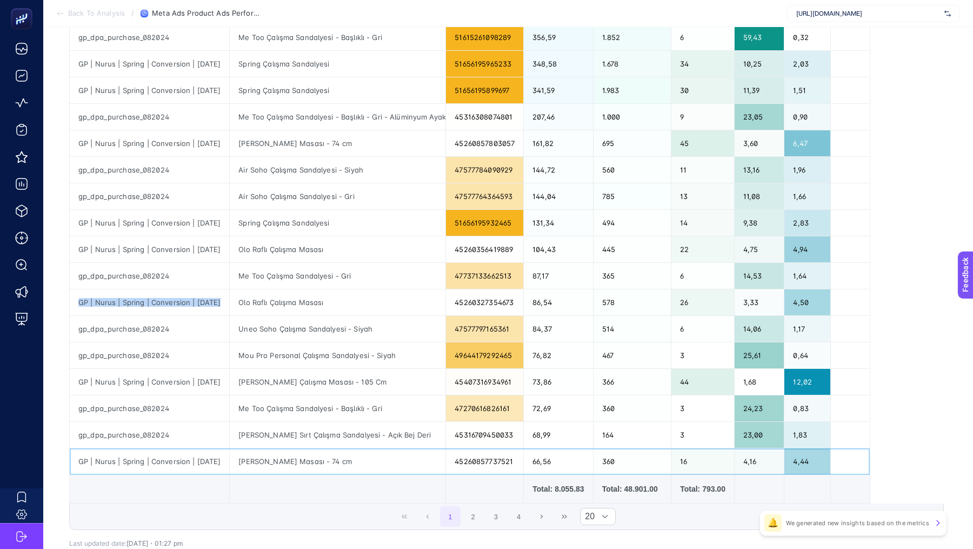
click at [141, 460] on div "GP | Nurus | Spring | Conversion | 24.07.2025" at bounding box center [149, 461] width 159 height 26
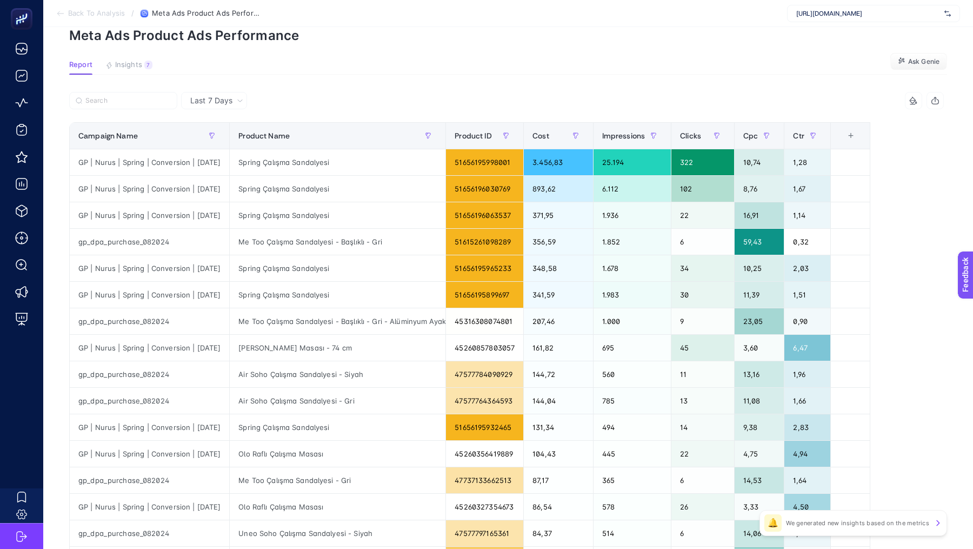
scroll to position [0, 0]
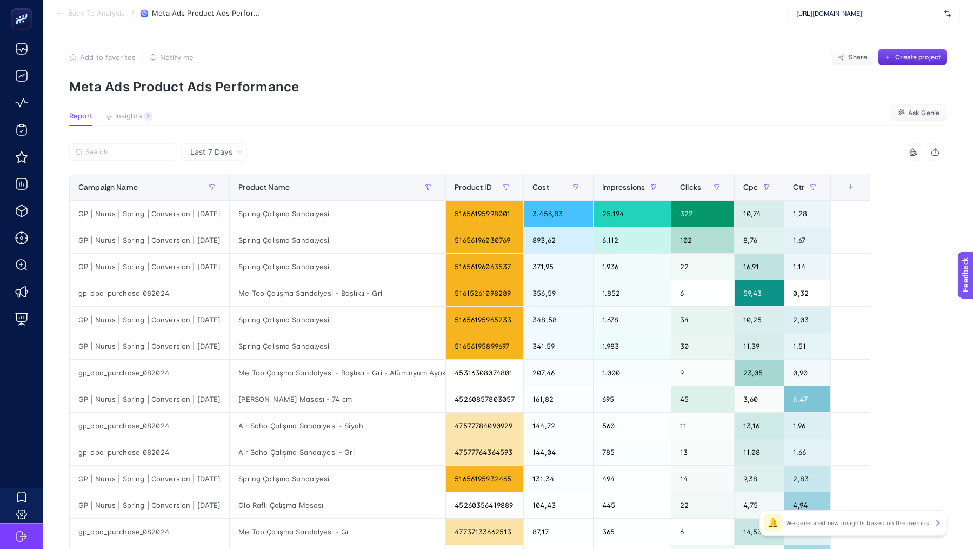
click at [108, 17] on li "Back To Analysis" at bounding box center [90, 13] width 69 height 9
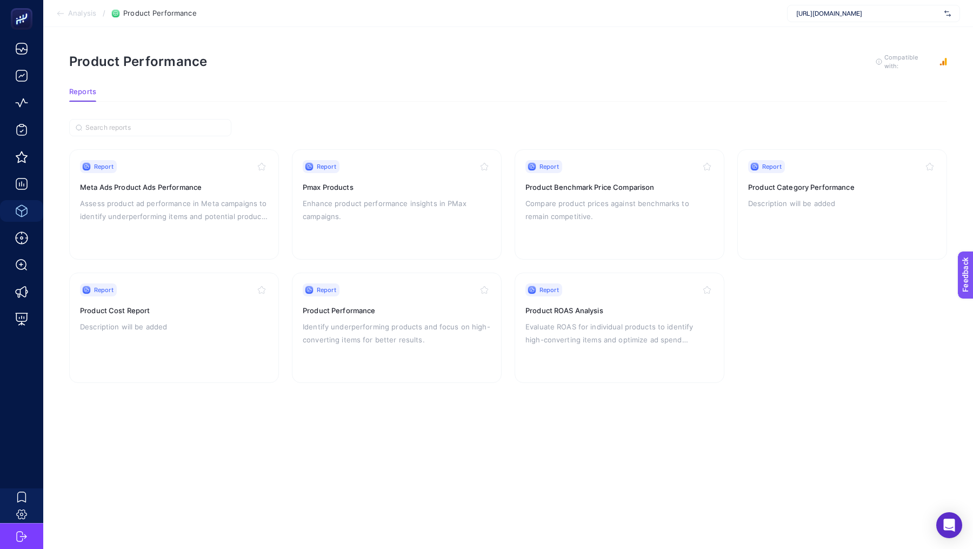
click at [89, 14] on span "Analysis" at bounding box center [82, 13] width 28 height 9
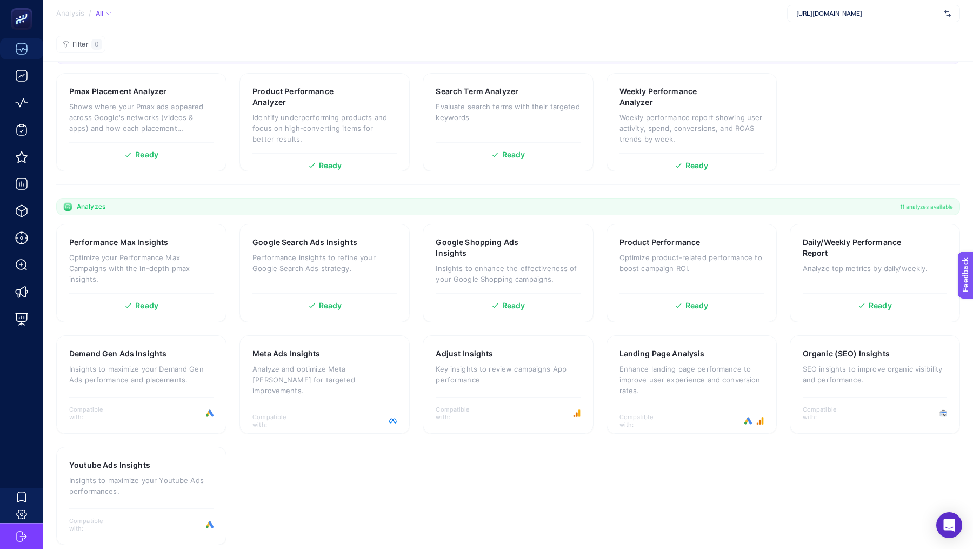
scroll to position [110, 0]
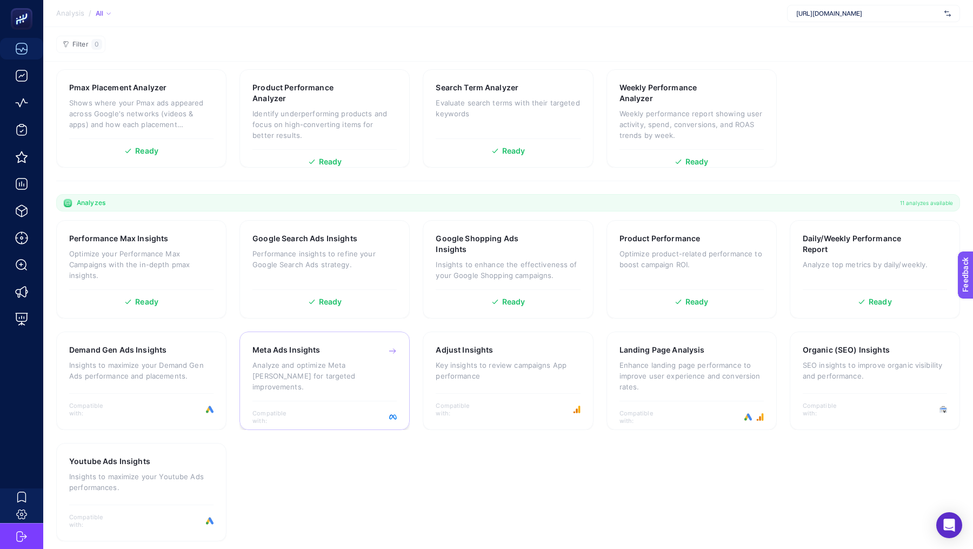
click at [359, 370] on p "Analyze and optimize Meta ad campaigns for targeted improvements." at bounding box center [324, 375] width 144 height 32
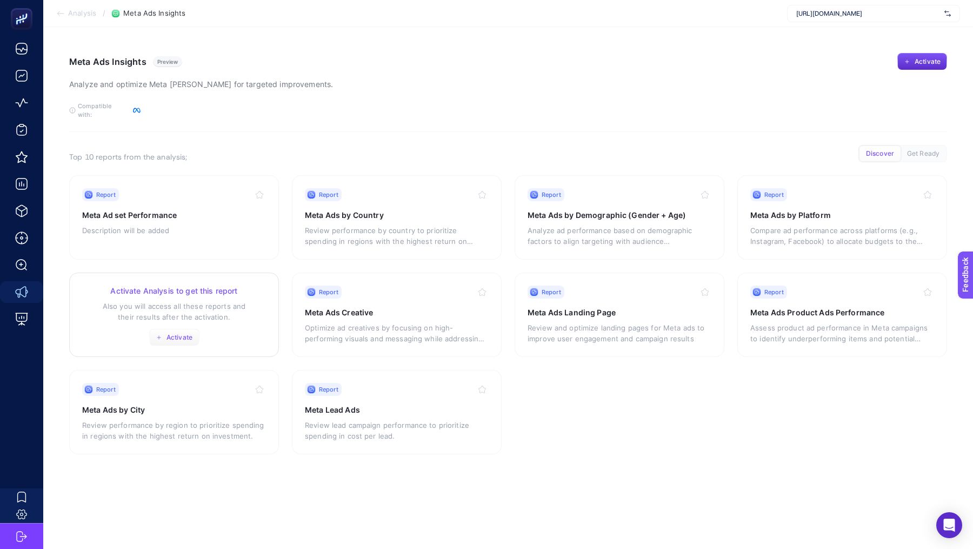
click at [176, 333] on span "Activate" at bounding box center [179, 337] width 26 height 9
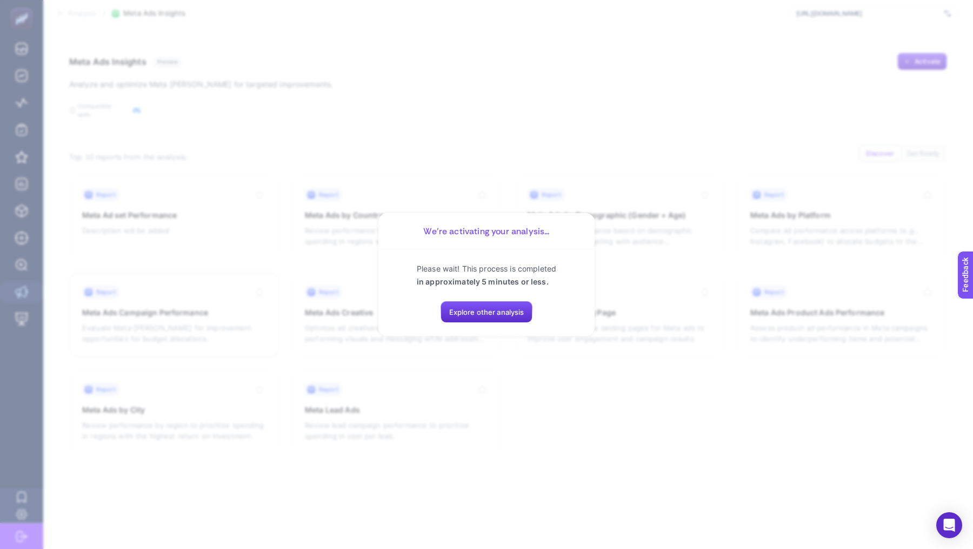
click at [551, 394] on section "We’re activating your analysis... Please wait! This process is completed in app…" at bounding box center [486, 274] width 973 height 549
click at [434, 175] on section "We’re activating your analysis... Please wait! This process is completed in app…" at bounding box center [486, 274] width 973 height 549
click at [467, 305] on button "Explore other analysis" at bounding box center [487, 312] width 92 height 22
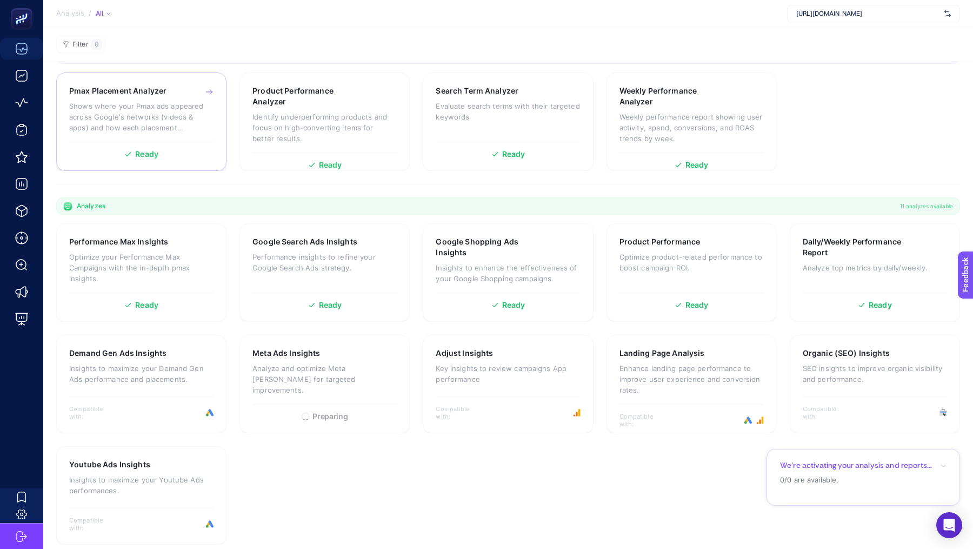
scroll to position [110, 0]
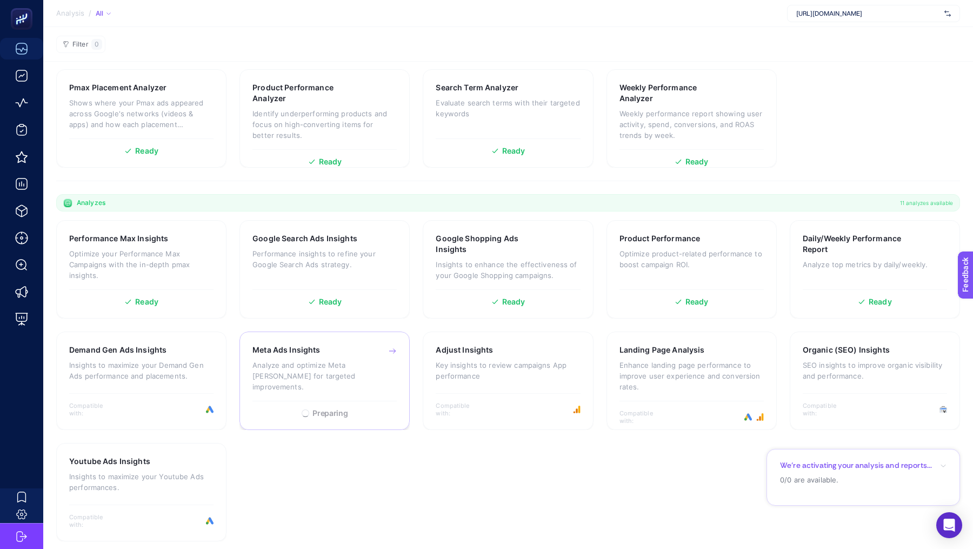
click at [340, 373] on p "Analyze and optimize Meta ad campaigns for targeted improvements." at bounding box center [324, 375] width 144 height 32
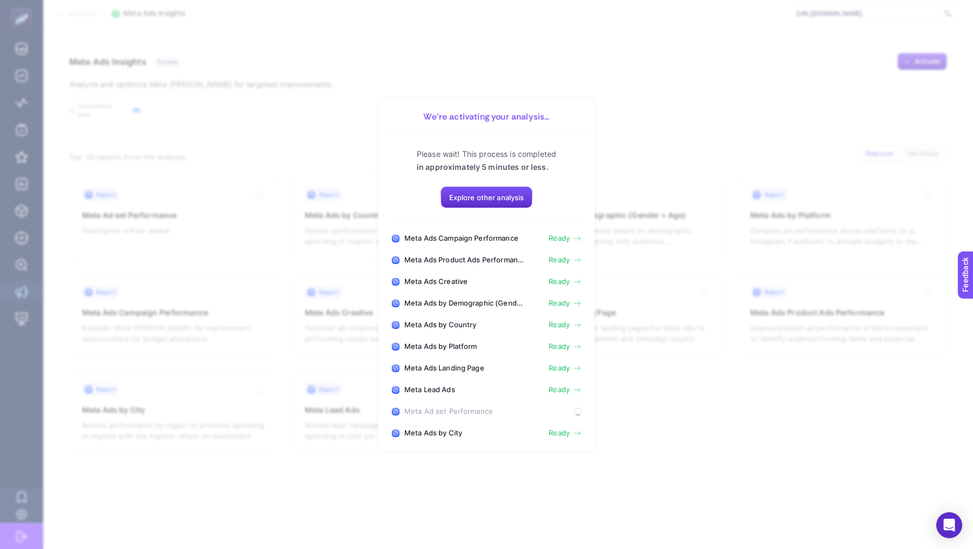
click at [552, 261] on span "Ready" at bounding box center [559, 260] width 21 height 9
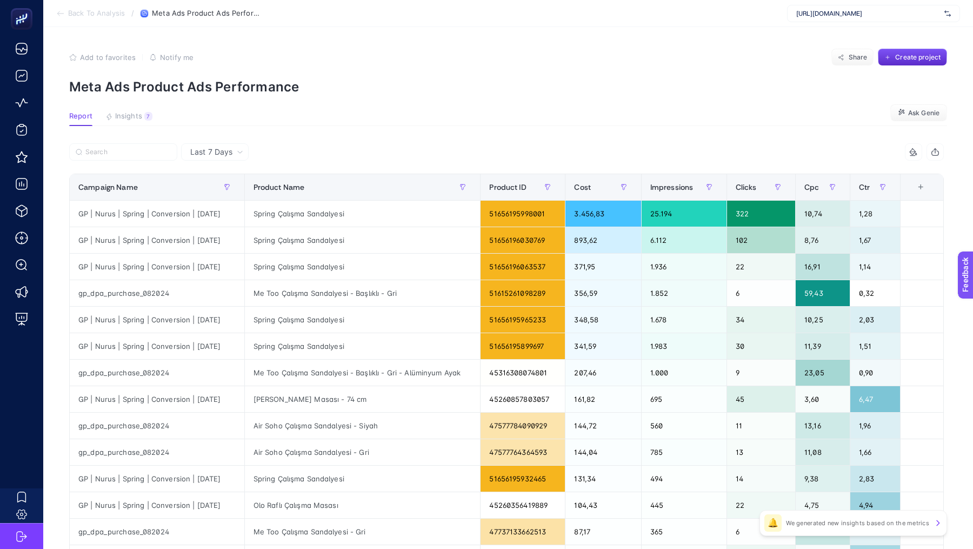
click at [91, 11] on span "Back To Analysis" at bounding box center [96, 13] width 57 height 9
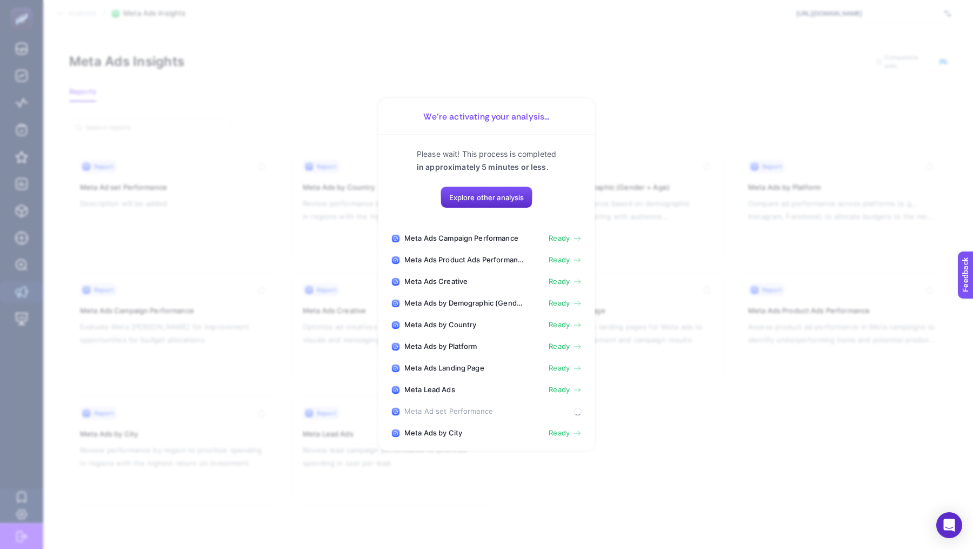
click at [562, 305] on span "Ready" at bounding box center [559, 303] width 21 height 9
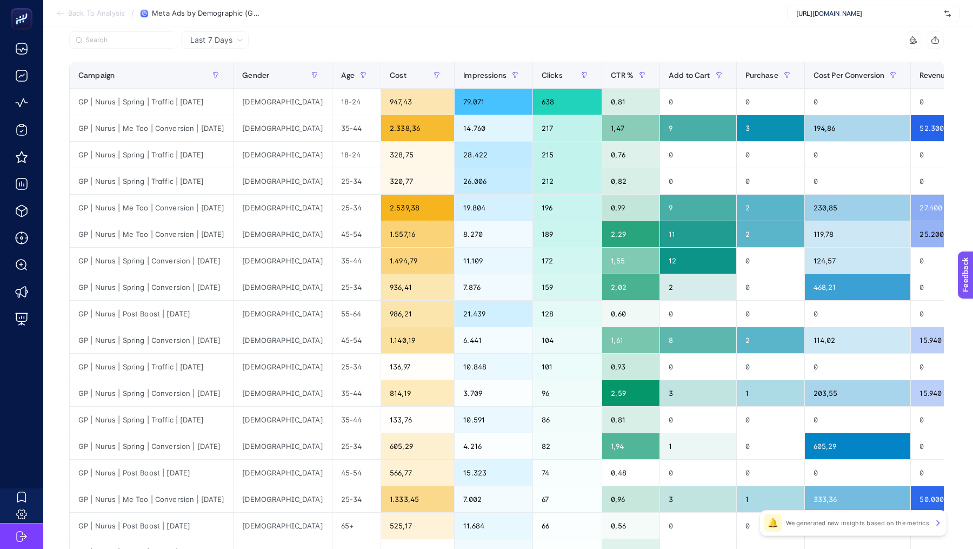
scroll to position [114, 0]
